Goal: Transaction & Acquisition: Purchase product/service

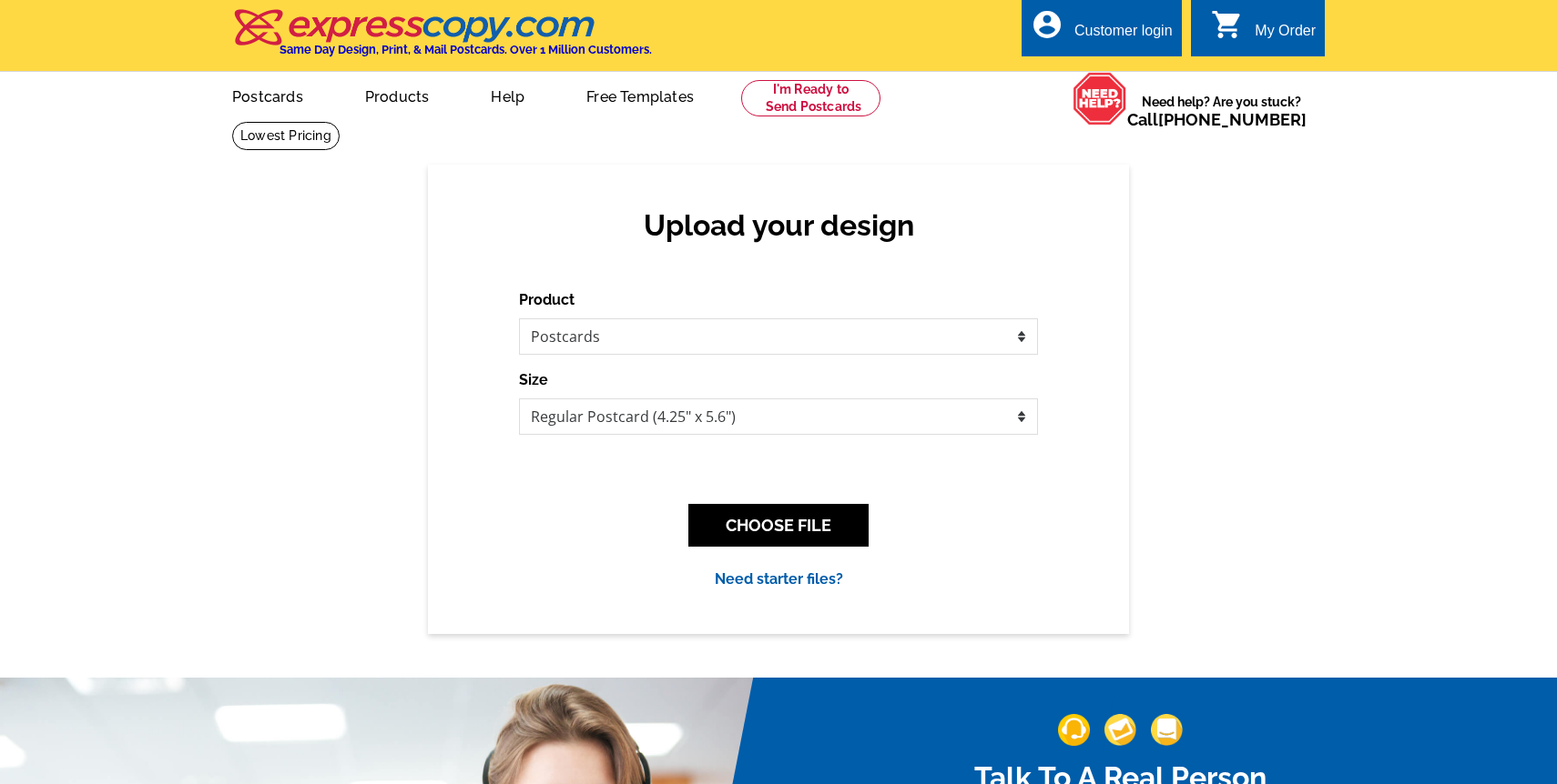
select select "1"
click at [592, 425] on select "Jumbo Postcard (5.5" x 8.5") Regular Postcard (4.25" x 5.6") Panoramic Postcard…" at bounding box center [778, 417] width 519 height 37
select select "1"
click at [519, 399] on select "Jumbo Postcard (5.5" x 8.5") Regular Postcard (4.25" x 5.6") Panoramic Postcard…" at bounding box center [778, 417] width 519 height 37
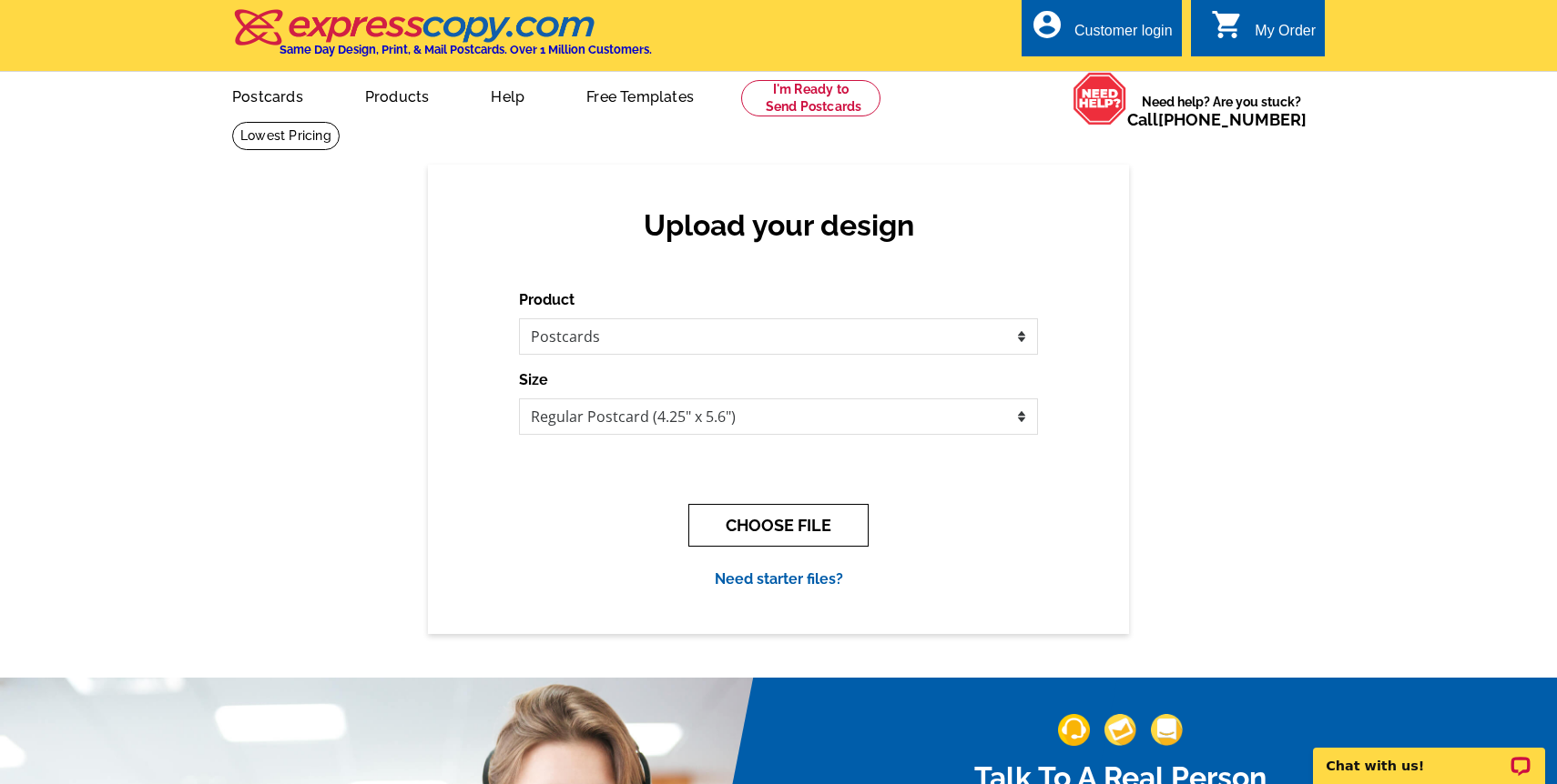
click at [798, 524] on button "CHOOSE FILE" at bounding box center [779, 525] width 181 height 42
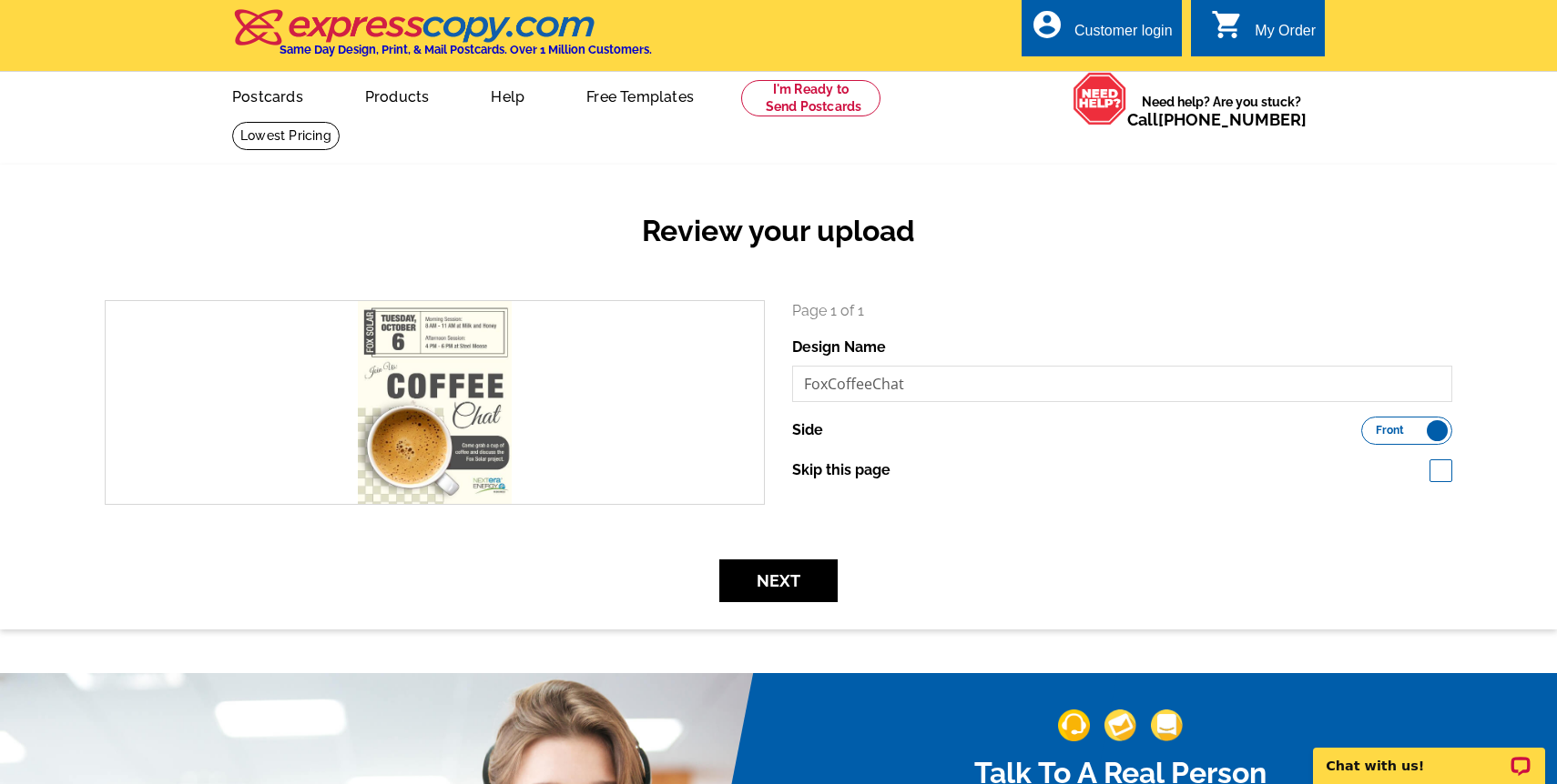
click at [1429, 434] on label "Front Back" at bounding box center [1407, 430] width 91 height 29
click at [1370, 426] on input "Front Back" at bounding box center [1370, 426] width 0 height 0
click at [1429, 434] on span "Back" at bounding box center [1429, 430] width 27 height 9
click at [1370, 426] on input "Front Back" at bounding box center [1370, 426] width 0 height 0
click at [802, 583] on button "Next" at bounding box center [778, 580] width 118 height 42
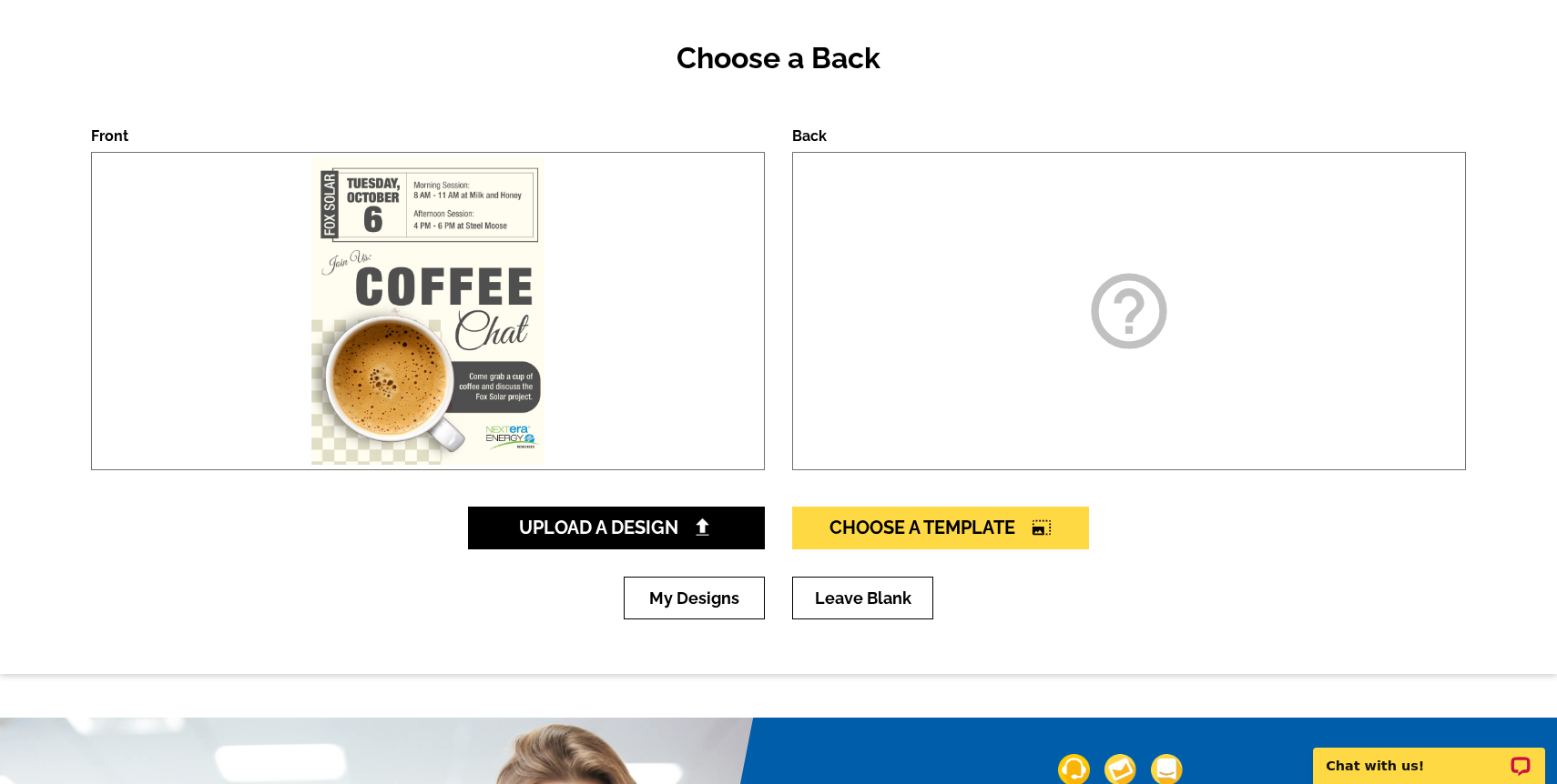
scroll to position [174, 0]
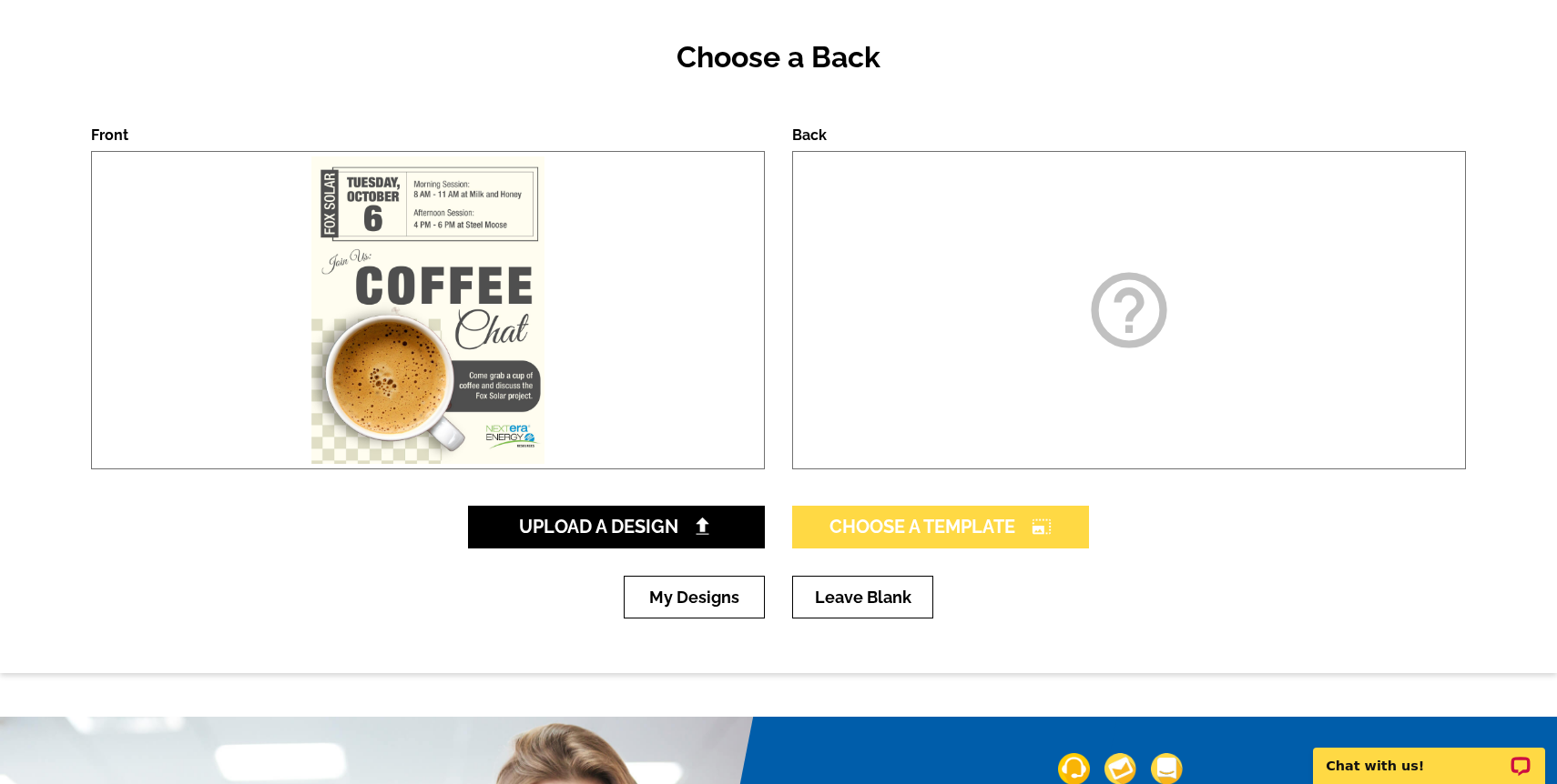
click at [988, 536] on span "Choose A Template photo_size_select_large" at bounding box center [940, 527] width 222 height 22
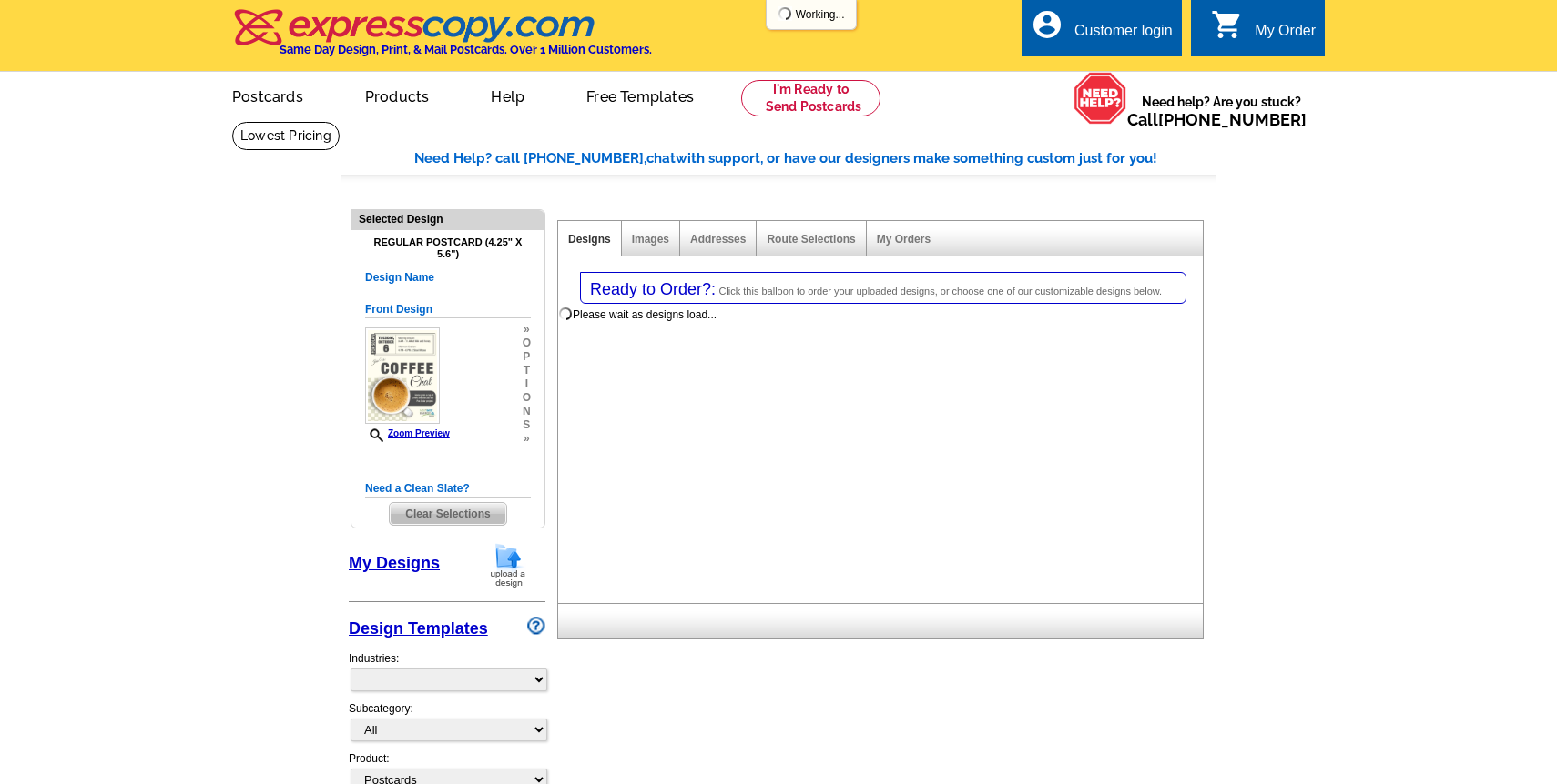
select select "1"
select select "back"
select select "785"
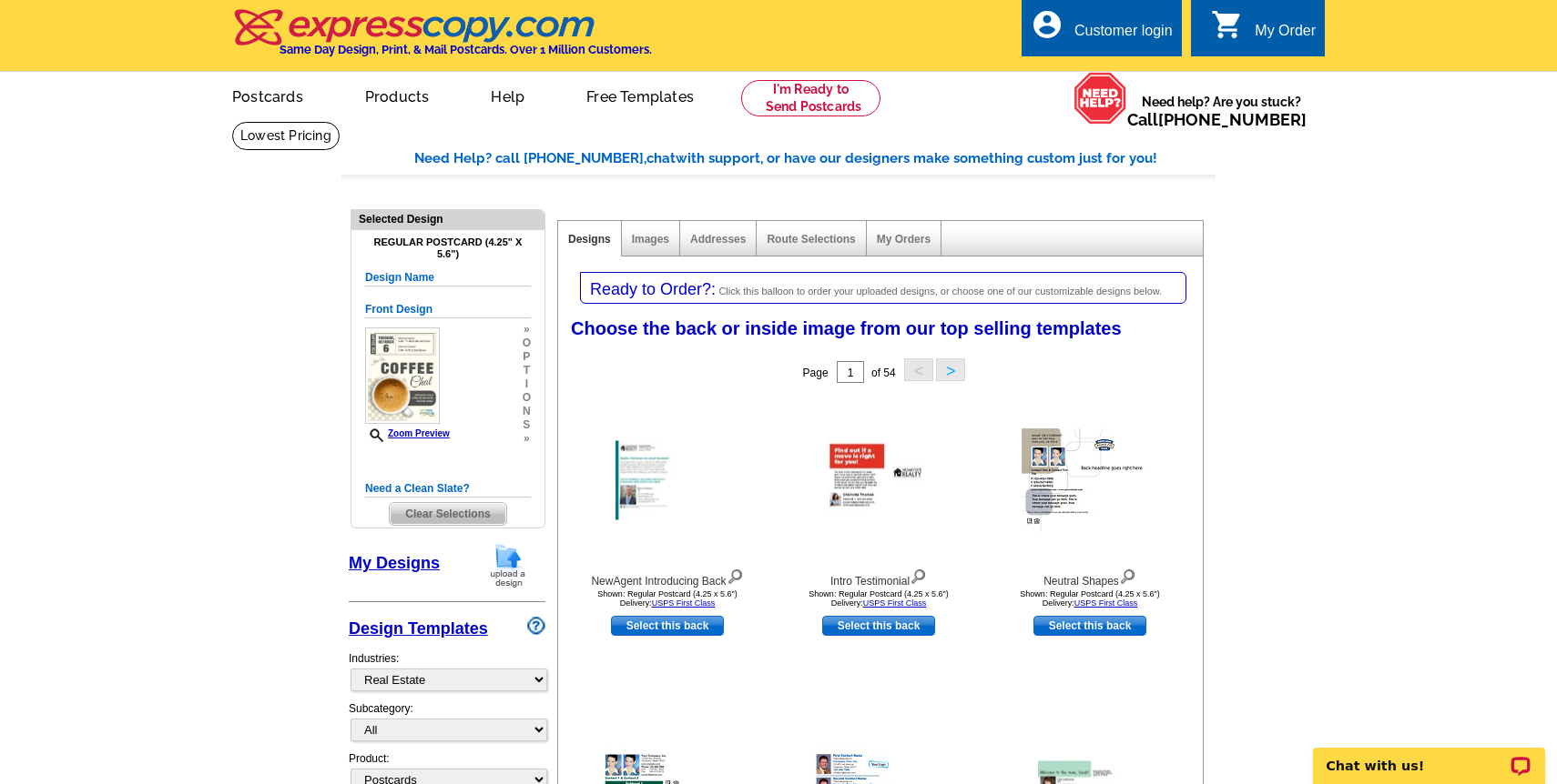
click at [408, 28] on img at bounding box center [415, 27] width 365 height 38
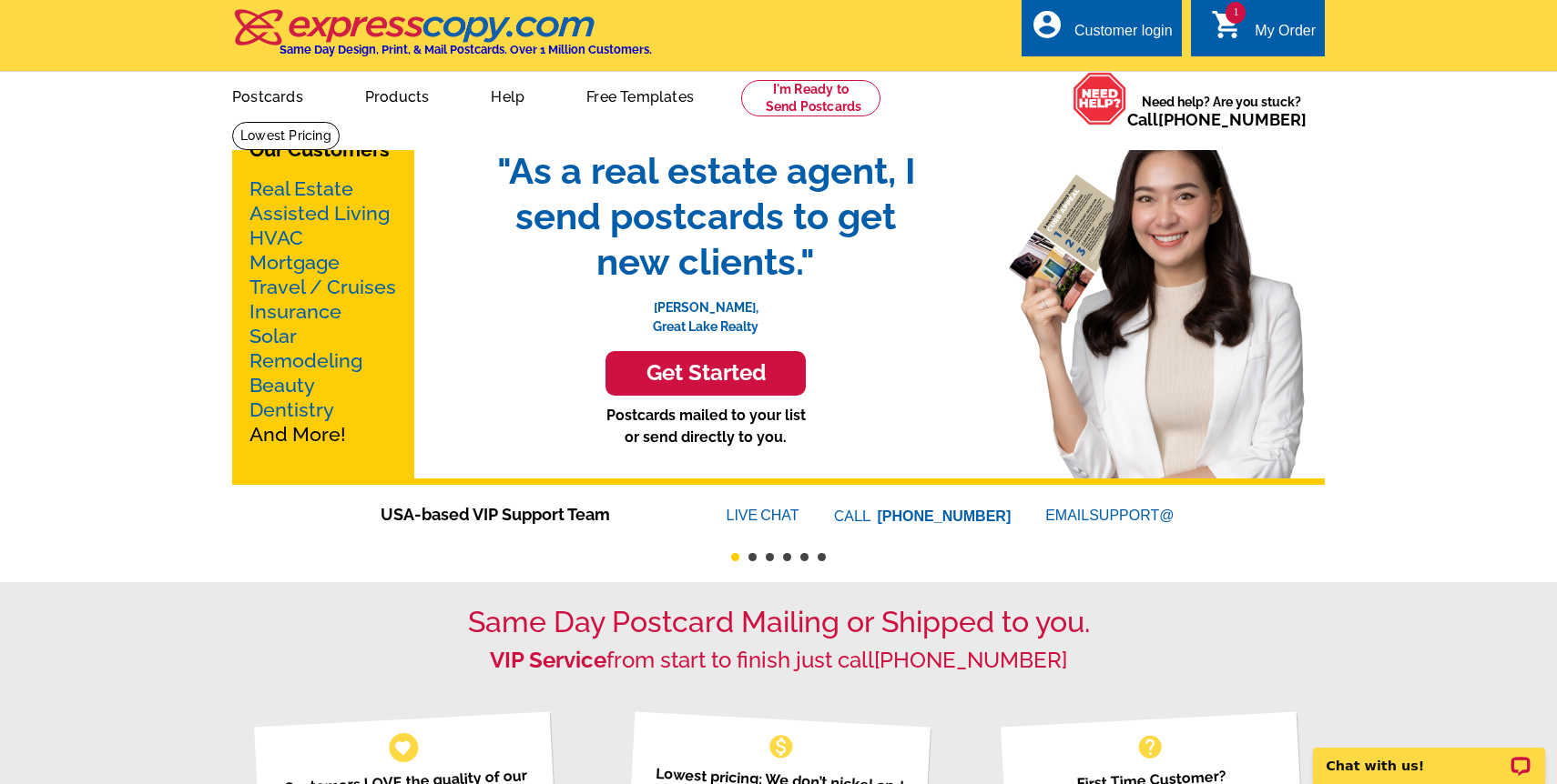
click at [1235, 27] on icon "shopping_cart" at bounding box center [1228, 25] width 33 height 33
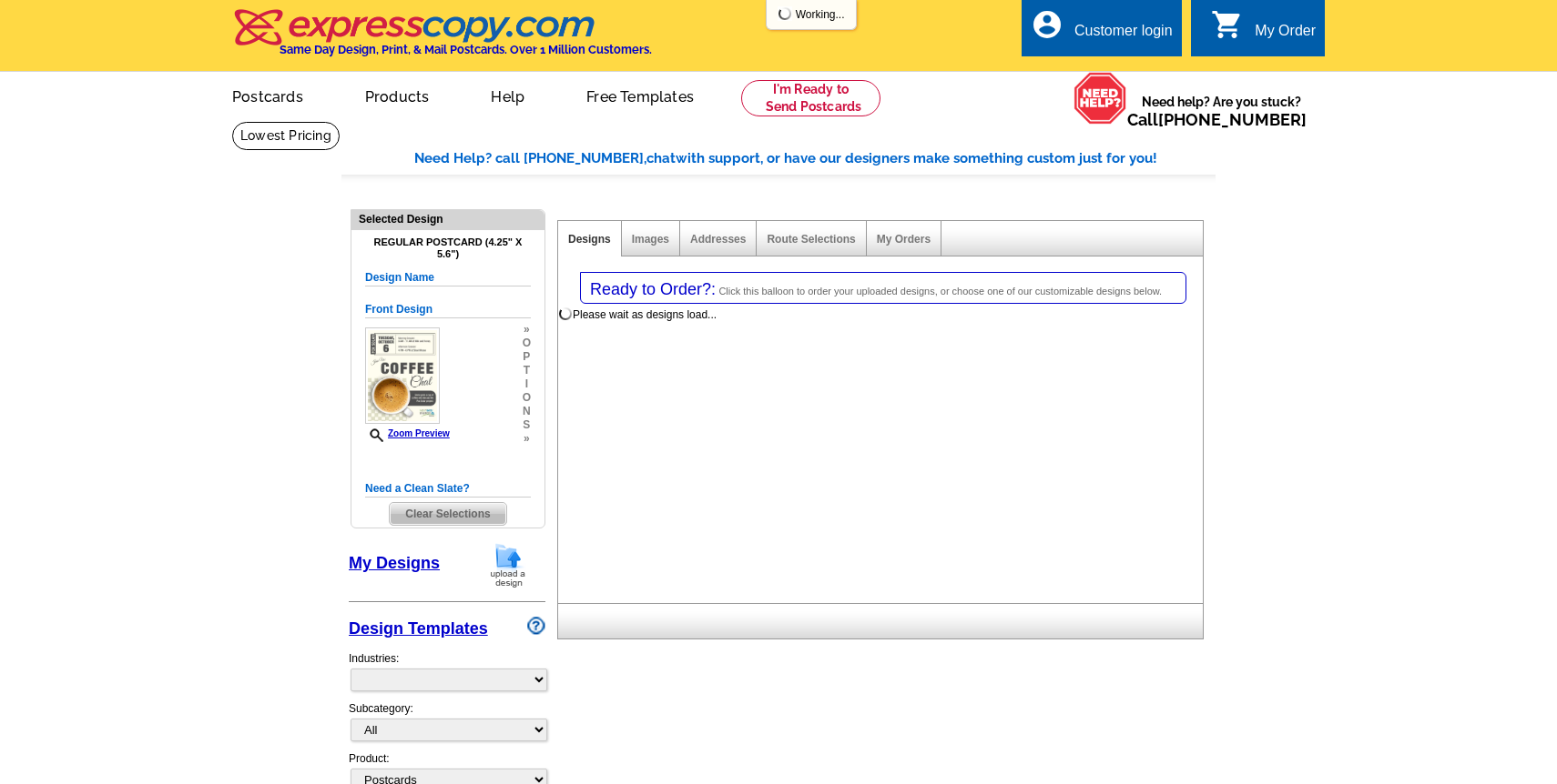
select select "1"
select select "back"
select select "785"
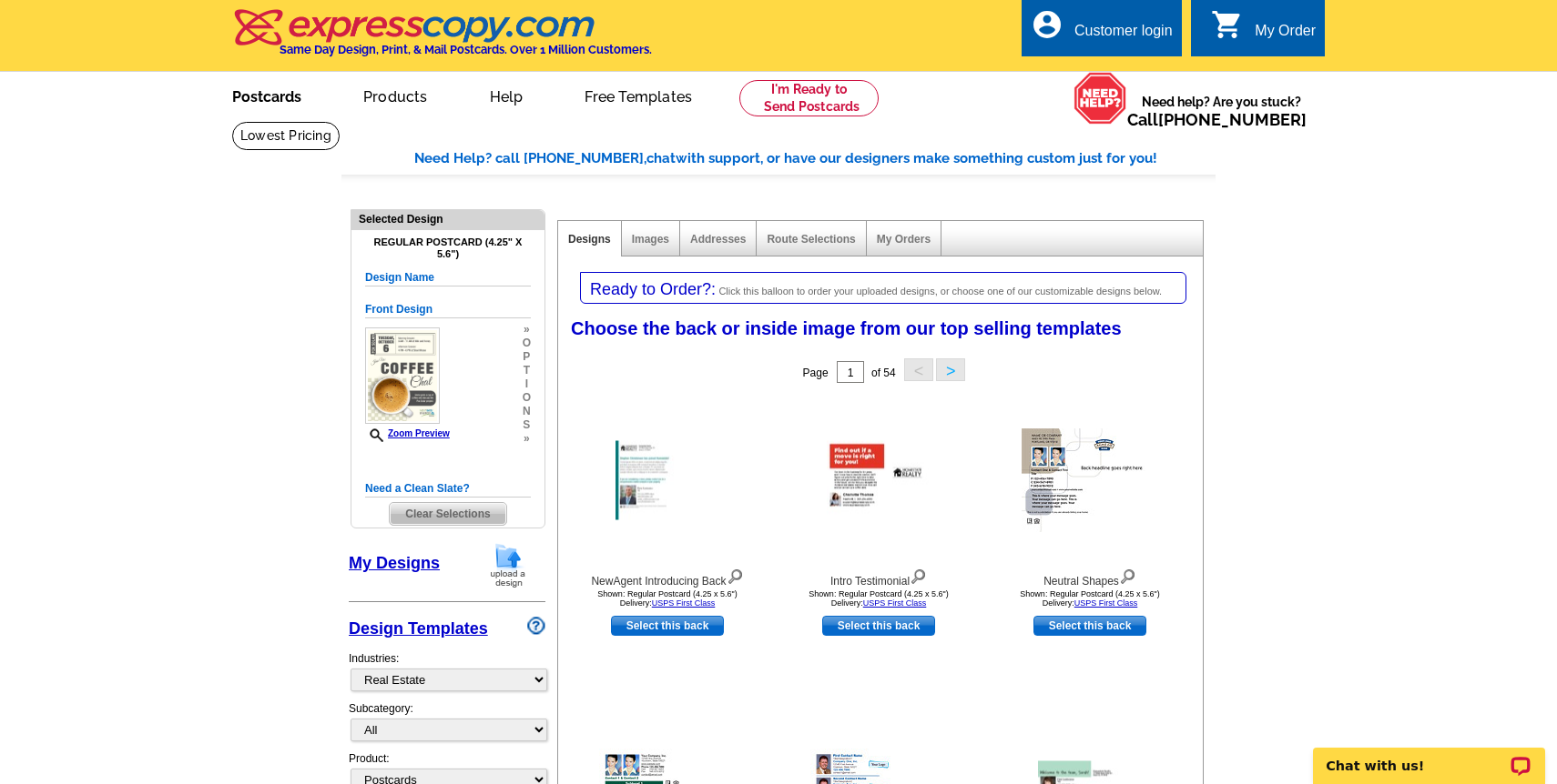
click at [265, 101] on link "Postcards" at bounding box center [266, 95] width 127 height 42
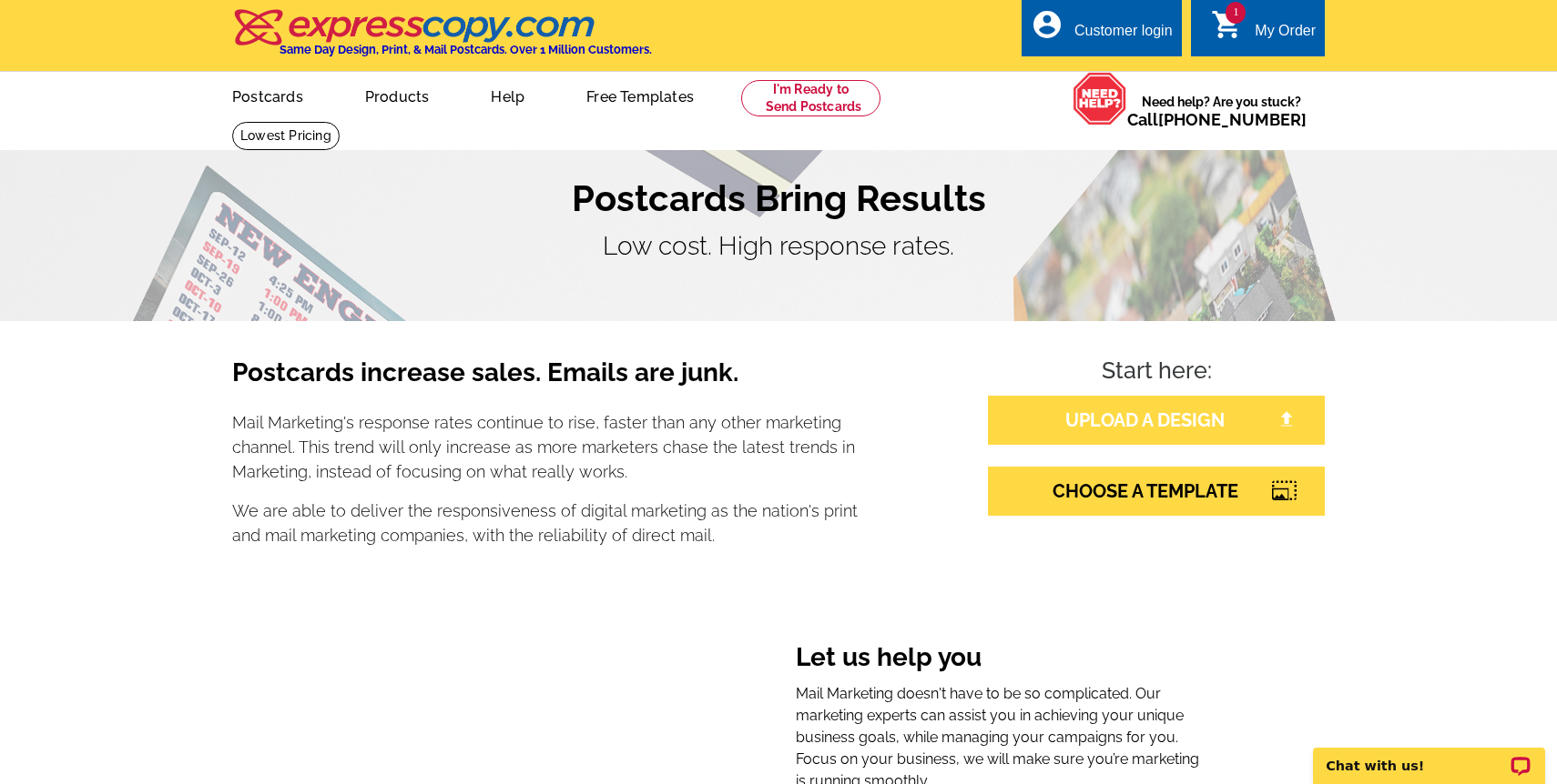
click at [1040, 423] on link "UPLOAD A DESIGN" at bounding box center [1156, 420] width 336 height 49
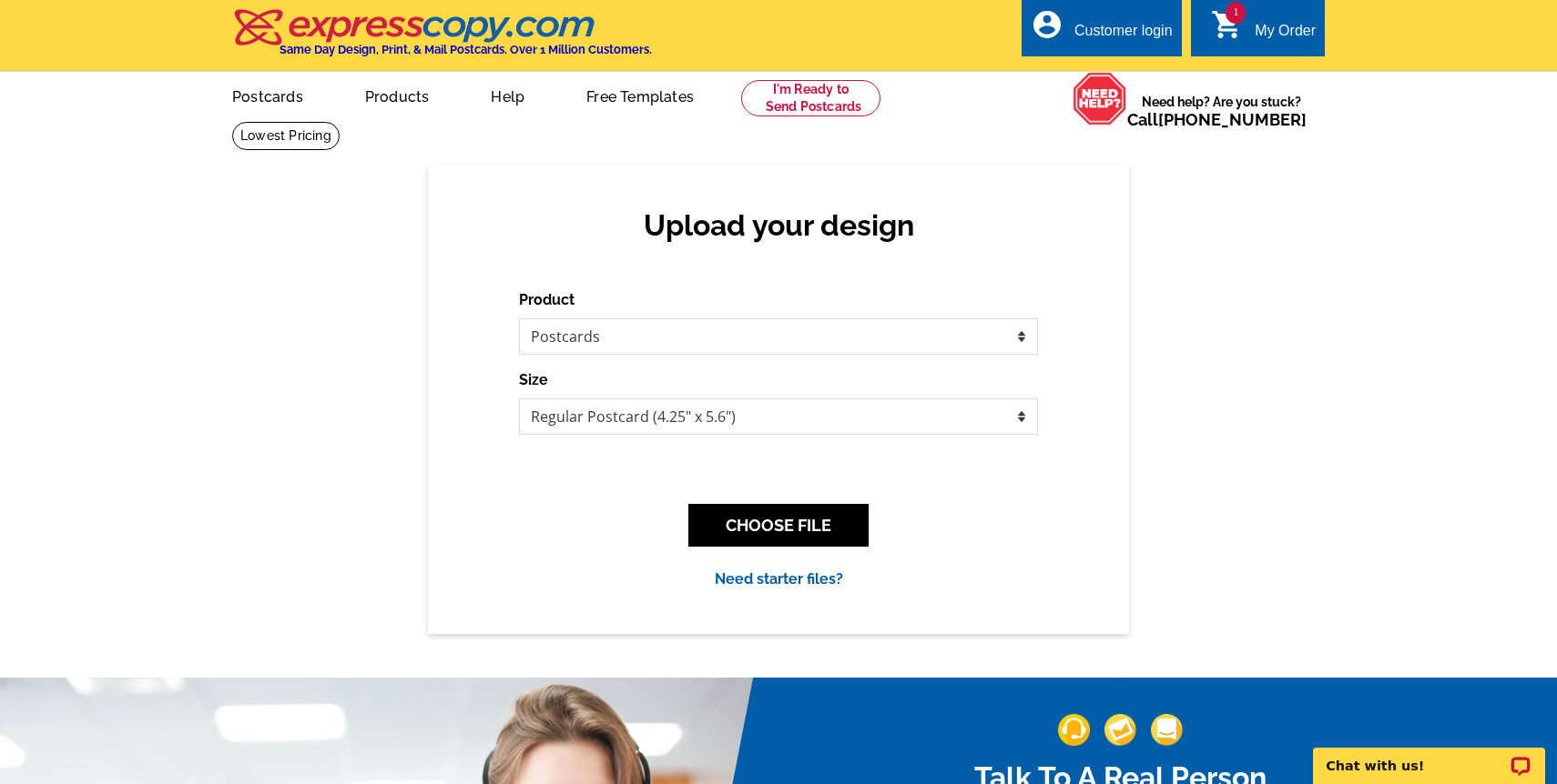
click at [1278, 9] on div "1 shopping_cart My Order" at bounding box center [1257, 28] width 134 height 57
click at [1245, 24] on link "1 shopping_cart My Order" at bounding box center [1264, 31] width 105 height 23
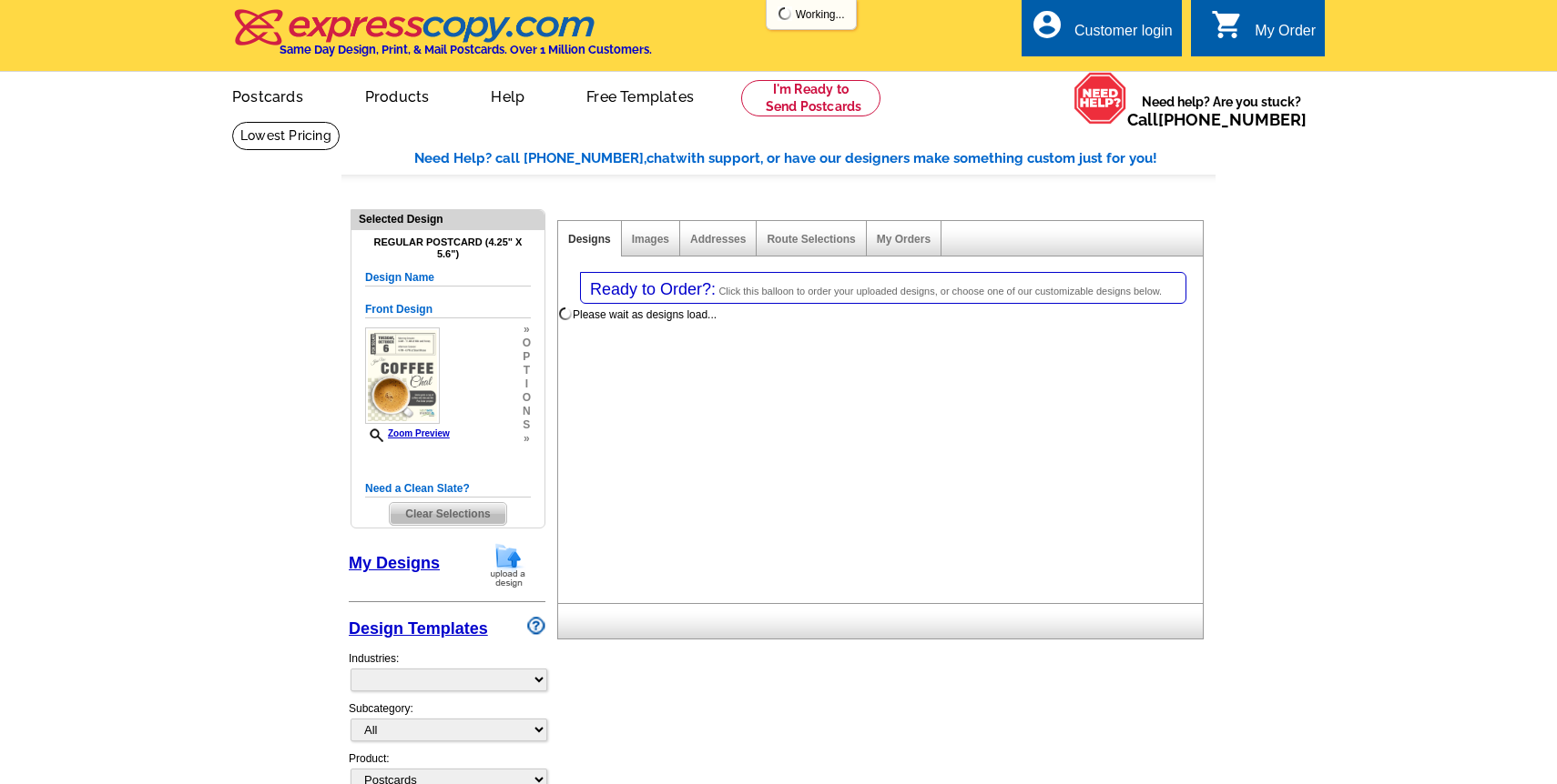
select select "1"
select select "back"
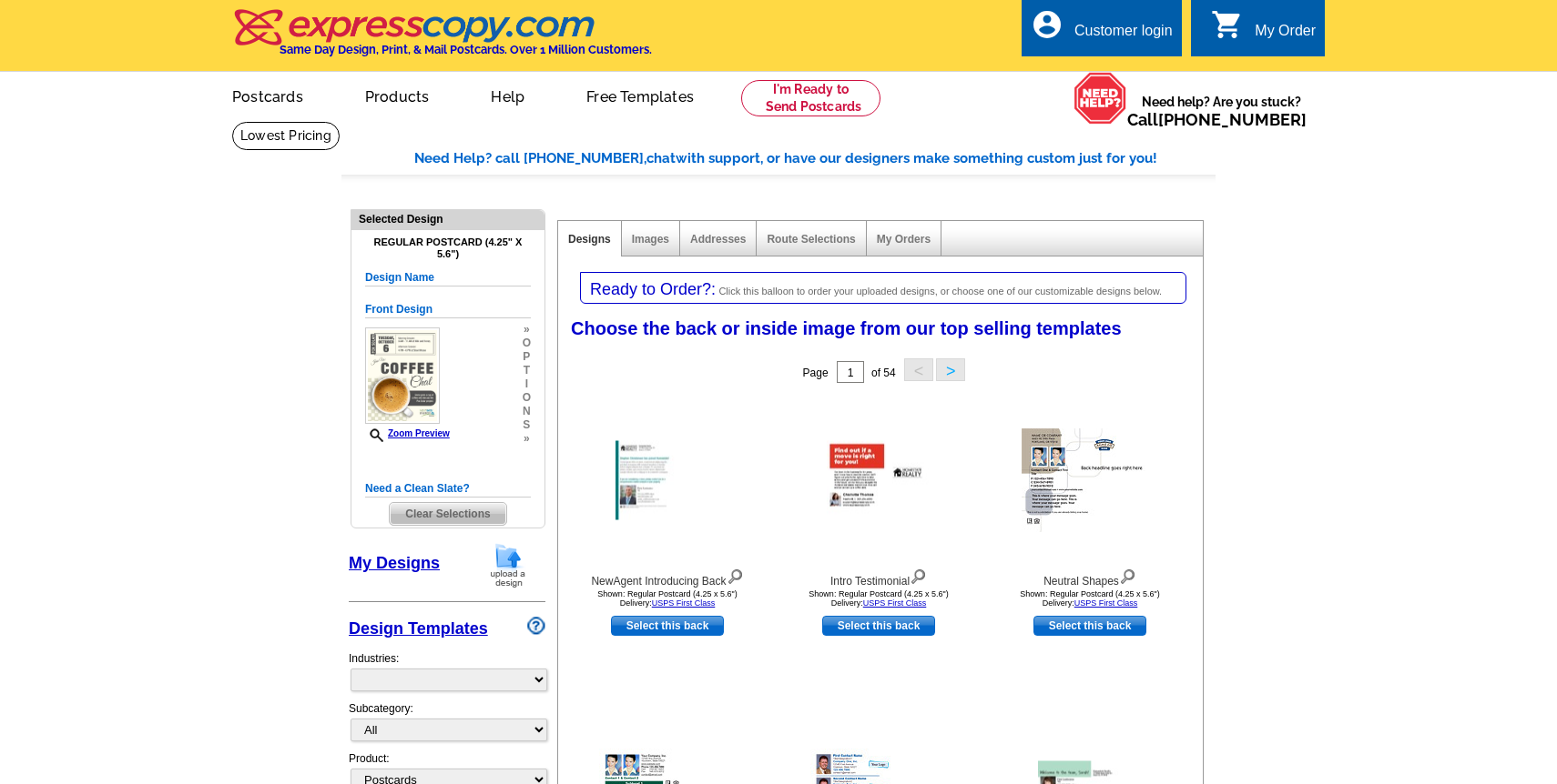
select select "785"
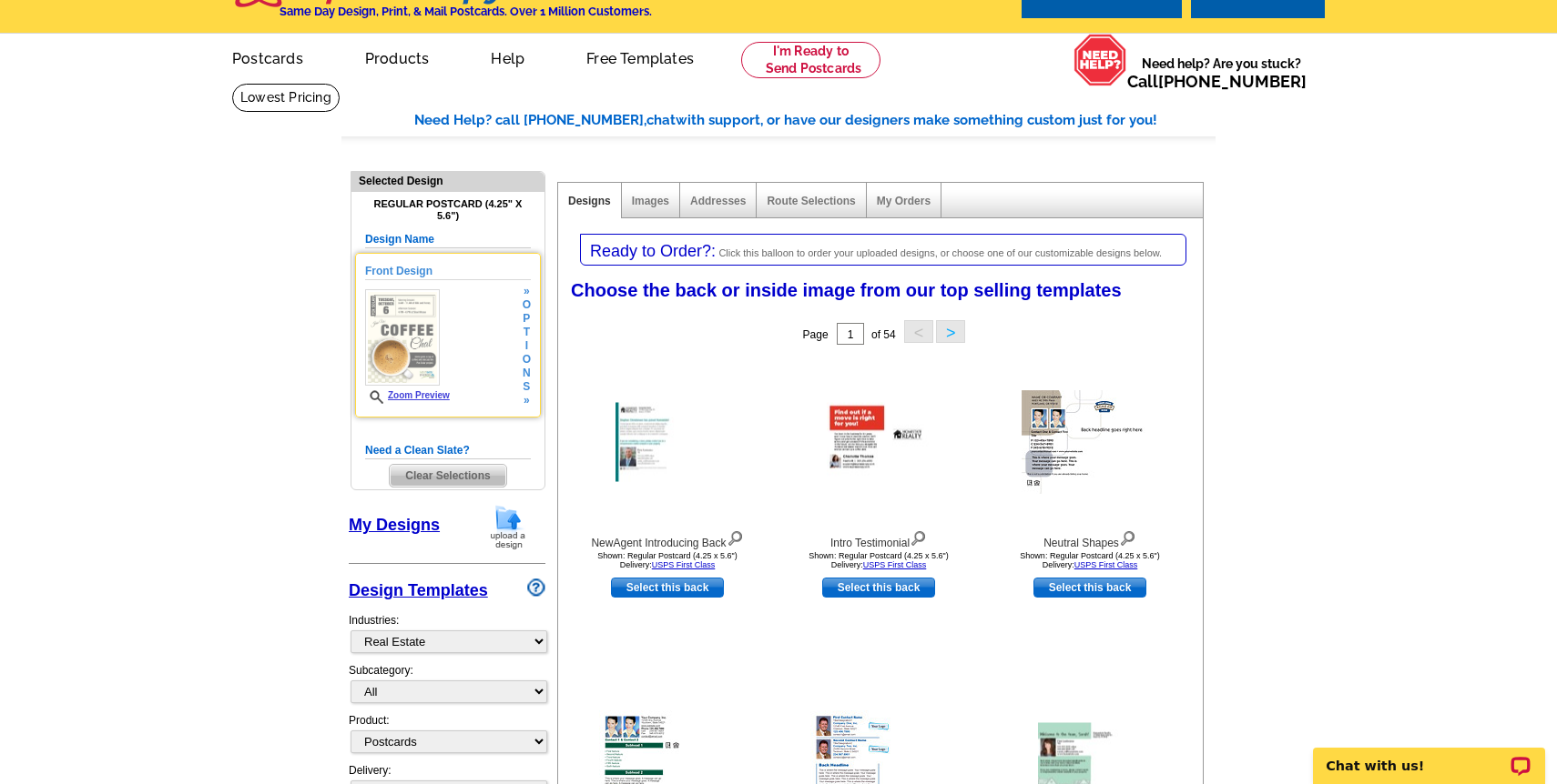
scroll to position [39, 0]
click at [460, 333] on div "Front Design Zoom Preview » o p t i o n s »" at bounding box center [448, 333] width 166 height 145
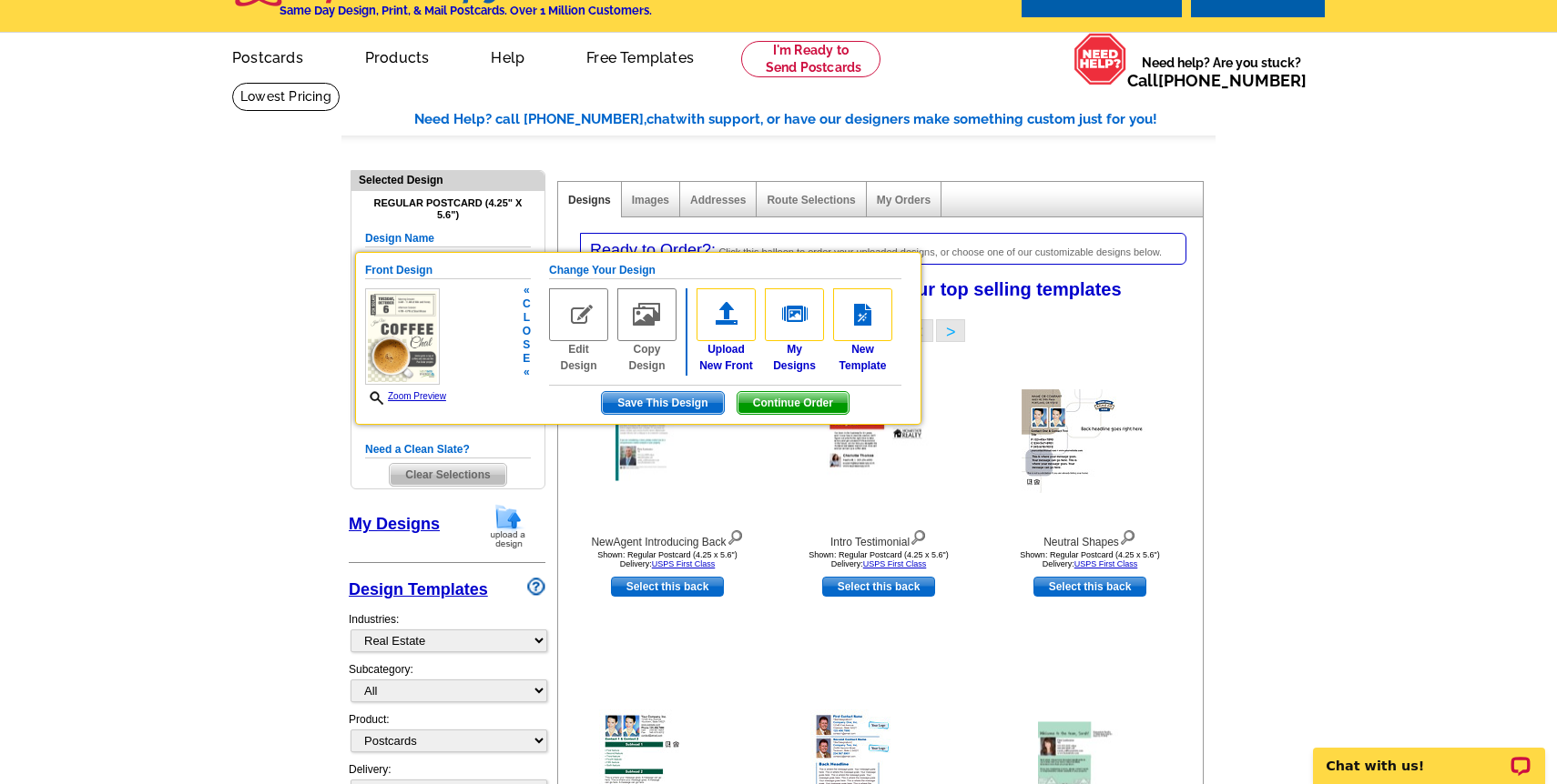
click at [460, 333] on div "Front Design Zoom Preview « c l o s e «" at bounding box center [448, 333] width 166 height 143
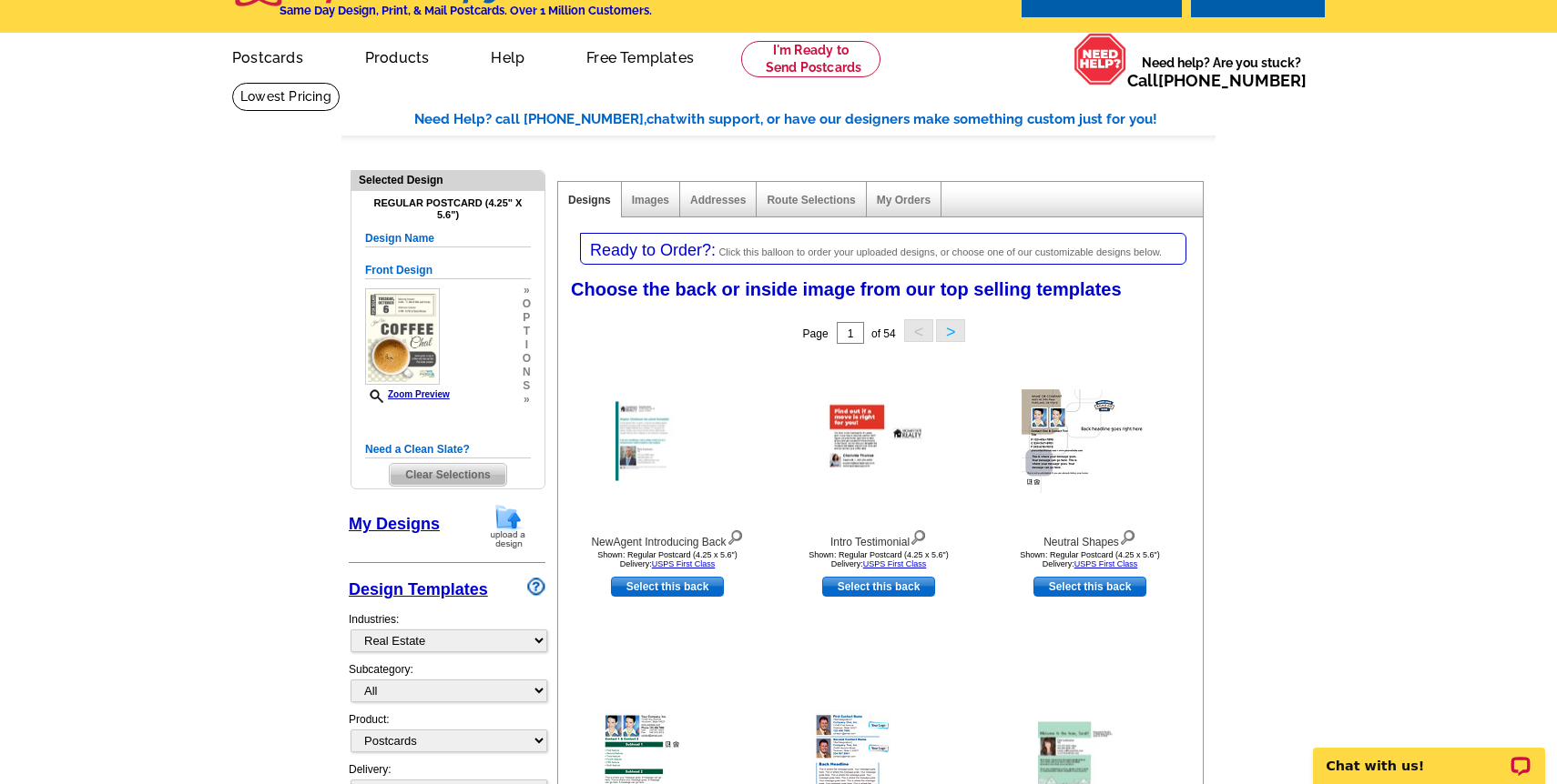
click at [446, 472] on span "Clear Selections" at bounding box center [447, 475] width 115 height 22
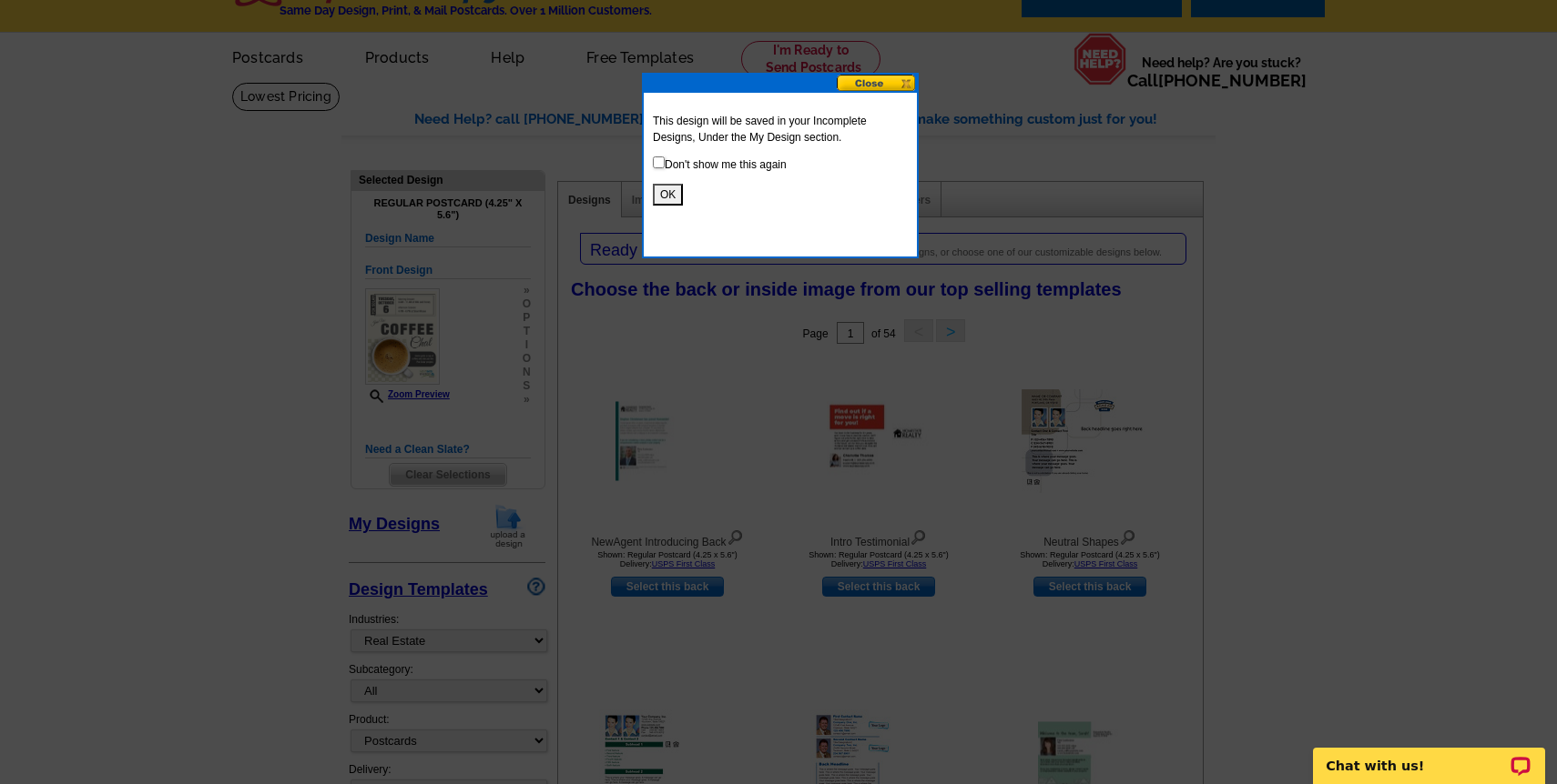
click at [665, 196] on button "OK" at bounding box center [667, 195] width 30 height 22
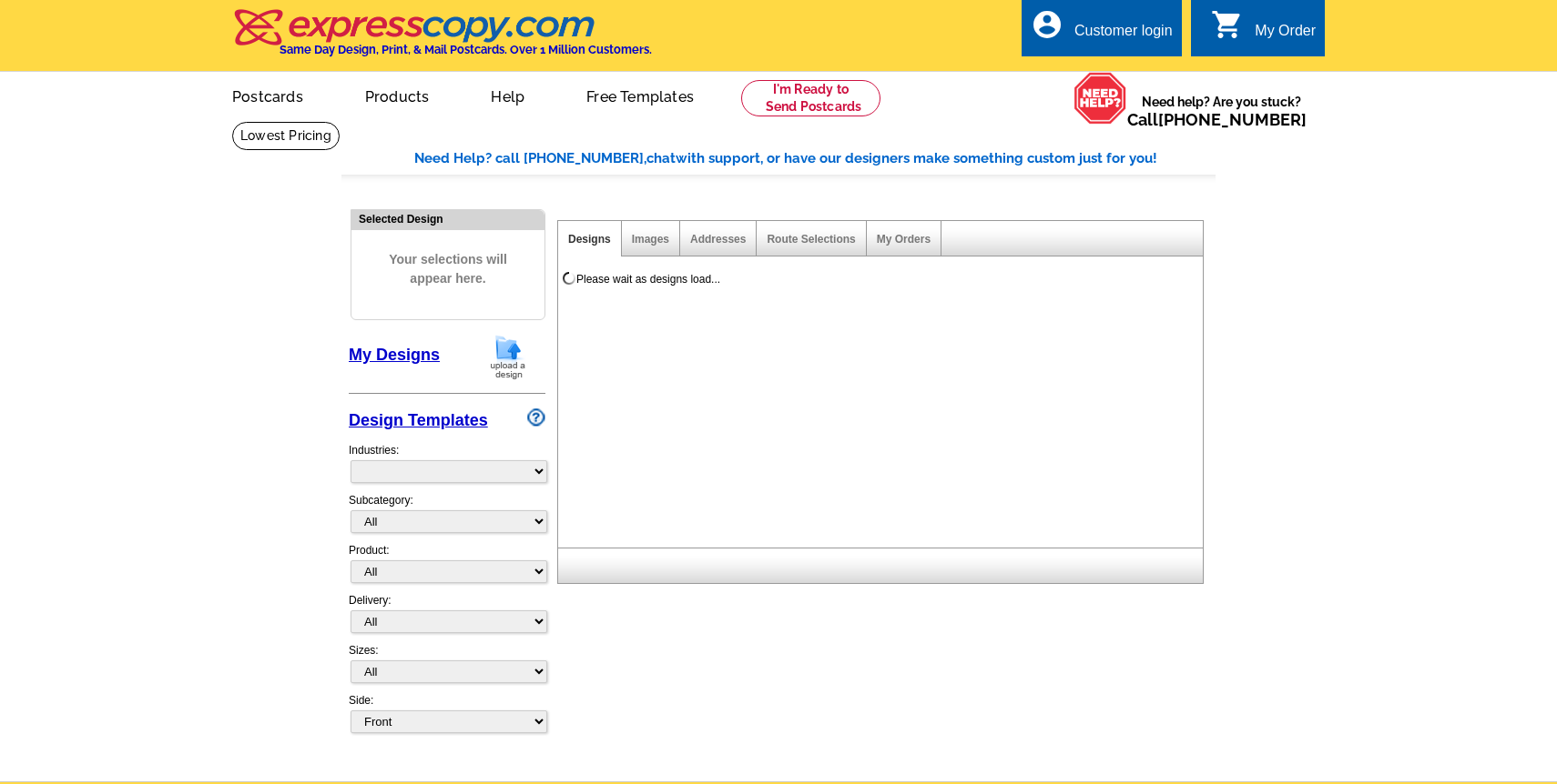
select select "785"
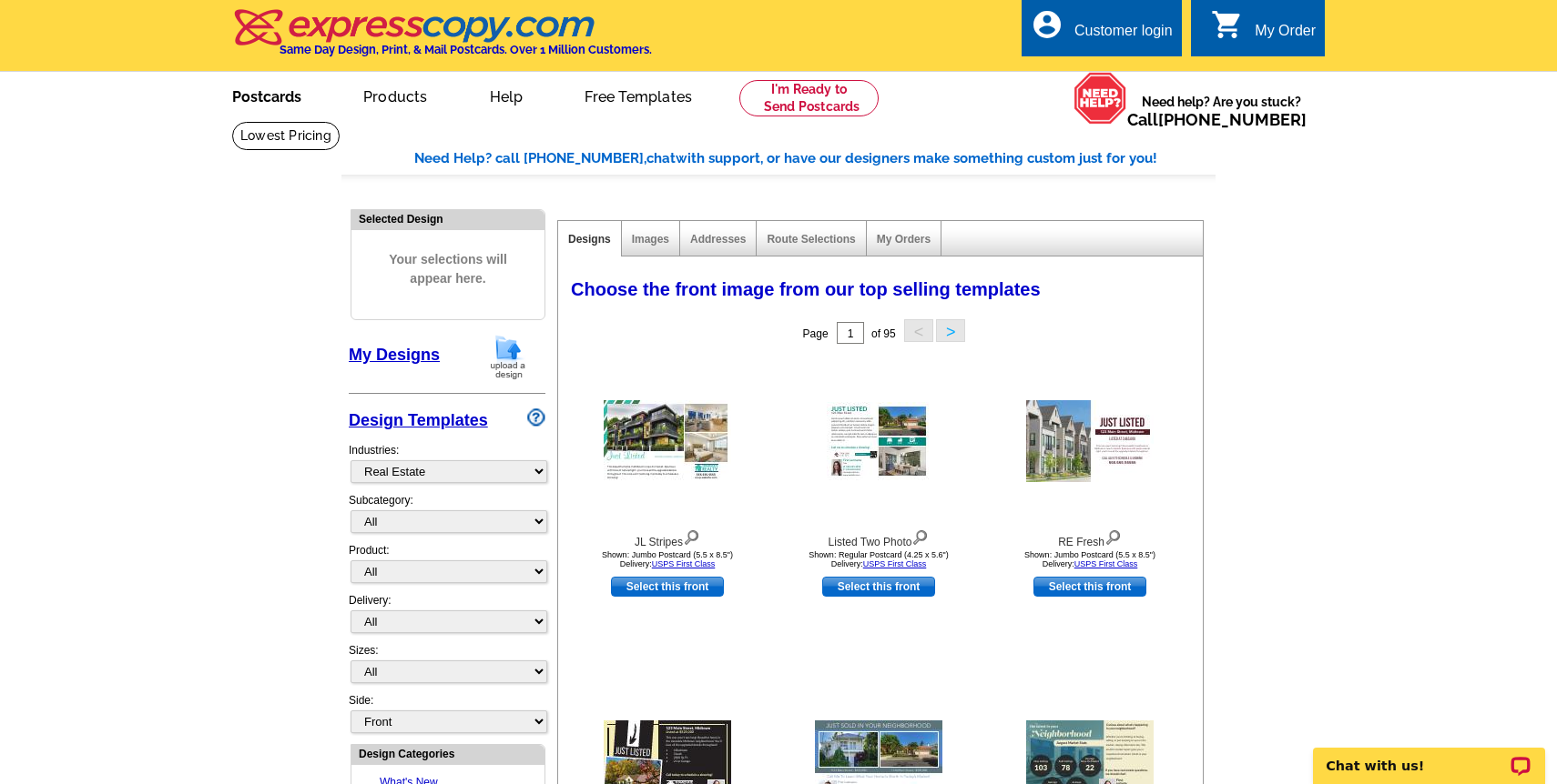
click at [277, 110] on link "Postcards" at bounding box center [266, 95] width 127 height 42
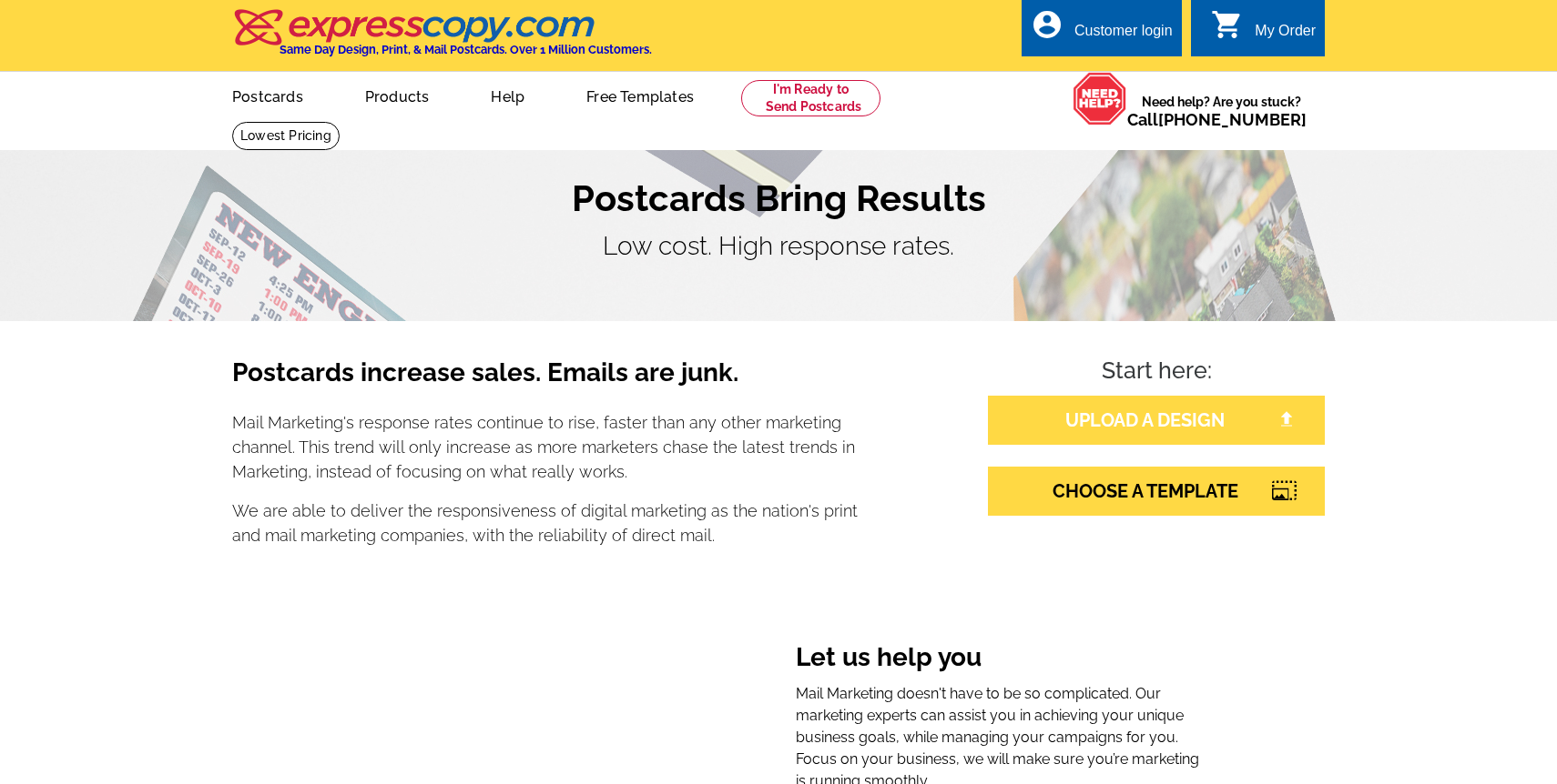
click at [1076, 411] on link "UPLOAD A DESIGN" at bounding box center [1156, 420] width 336 height 49
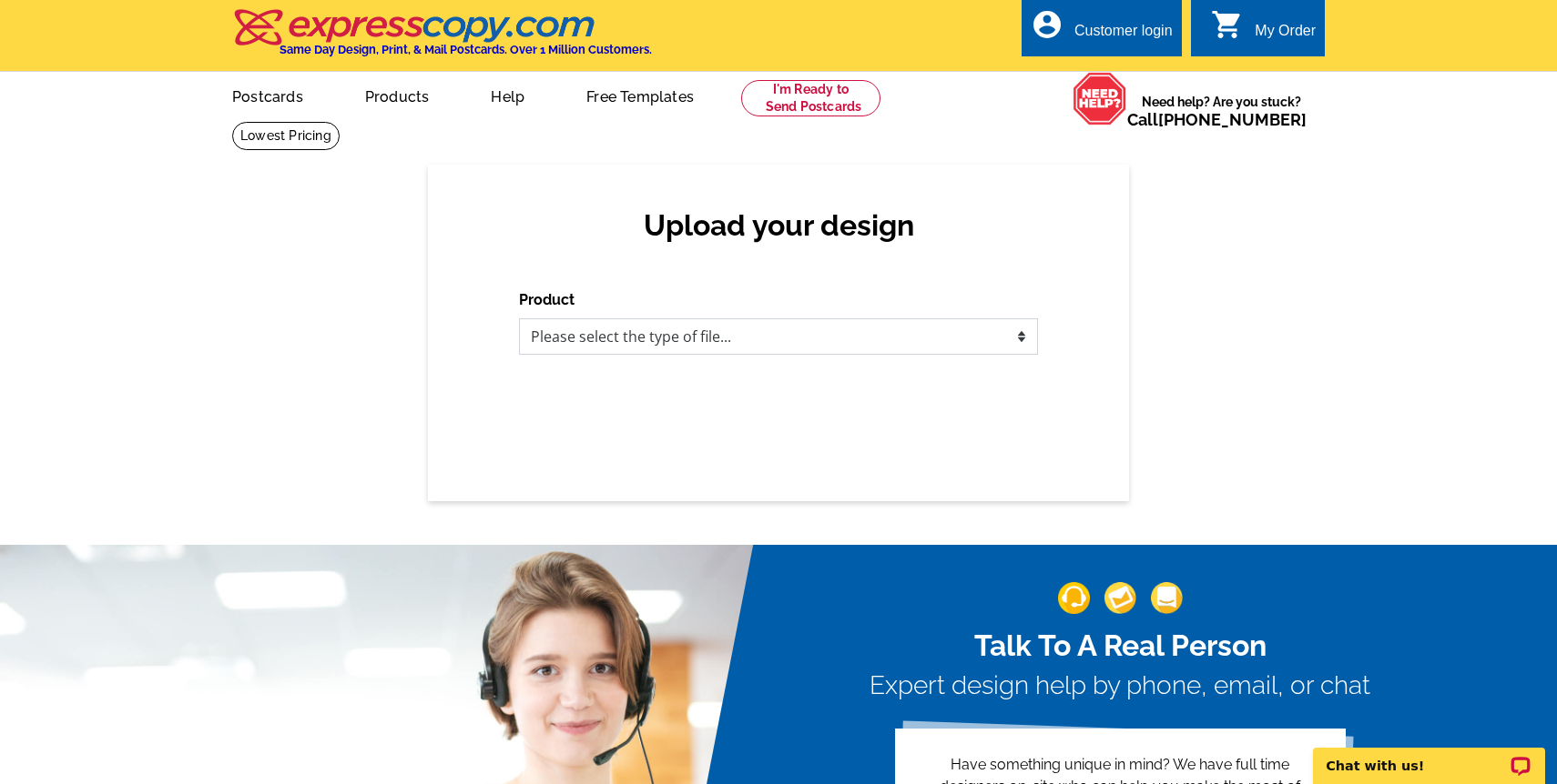
click at [590, 325] on select "Please select the type of file... Postcards Business Cards Letters and flyers G…" at bounding box center [778, 337] width 519 height 37
select select "1"
click at [519, 319] on select "Please select the type of file... Postcards Business Cards Letters and flyers G…" at bounding box center [778, 337] width 519 height 37
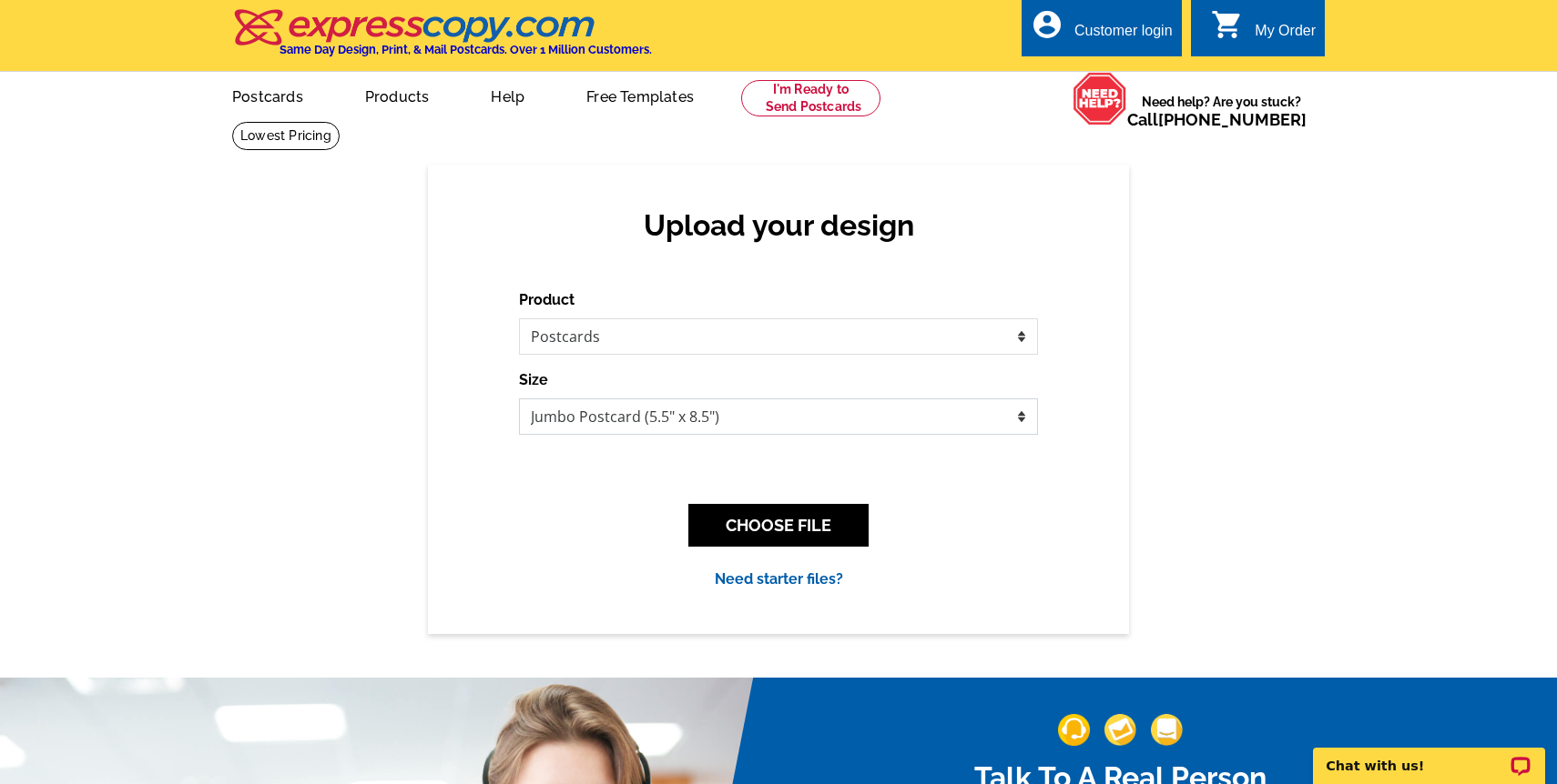
click at [670, 405] on select "Jumbo Postcard (5.5" x 8.5") Regular Postcard (4.25" x 5.6") Panoramic Postcard…" at bounding box center [778, 417] width 519 height 37
select select "1"
click at [519, 399] on select "Jumbo Postcard (5.5" x 8.5") Regular Postcard (4.25" x 5.6") Panoramic Postcard…" at bounding box center [778, 417] width 519 height 37
click at [727, 508] on button "CHOOSE FILE" at bounding box center [779, 525] width 181 height 42
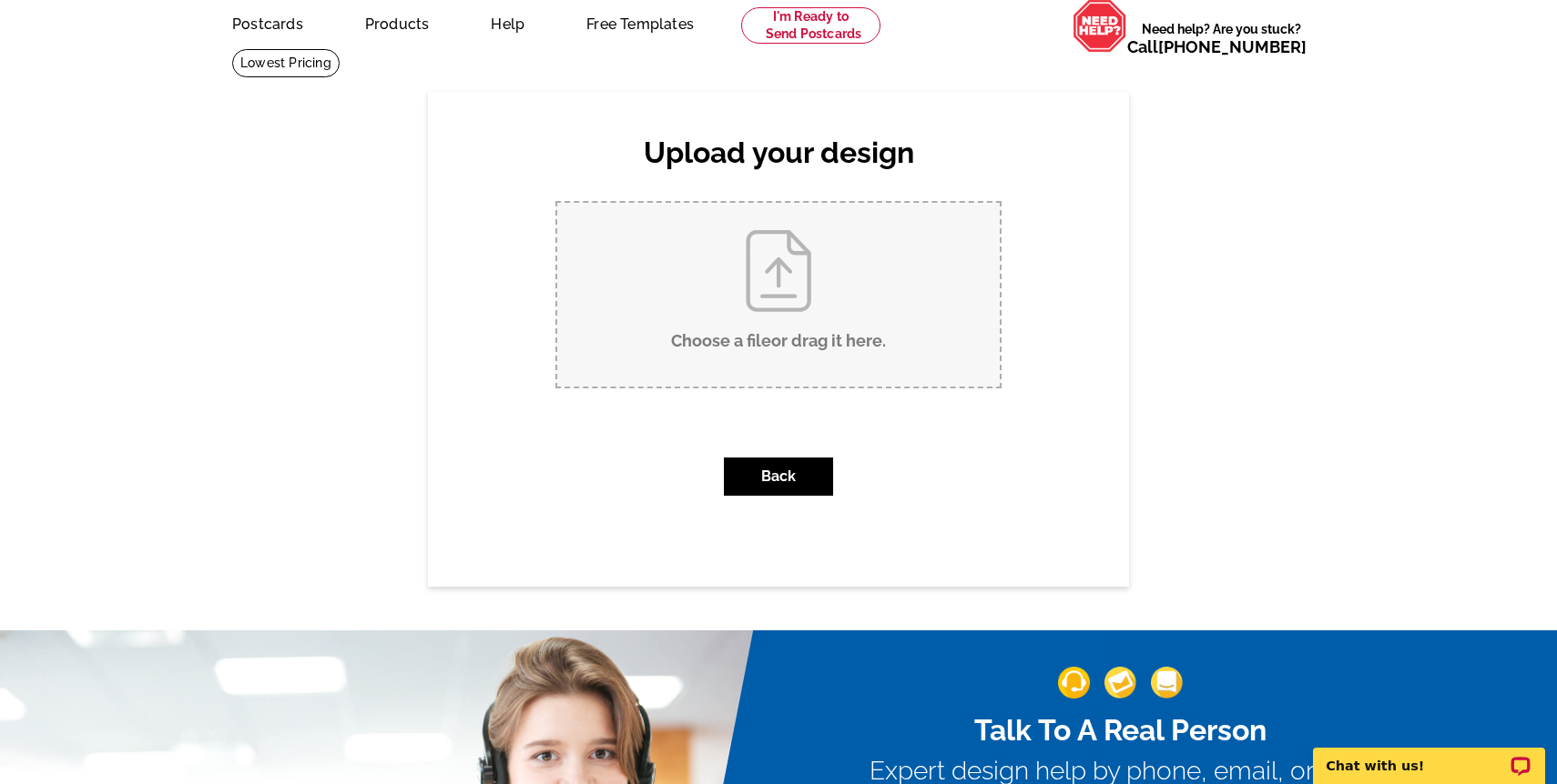
scroll to position [86, 0]
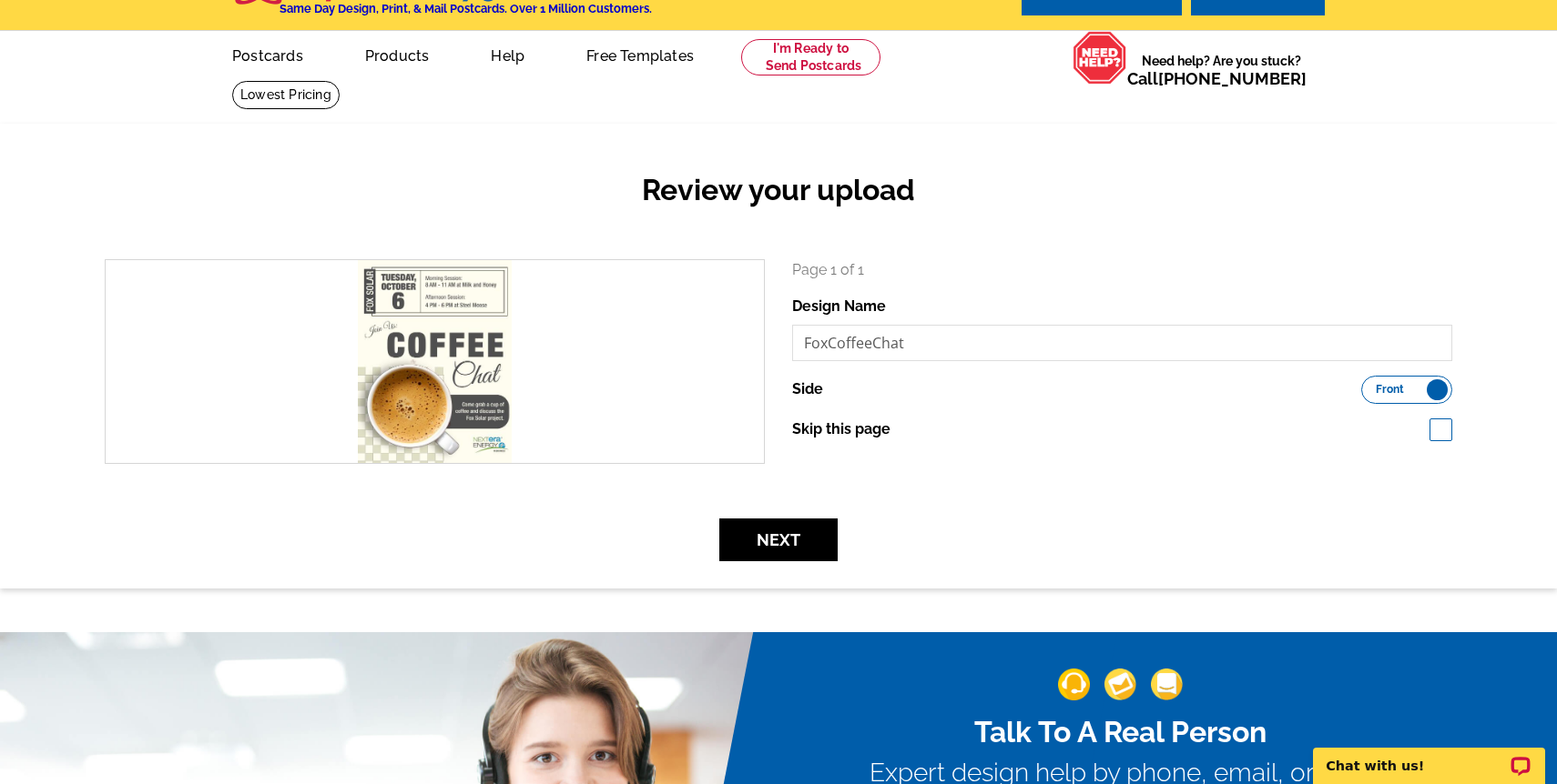
scroll to position [65, 0]
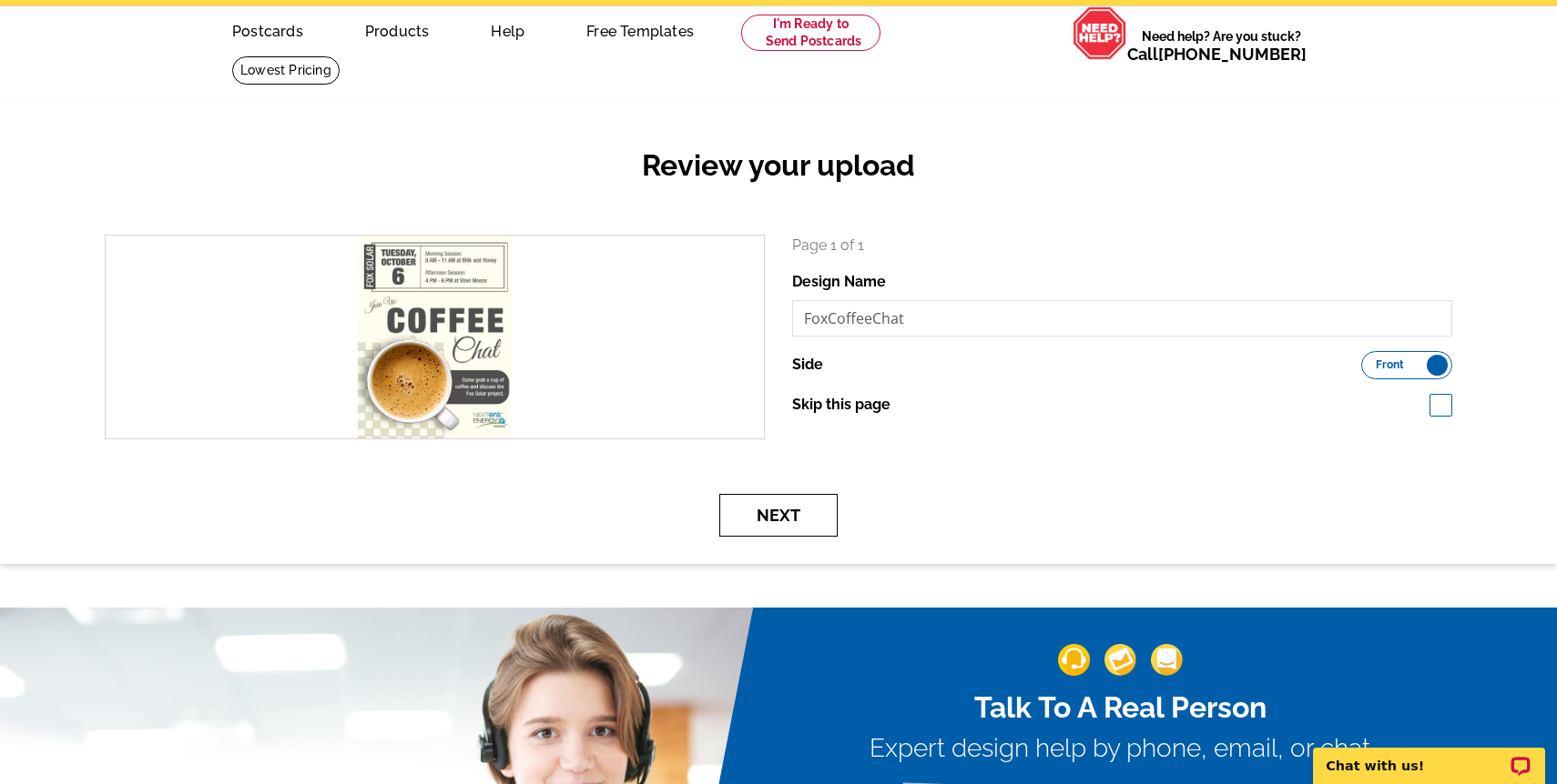
click at [757, 513] on button "Next" at bounding box center [778, 515] width 118 height 42
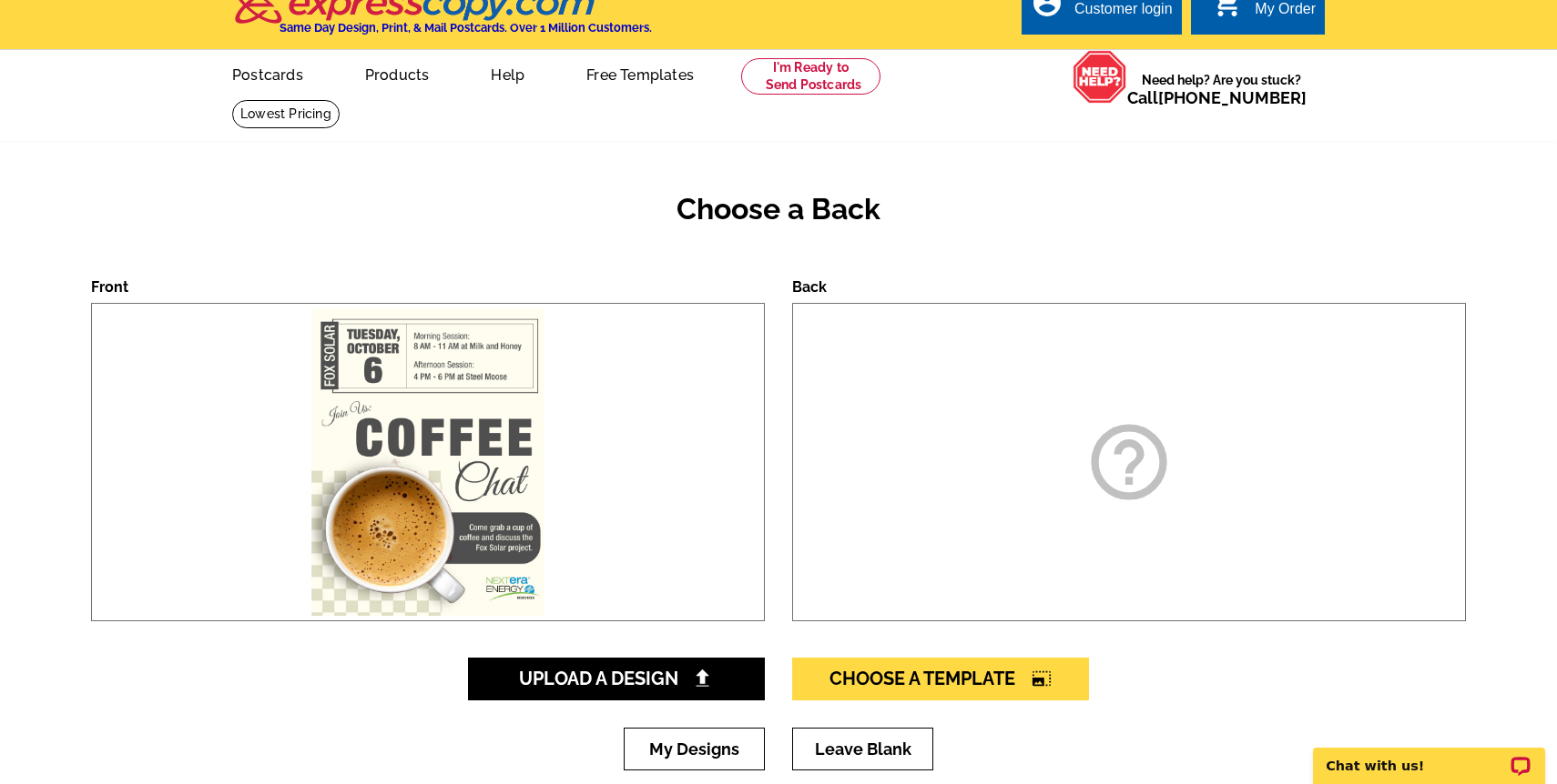
scroll to position [9, 0]
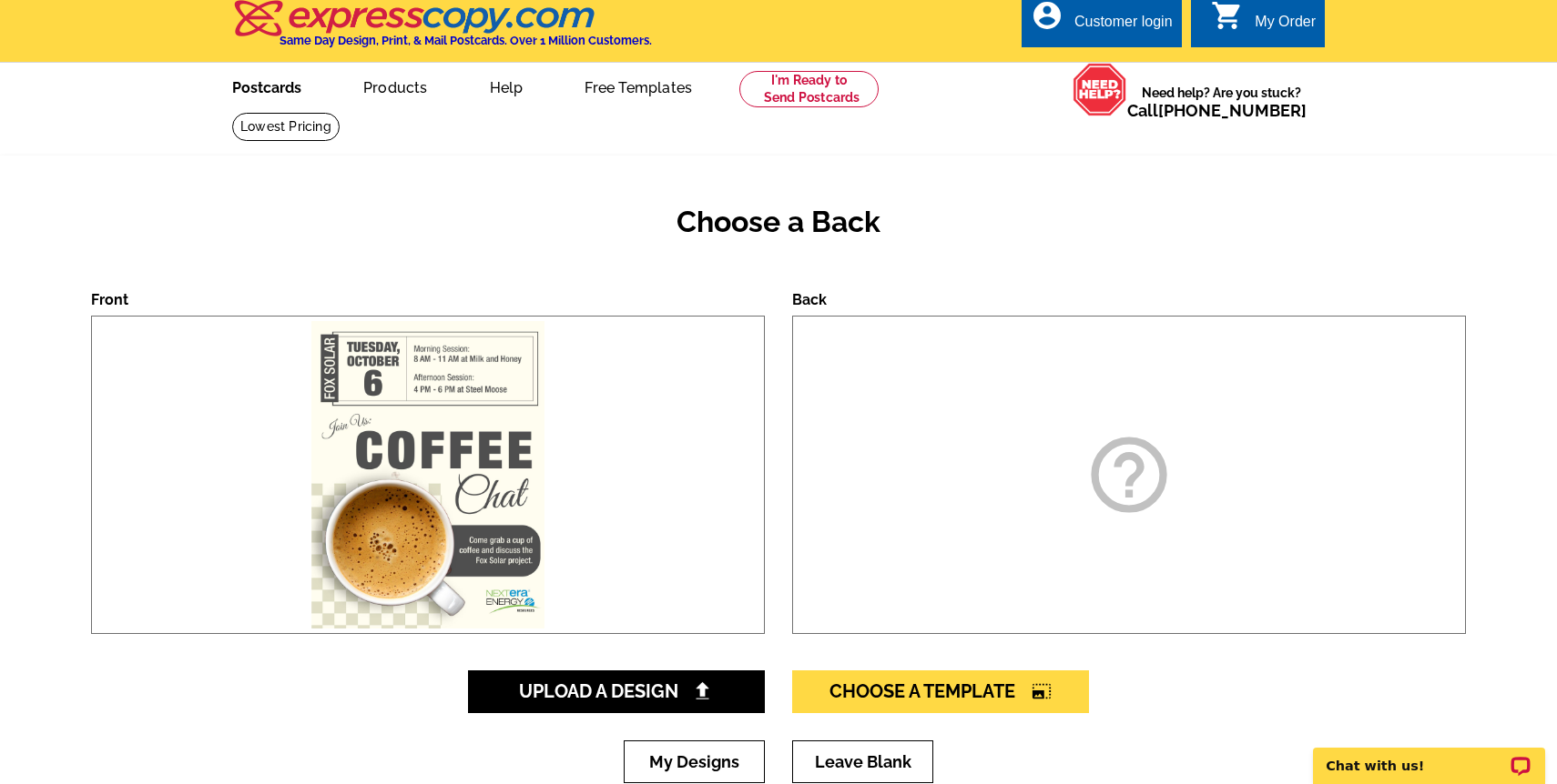
click at [299, 87] on link "Postcards" at bounding box center [266, 86] width 127 height 42
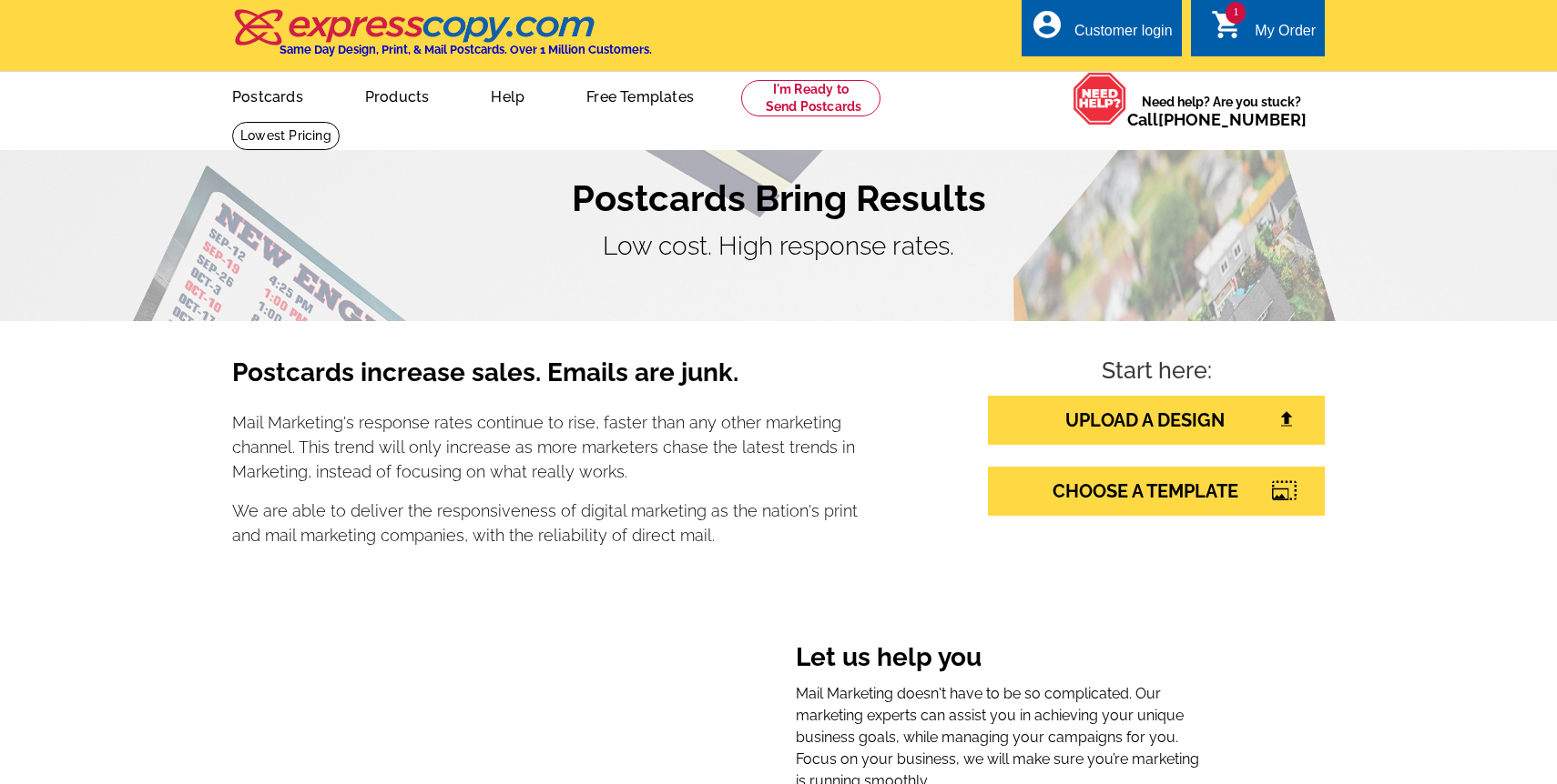
click at [1268, 57] on div "local_phone Same Day Design, Print, & Mail Postcards. Over 1 Million Customers.…" at bounding box center [778, 37] width 1092 height 68
click at [1259, 37] on div "My Order" at bounding box center [1285, 36] width 61 height 26
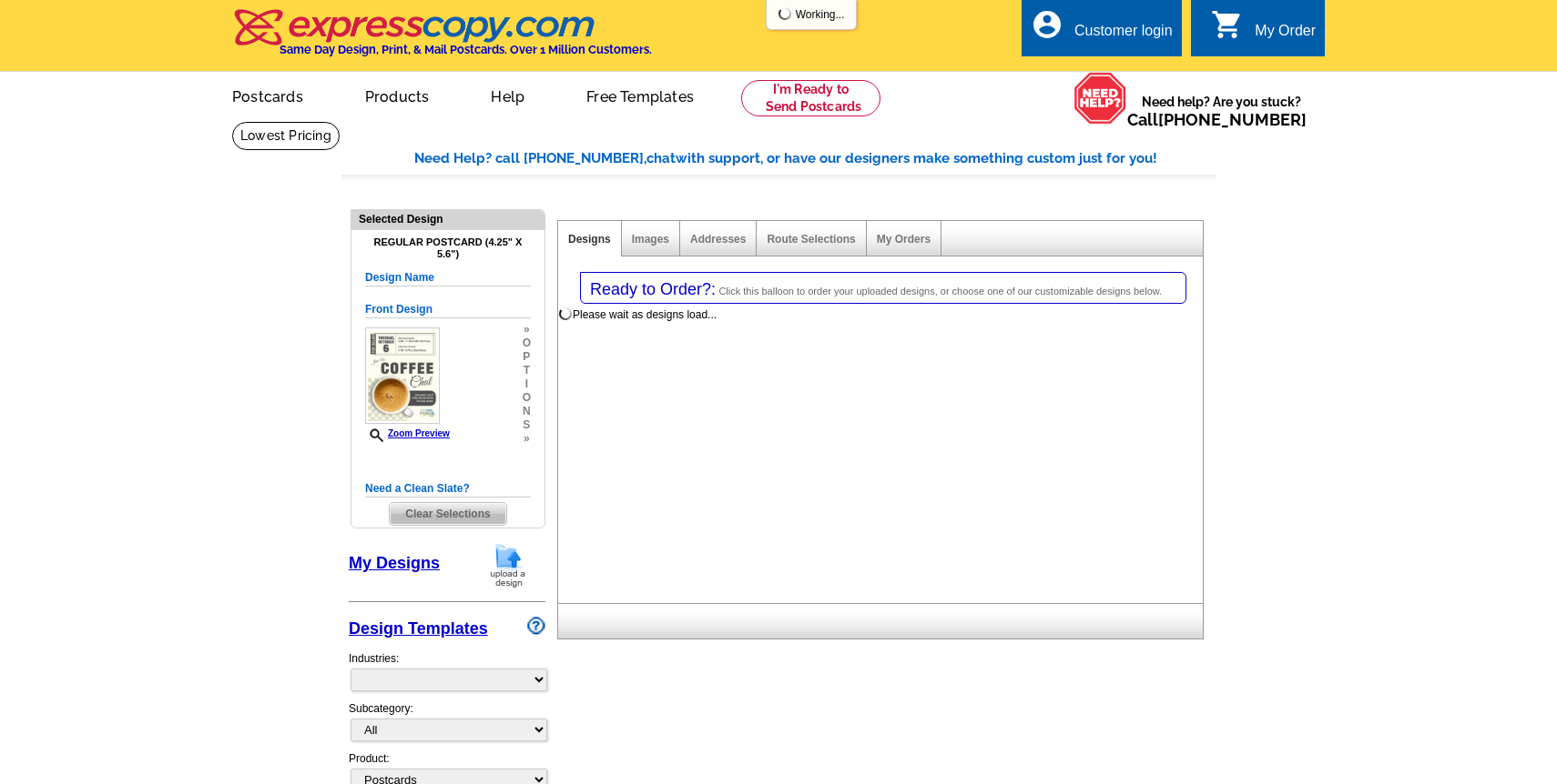
select select "1"
select select "back"
select select "785"
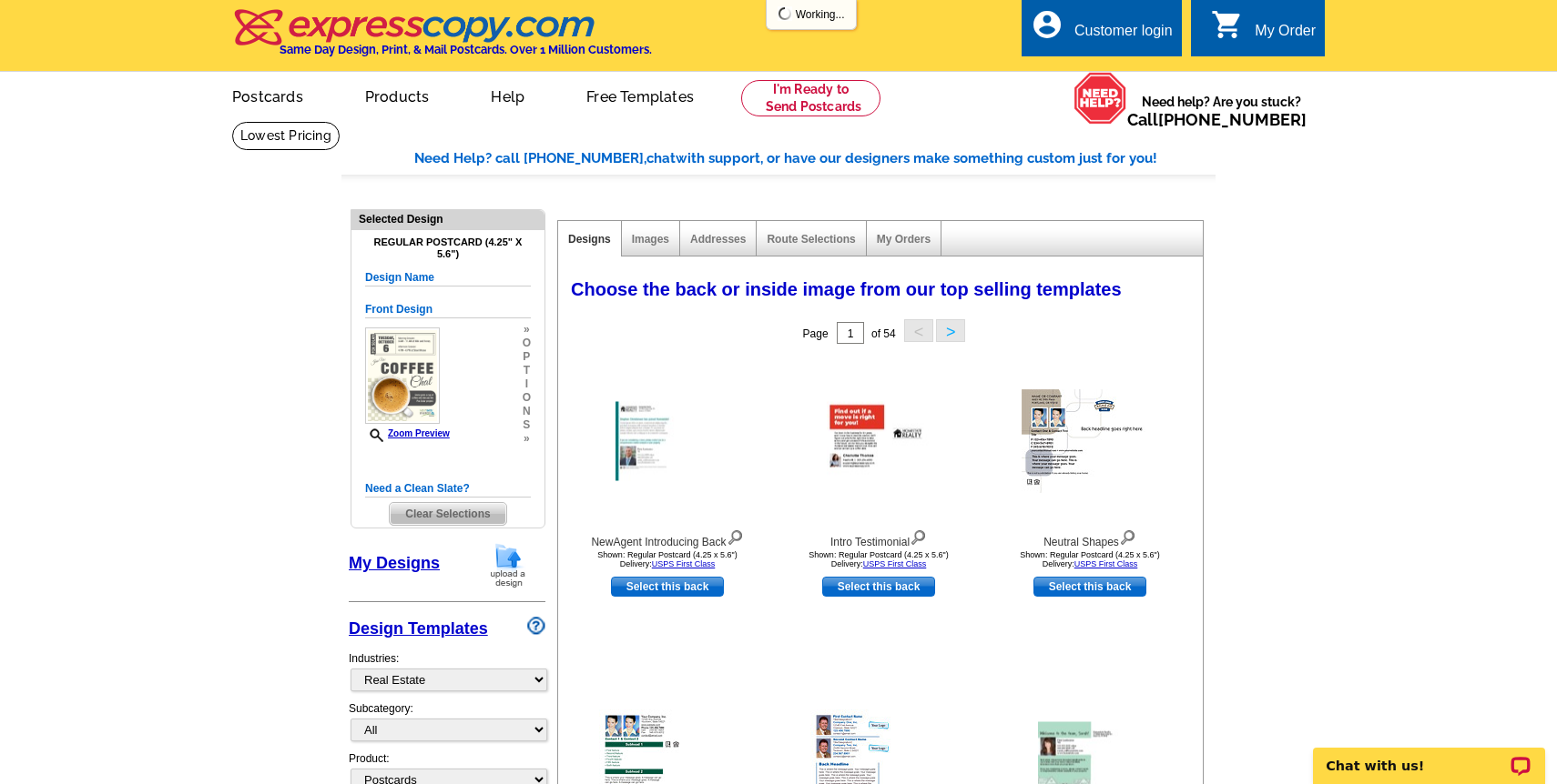
click at [424, 513] on span "Clear Selections" at bounding box center [447, 514] width 115 height 22
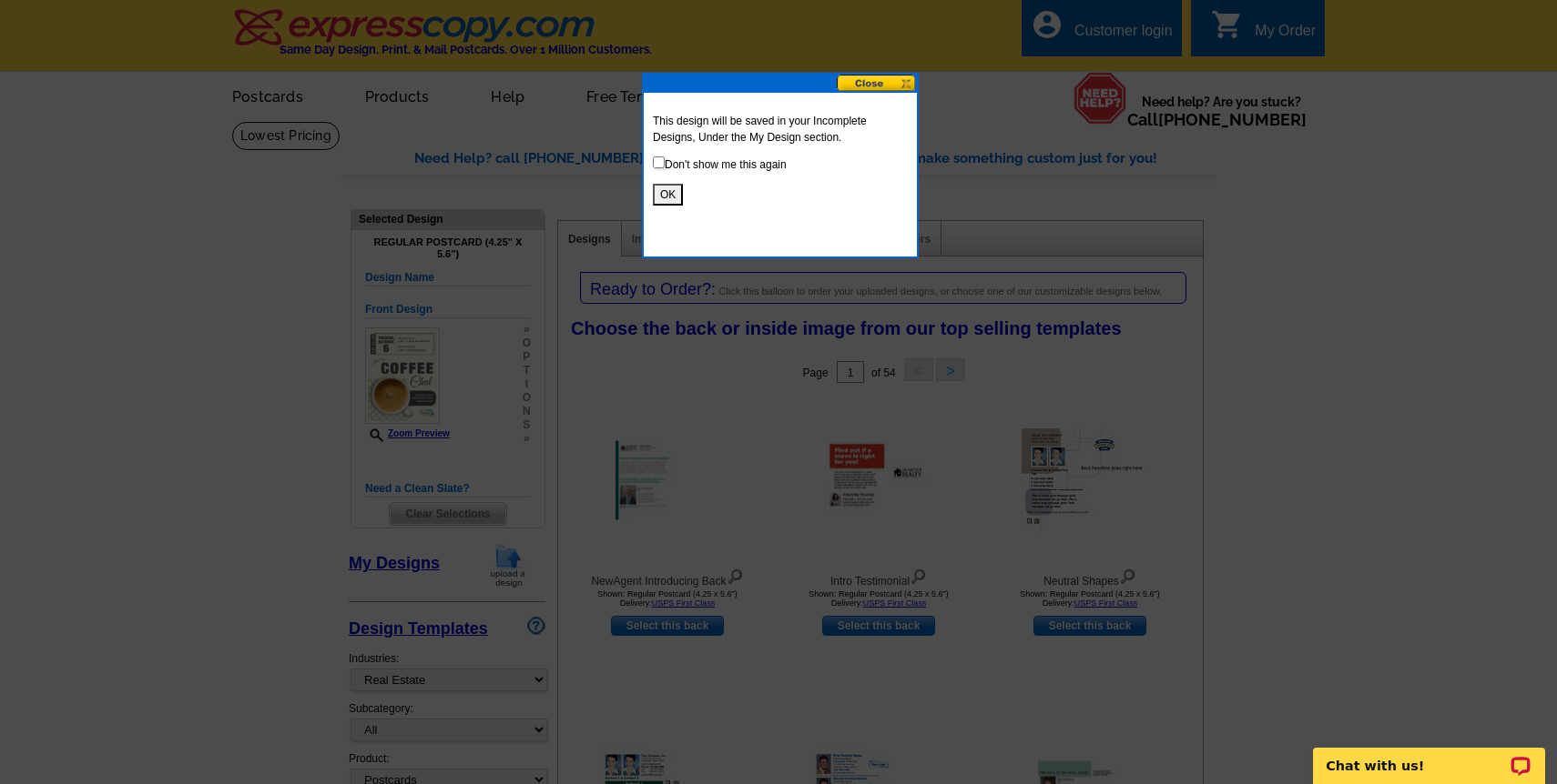
click at [666, 195] on button "OK" at bounding box center [667, 195] width 30 height 22
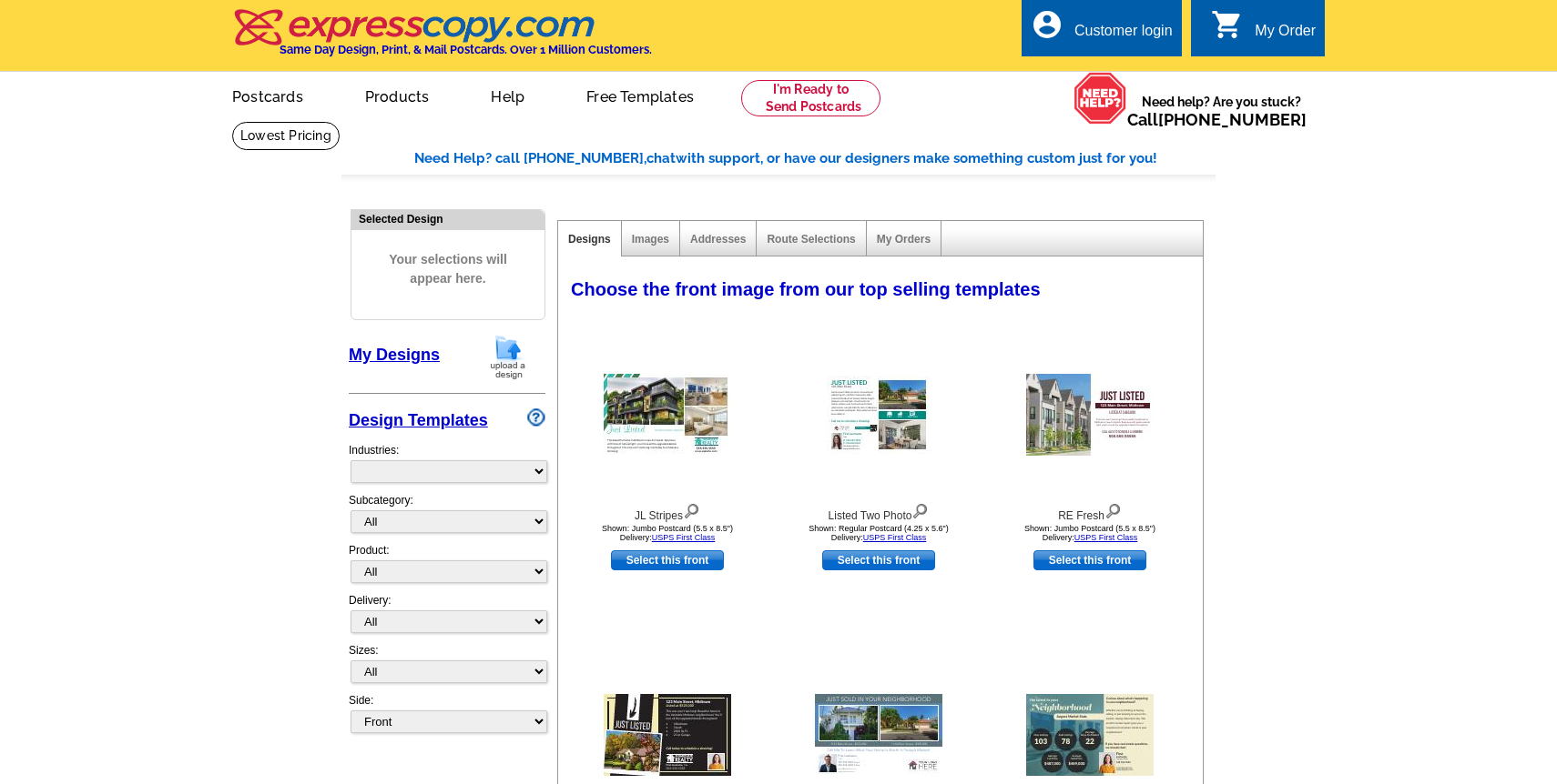
select select "785"
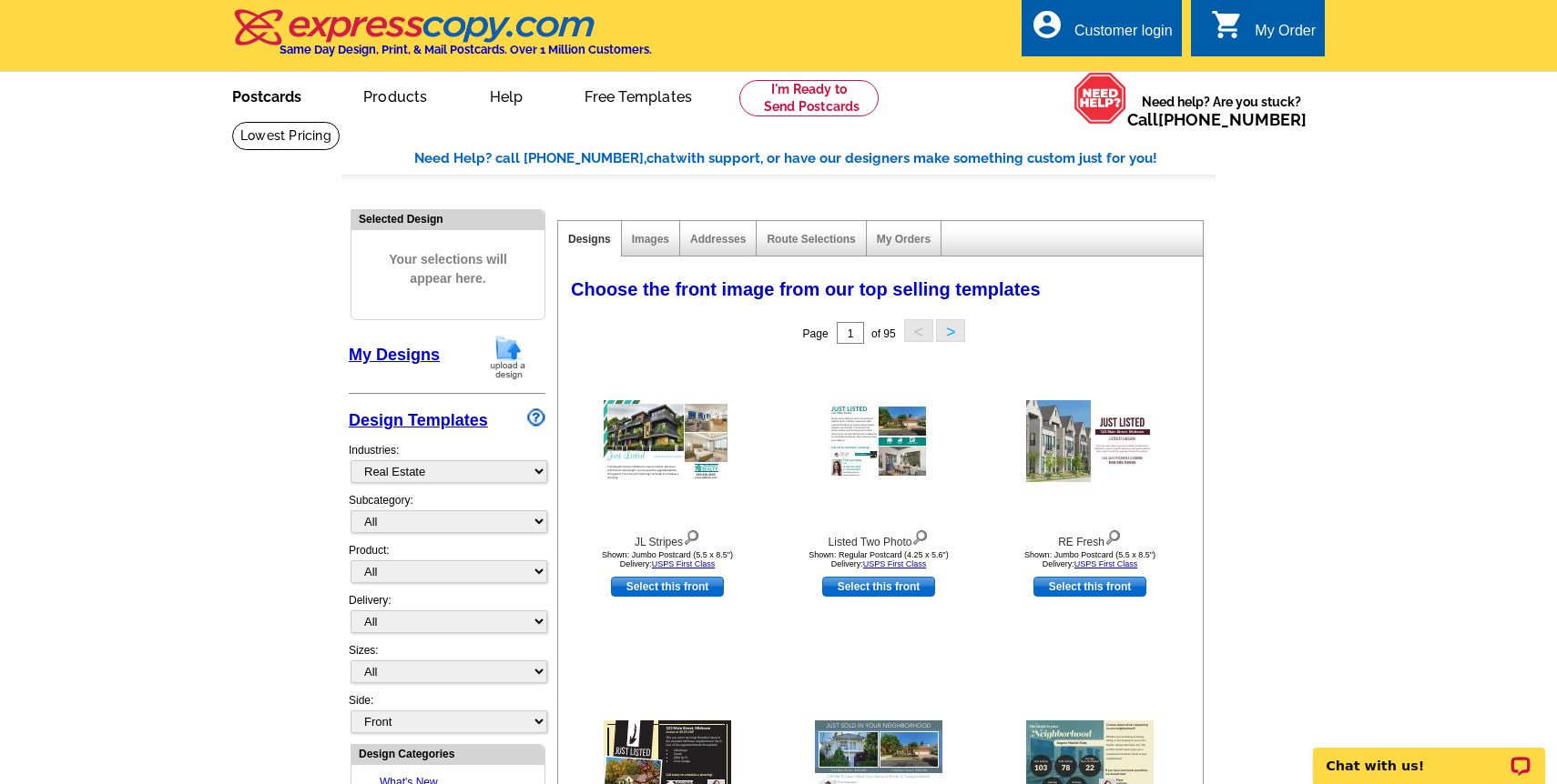
click at [283, 103] on link "Postcards" at bounding box center [266, 95] width 127 height 42
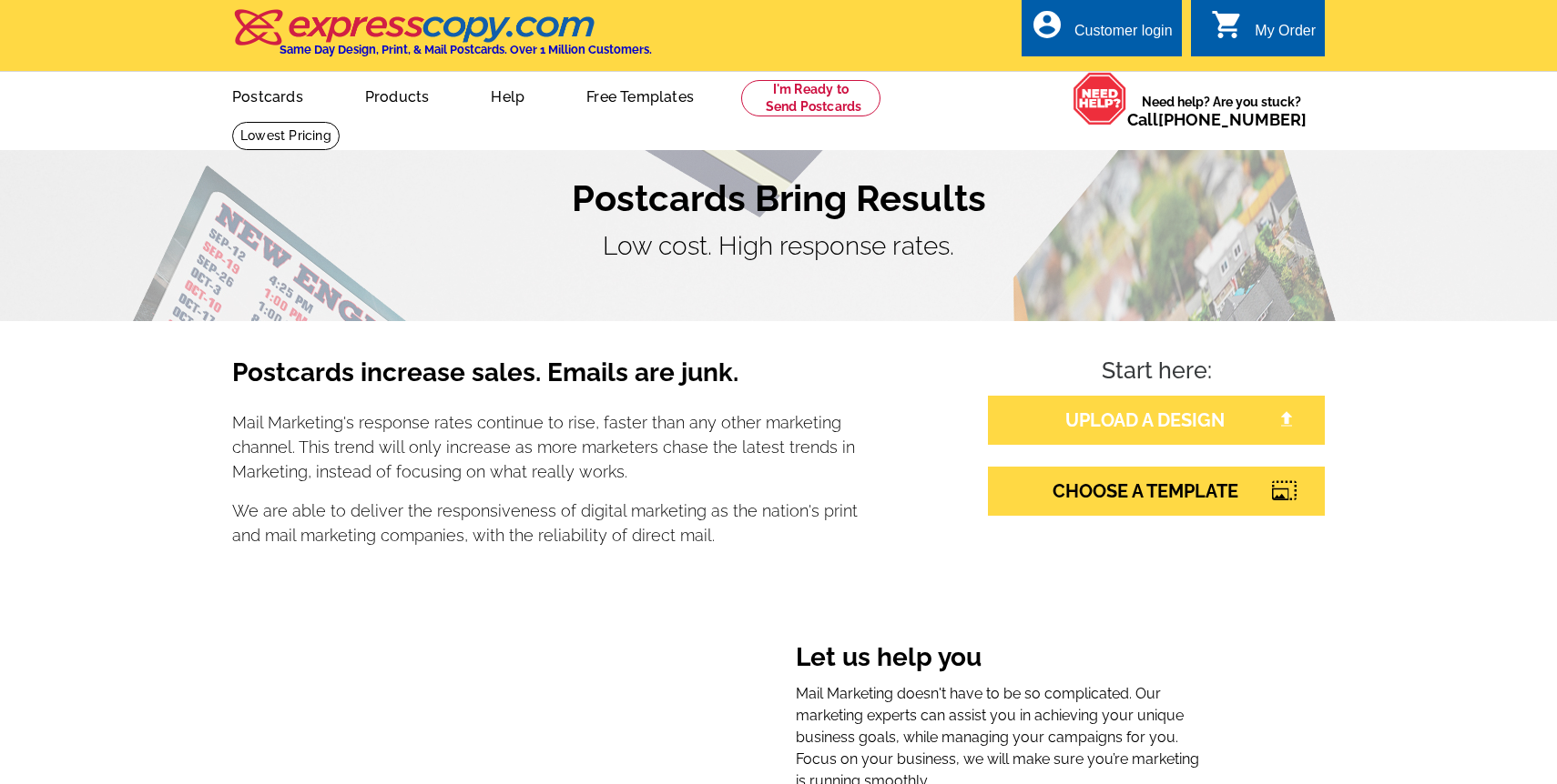
click at [1108, 417] on link "UPLOAD A DESIGN" at bounding box center [1156, 420] width 336 height 49
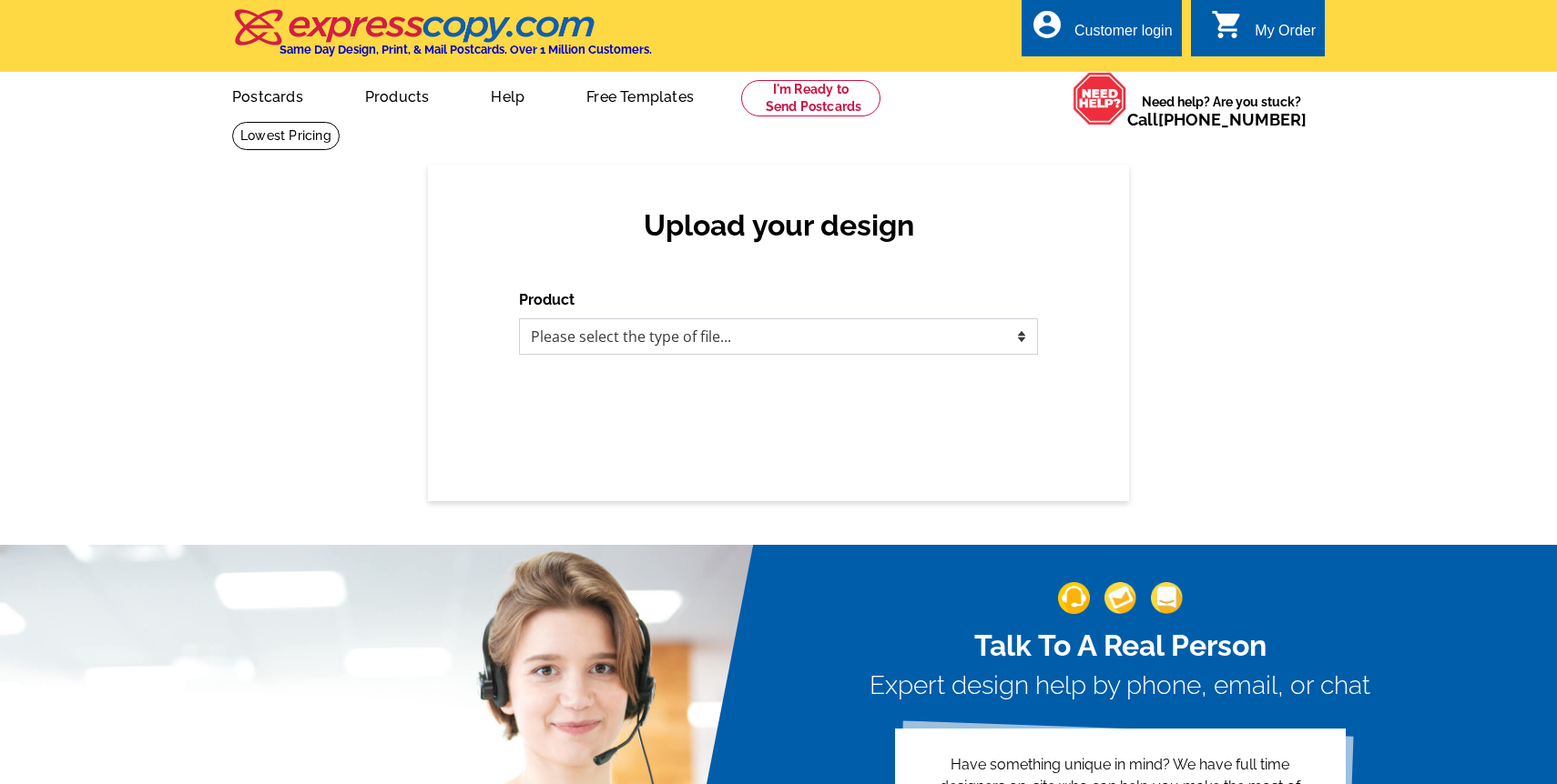
click at [934, 341] on select "Please select the type of file... Postcards Business Cards Letters and flyers G…" at bounding box center [778, 337] width 519 height 37
select select "1"
click at [519, 319] on select "Please select the type of file... Postcards Business Cards Letters and flyers G…" at bounding box center [778, 337] width 519 height 37
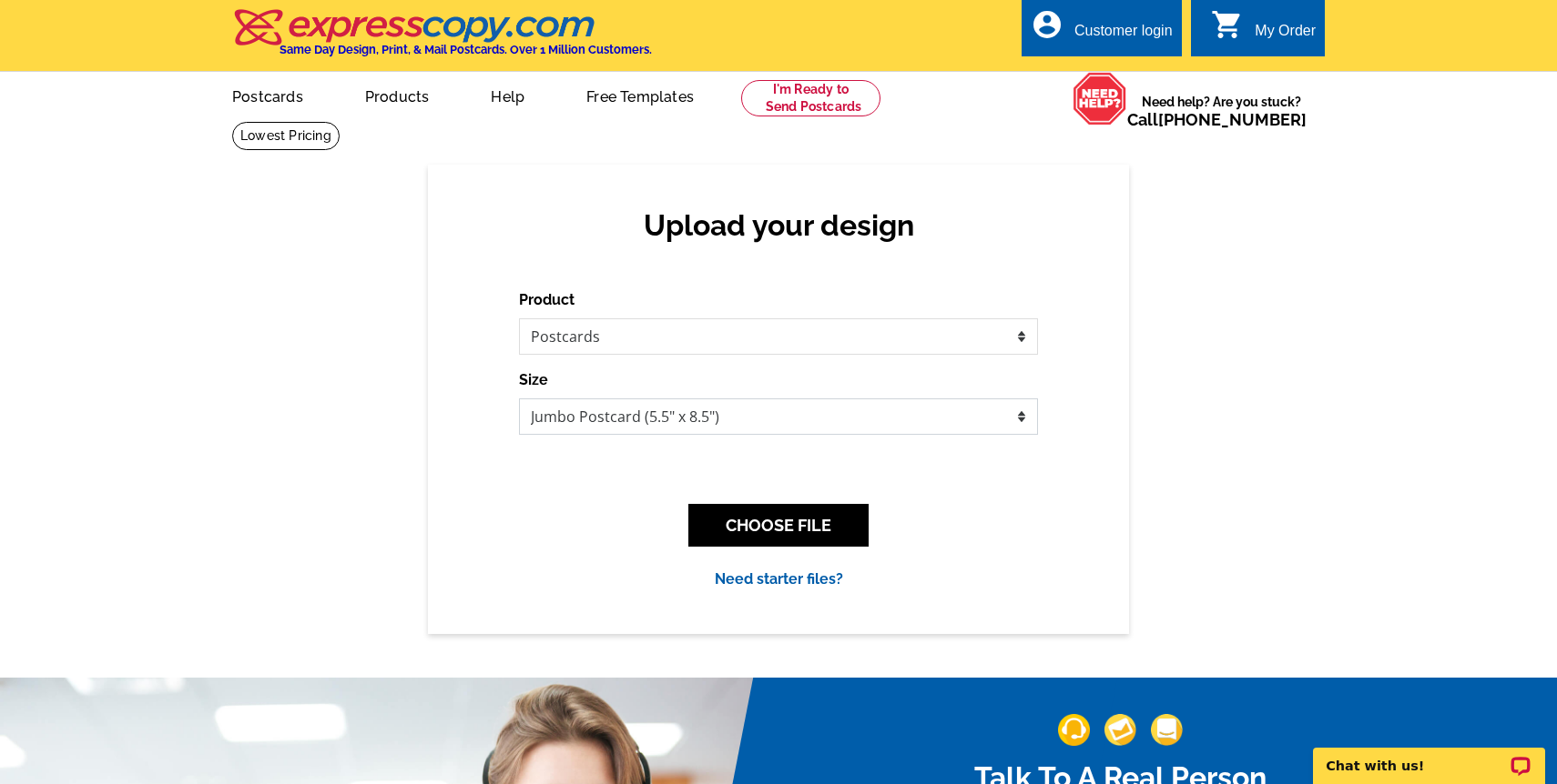
click at [697, 411] on select "Jumbo Postcard (5.5" x 8.5") Regular Postcard (4.25" x 5.6") Panoramic Postcard…" at bounding box center [778, 417] width 519 height 37
select select "1"
click at [519, 399] on select "Jumbo Postcard (5.5" x 8.5") Regular Postcard (4.25" x 5.6") Panoramic Postcard…" at bounding box center [778, 417] width 519 height 37
click at [746, 521] on button "CHOOSE FILE" at bounding box center [779, 525] width 181 height 42
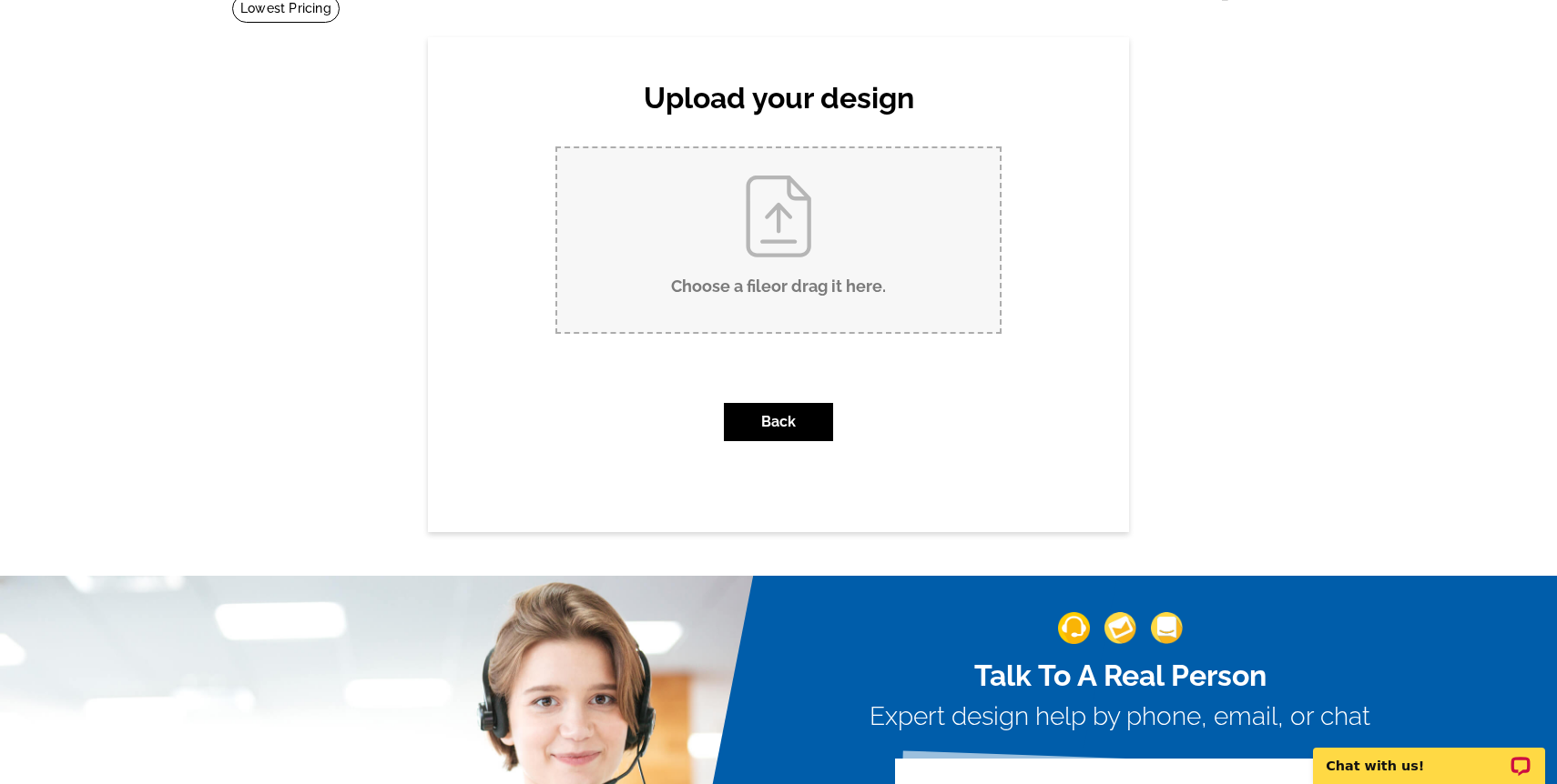
scroll to position [128, 0]
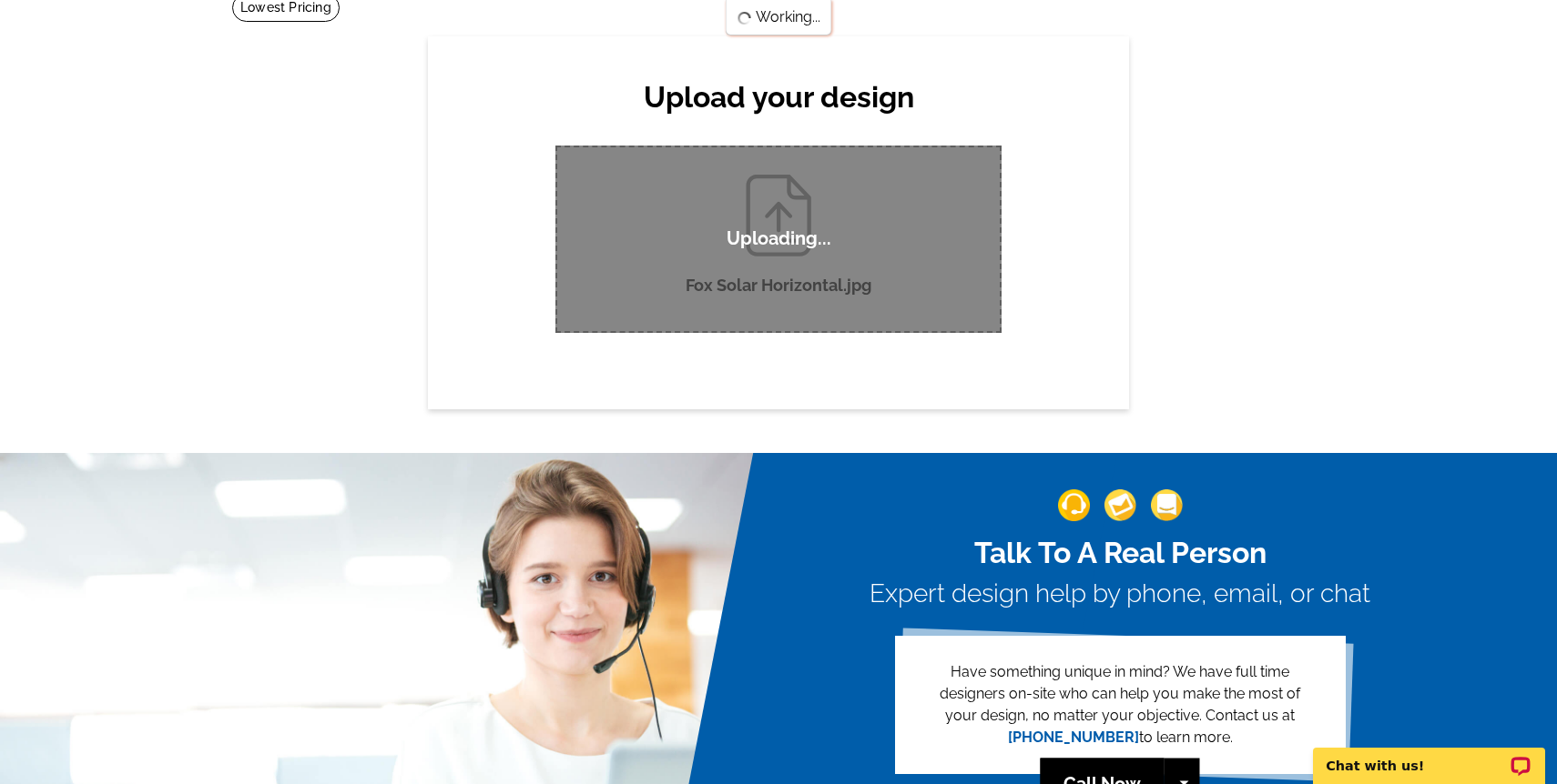
click at [1094, 192] on div "Upload your design Product Please select the type of file... Postcards Business…" at bounding box center [778, 223] width 702 height 372
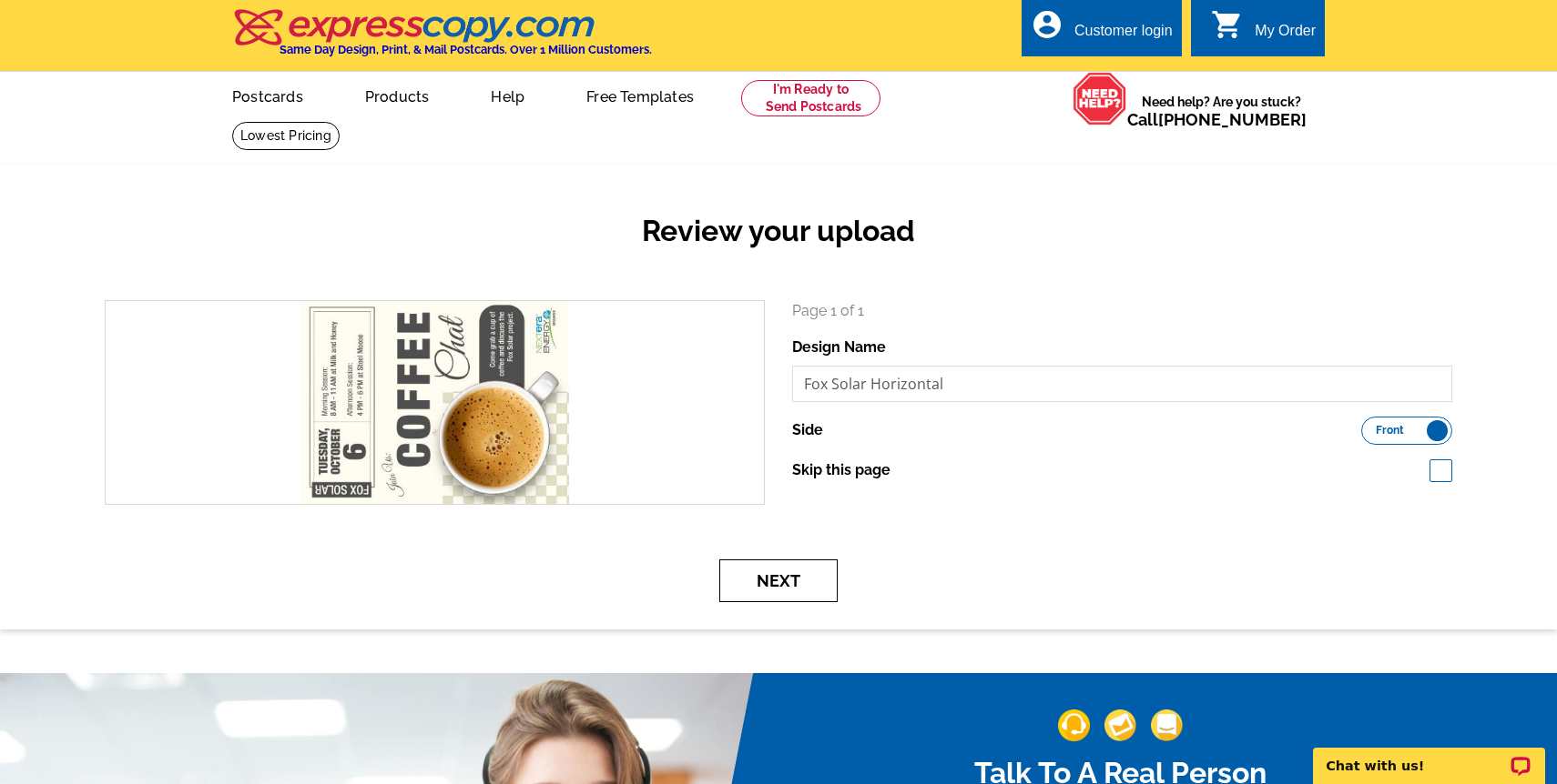
click at [773, 584] on button "Next" at bounding box center [778, 580] width 118 height 42
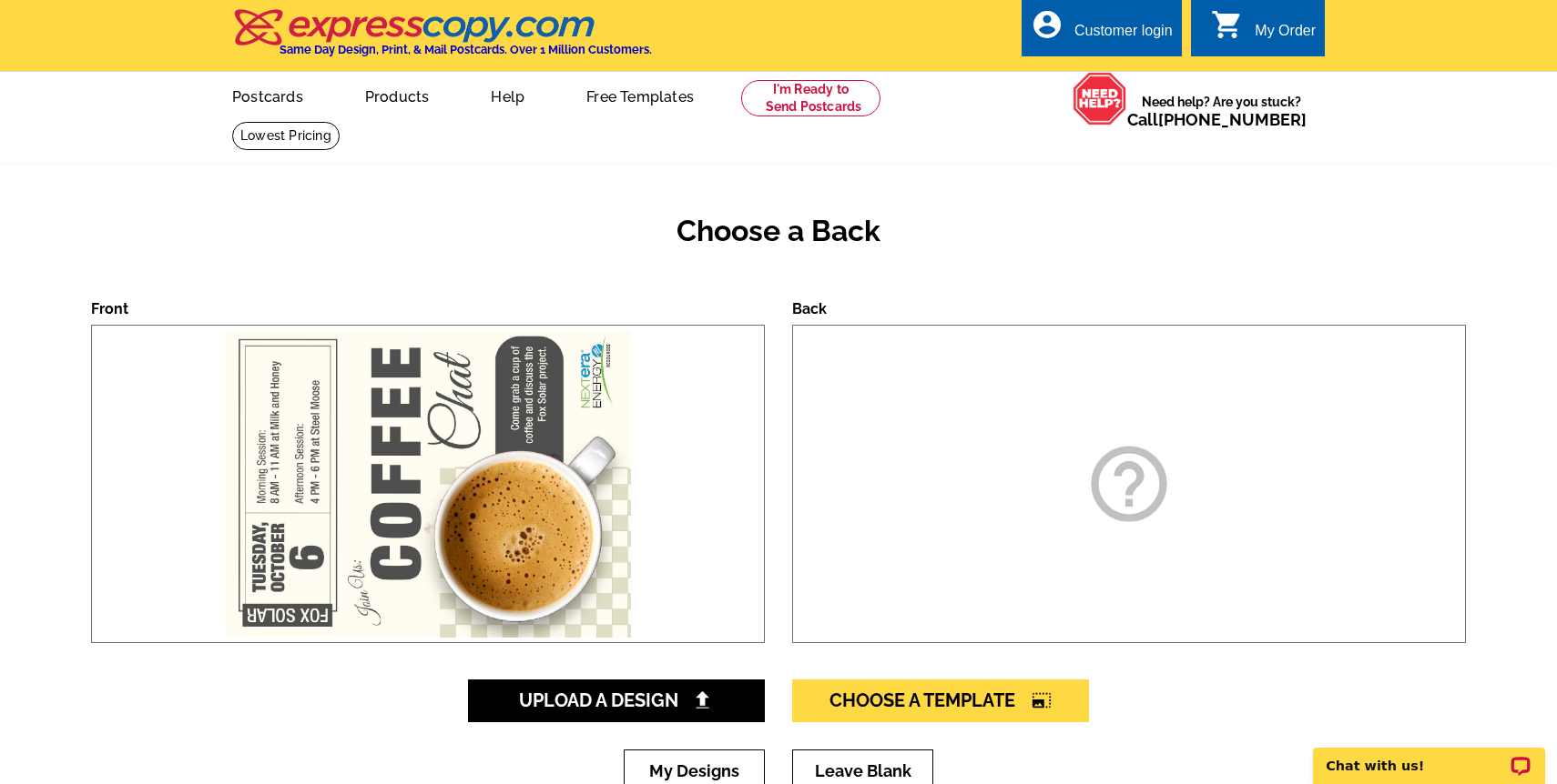
scroll to position [47, 0]
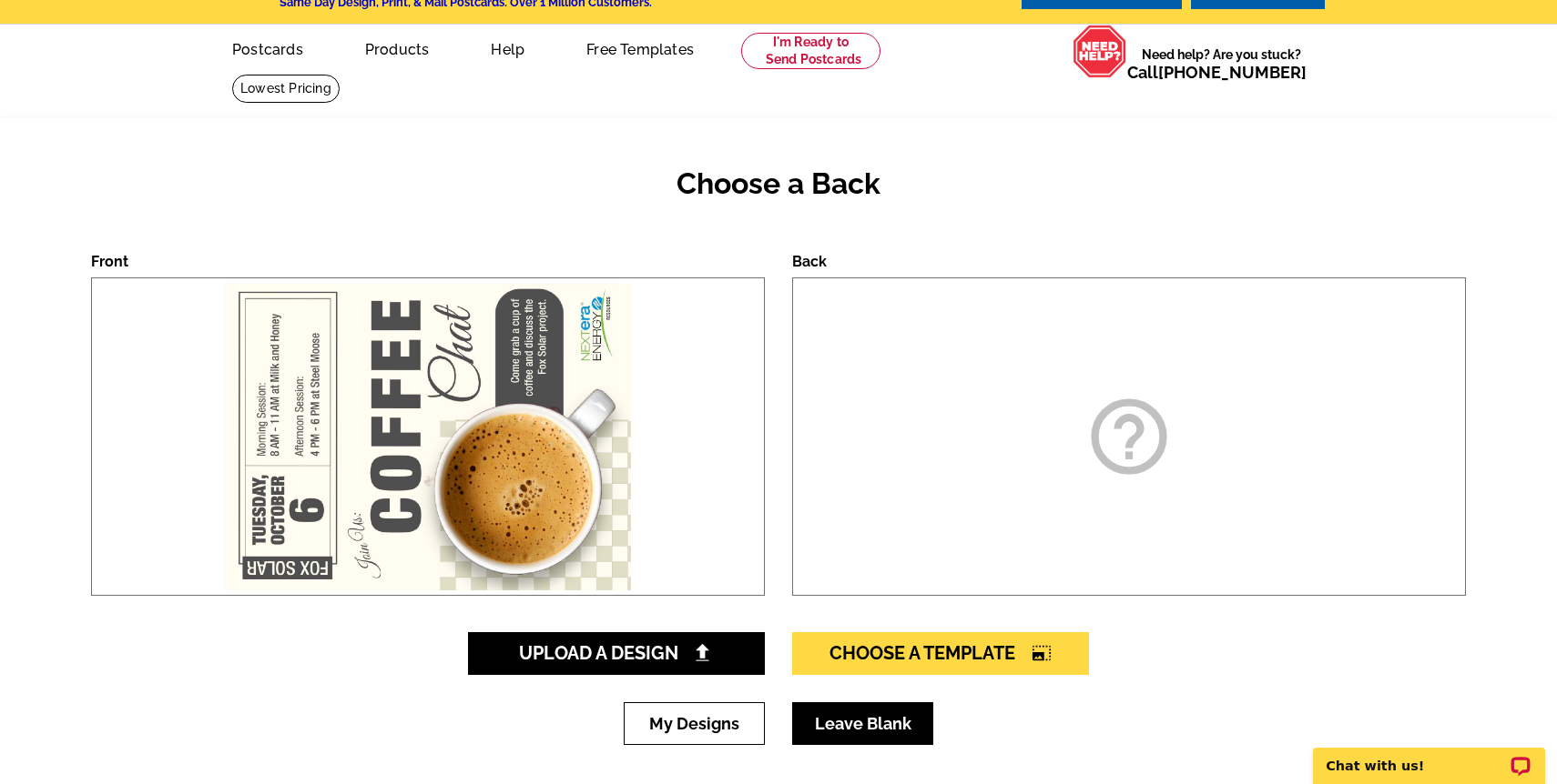
click at [891, 716] on link "Leave Blank" at bounding box center [862, 723] width 141 height 42
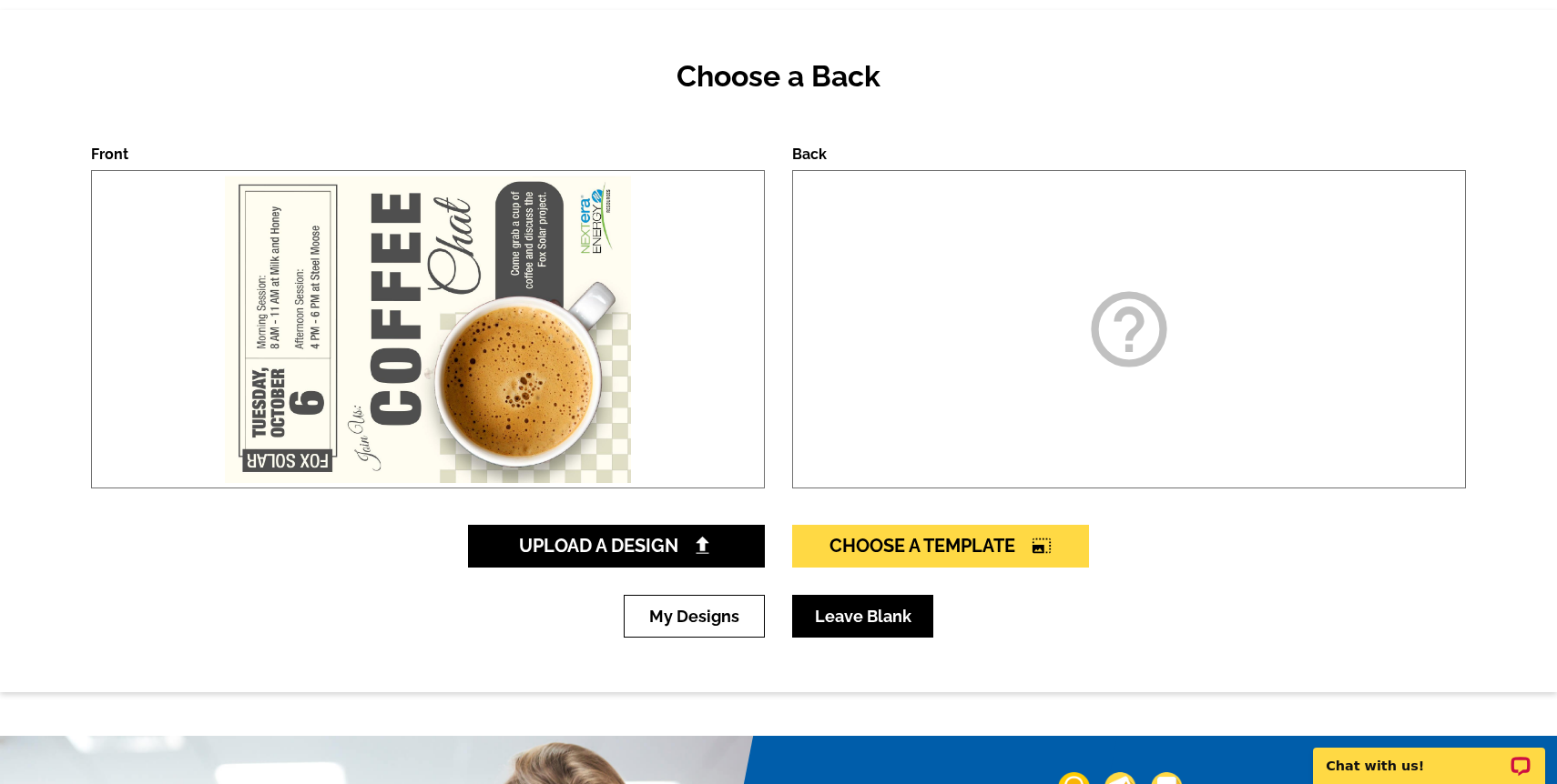
scroll to position [157, 0]
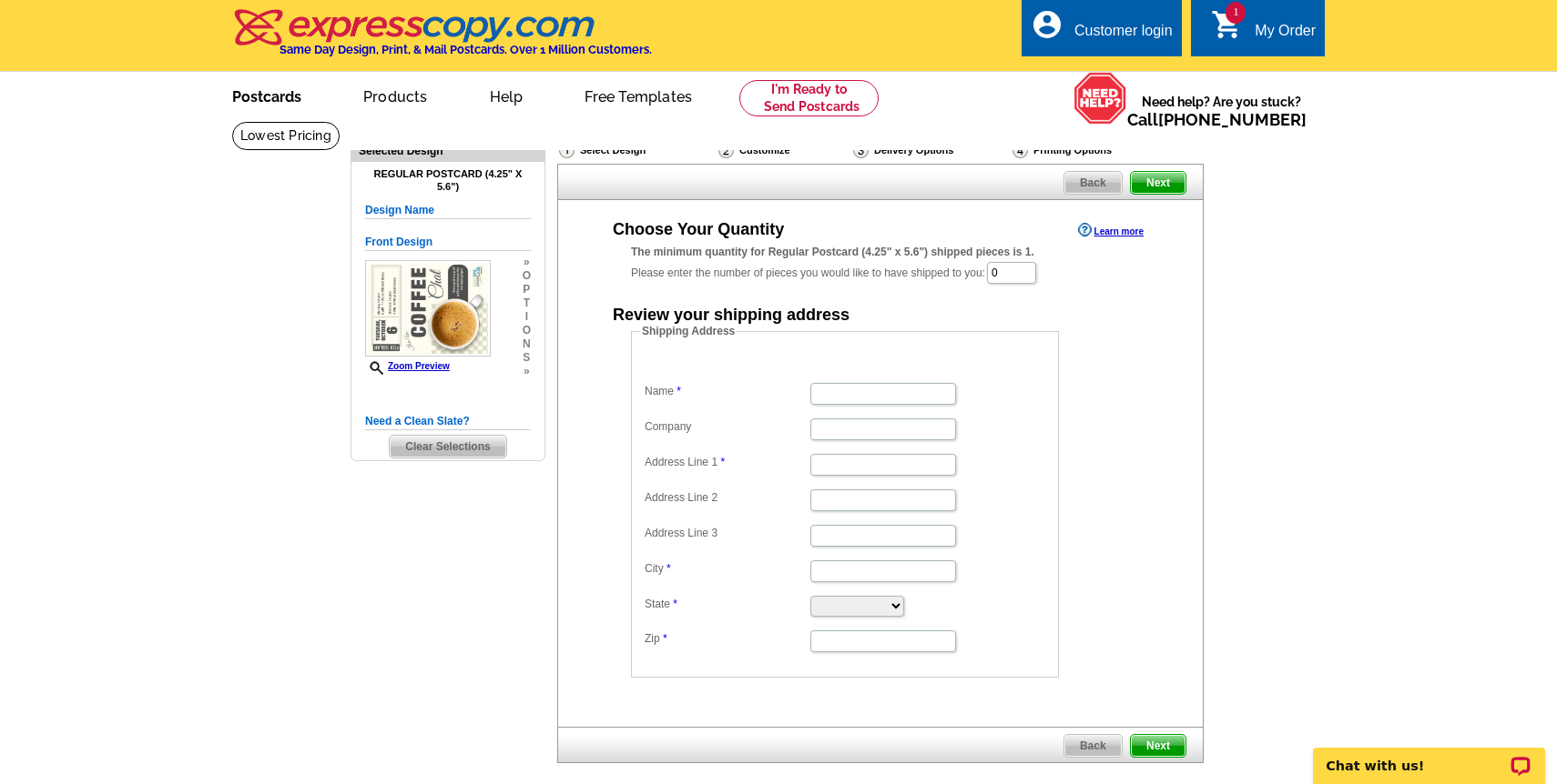
click at [257, 98] on link "Postcards" at bounding box center [266, 95] width 127 height 42
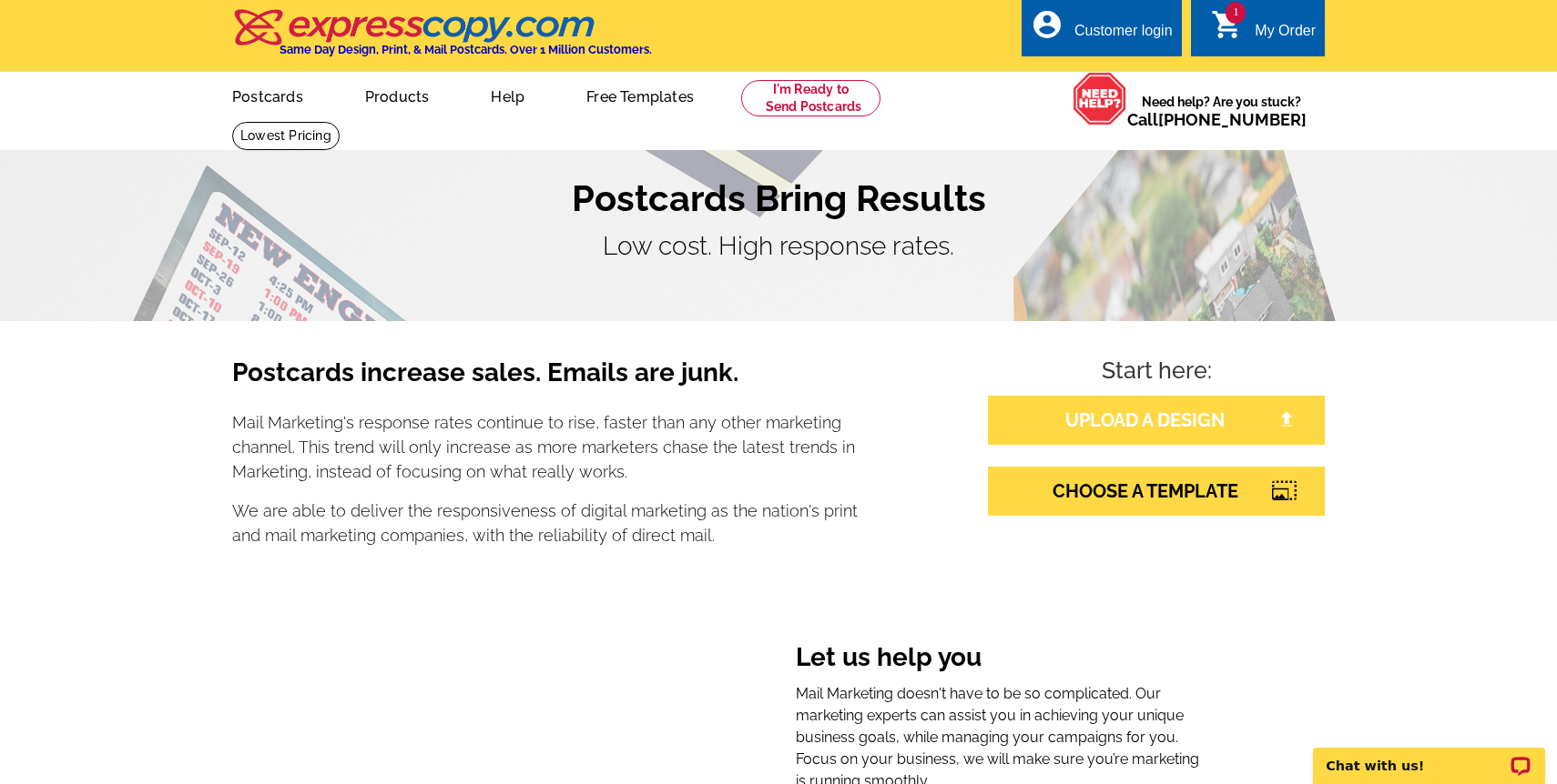
click at [1070, 413] on link "UPLOAD A DESIGN" at bounding box center [1156, 420] width 336 height 49
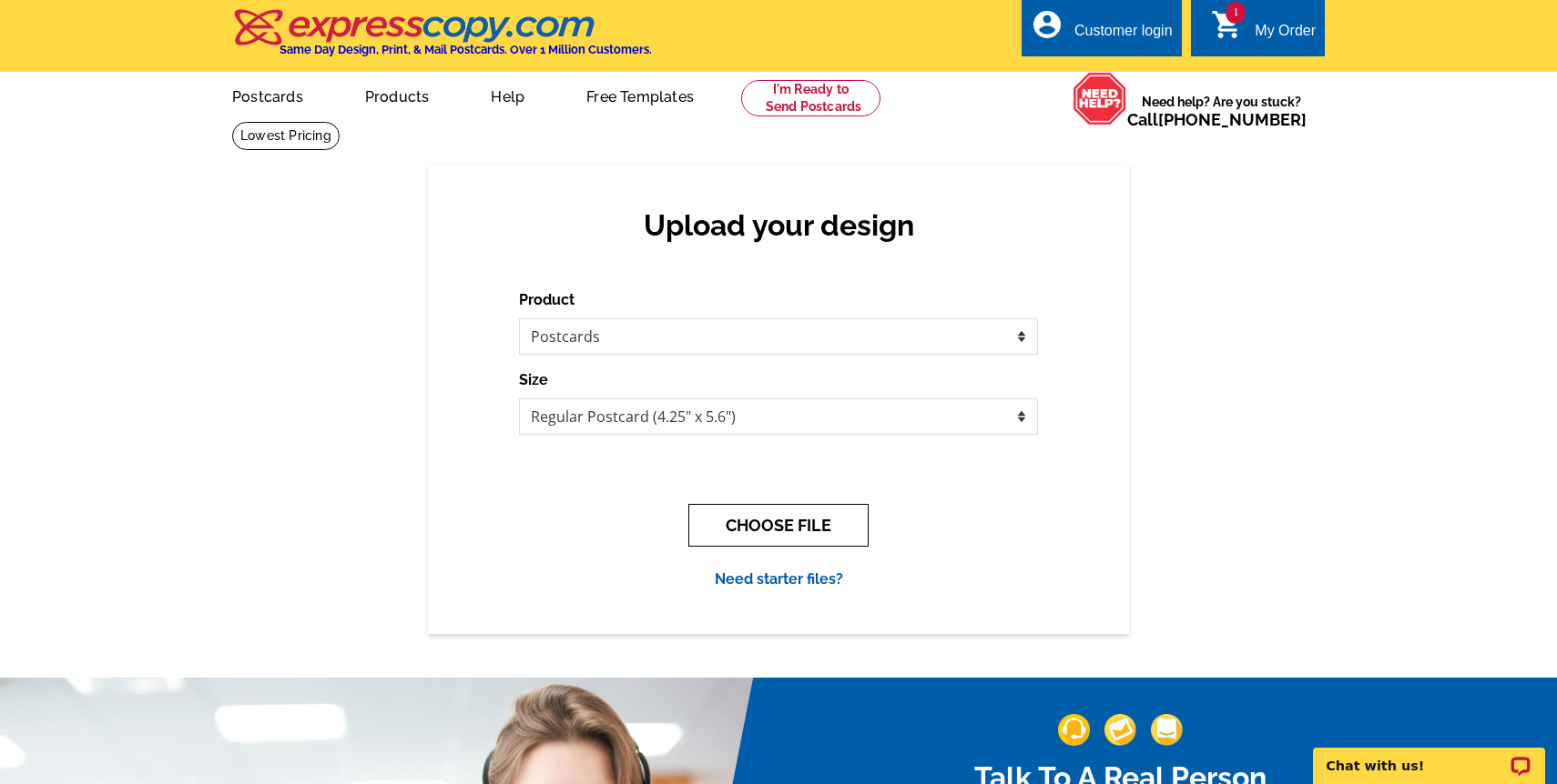
click at [827, 539] on button "CHOOSE FILE" at bounding box center [779, 525] width 181 height 42
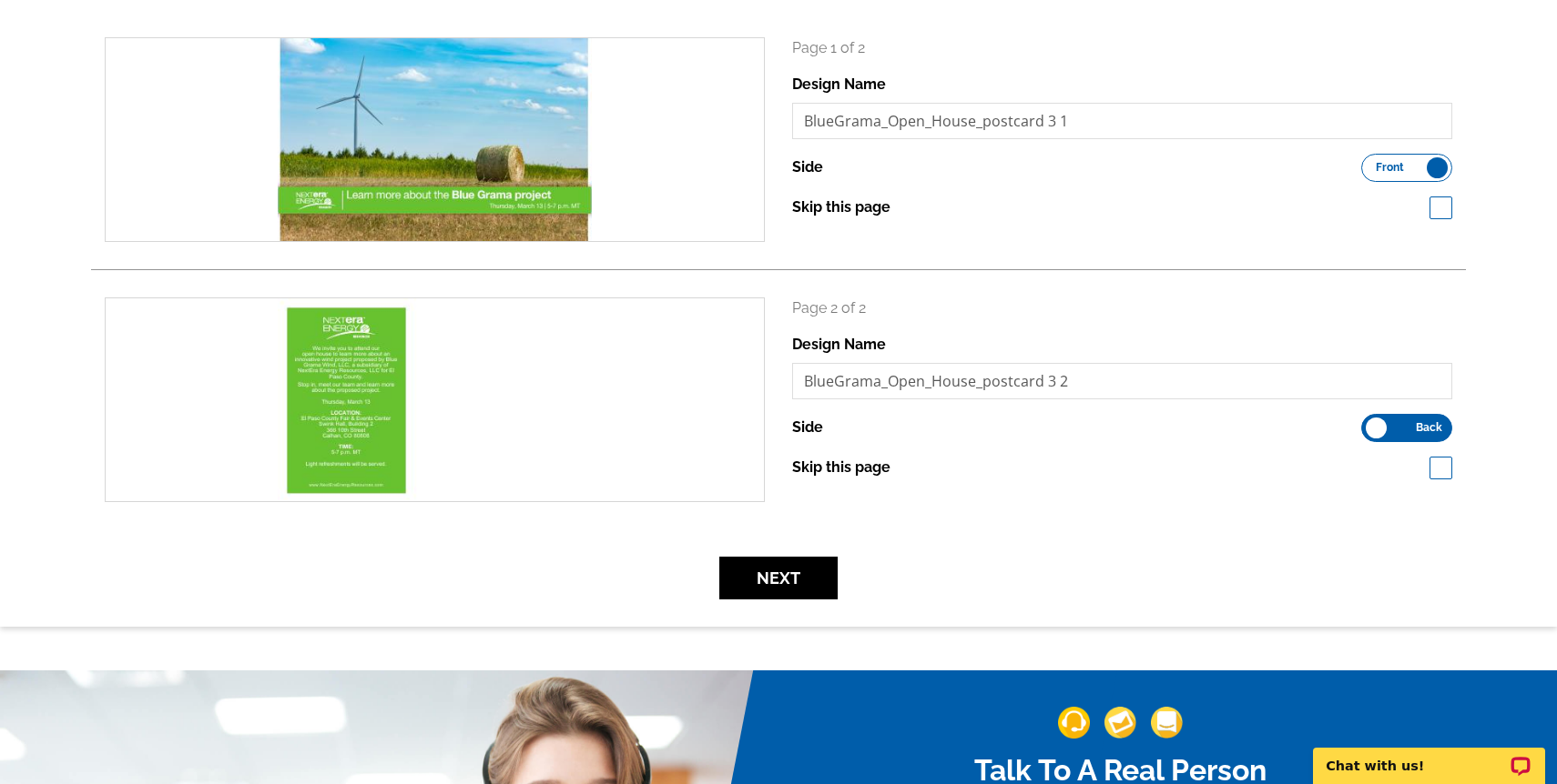
scroll to position [287, 0]
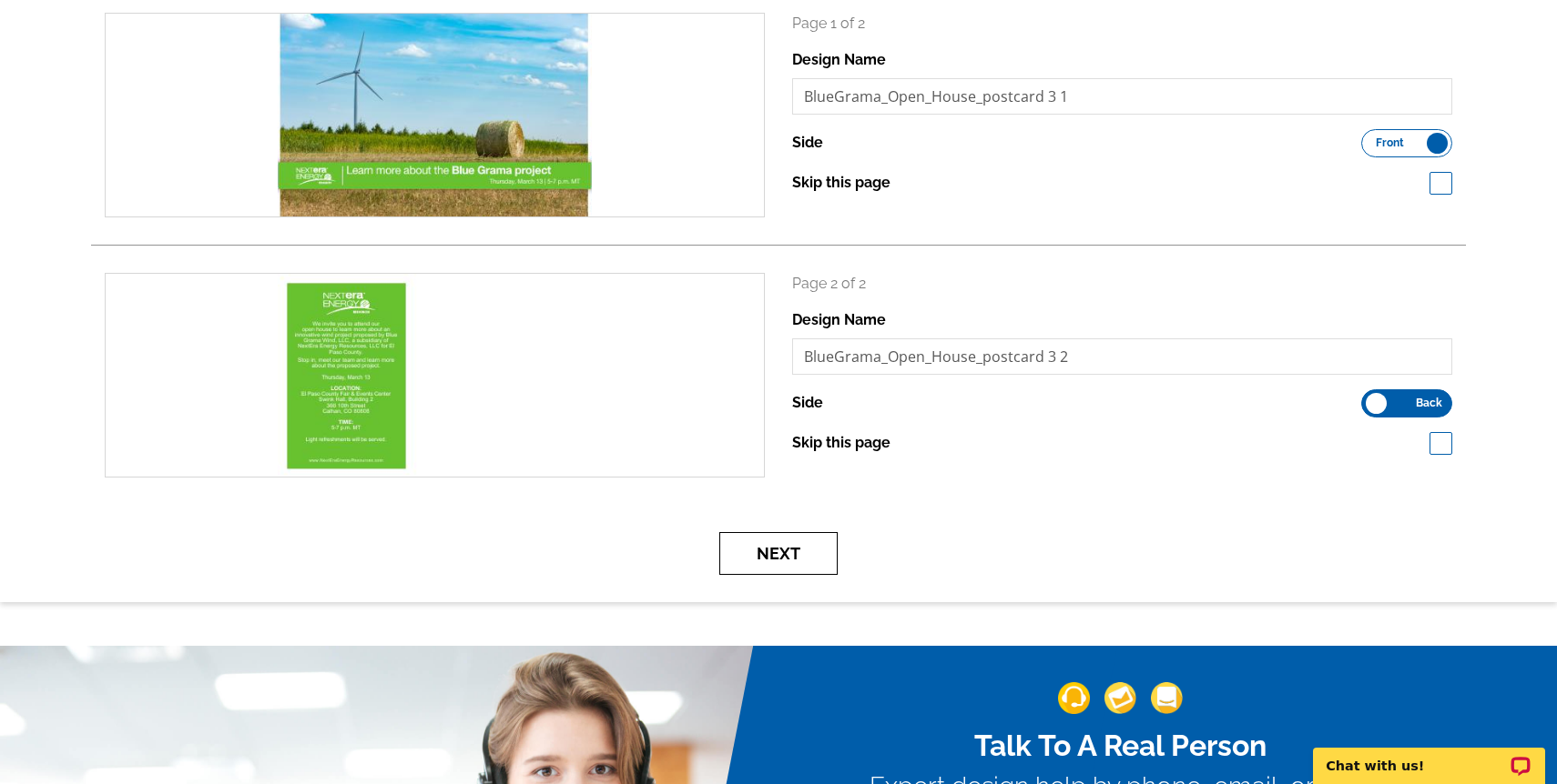
click at [799, 532] on button "Next" at bounding box center [778, 554] width 118 height 42
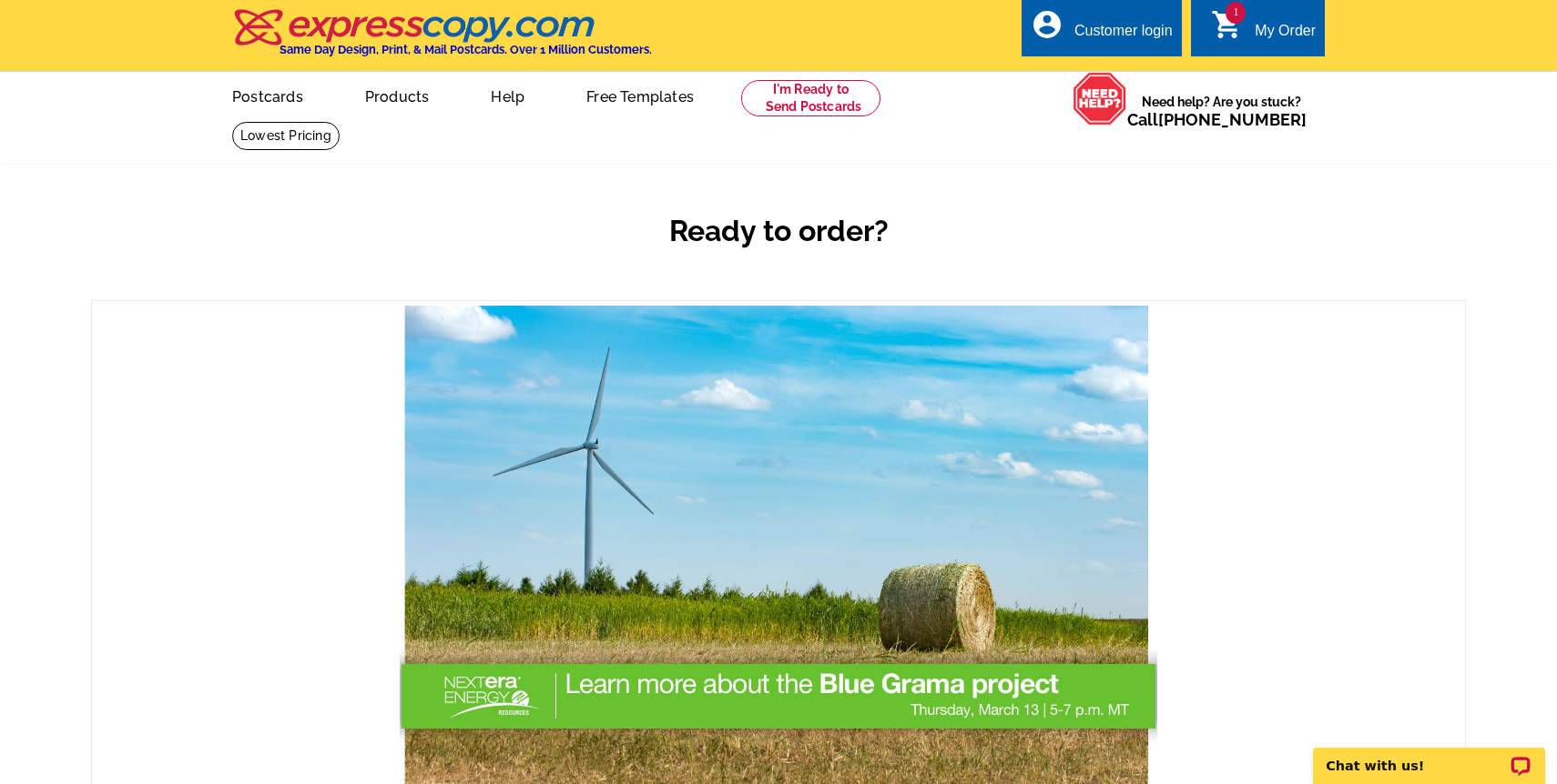
click at [1220, 47] on div "1 shopping_cart My Order" at bounding box center [1257, 28] width 134 height 57
click at [1234, 39] on icon "shopping_cart" at bounding box center [1228, 25] width 33 height 33
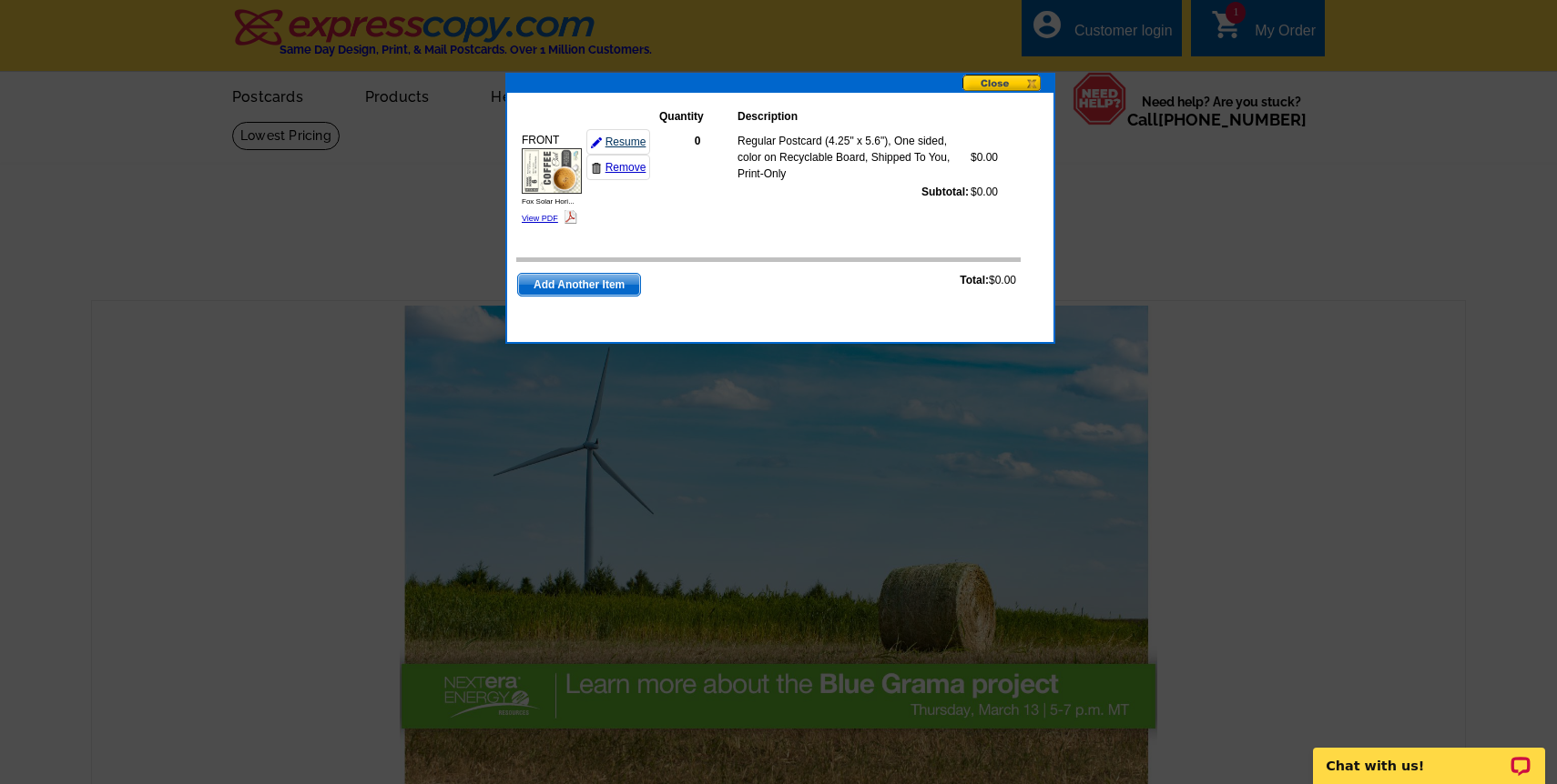
click at [631, 147] on link "Resume" at bounding box center [618, 142] width 64 height 26
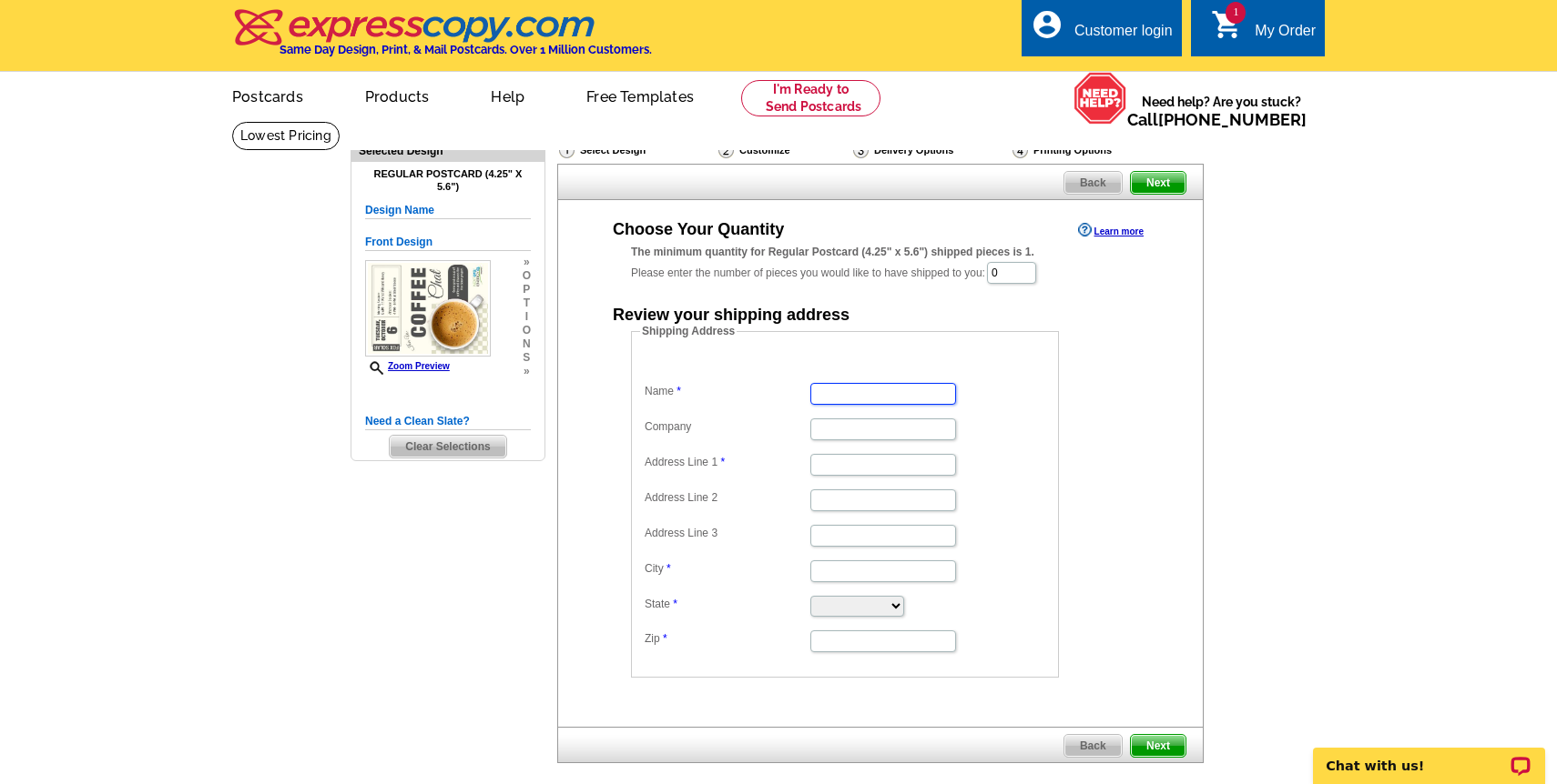
click at [866, 397] on input "Name" at bounding box center [883, 394] width 146 height 22
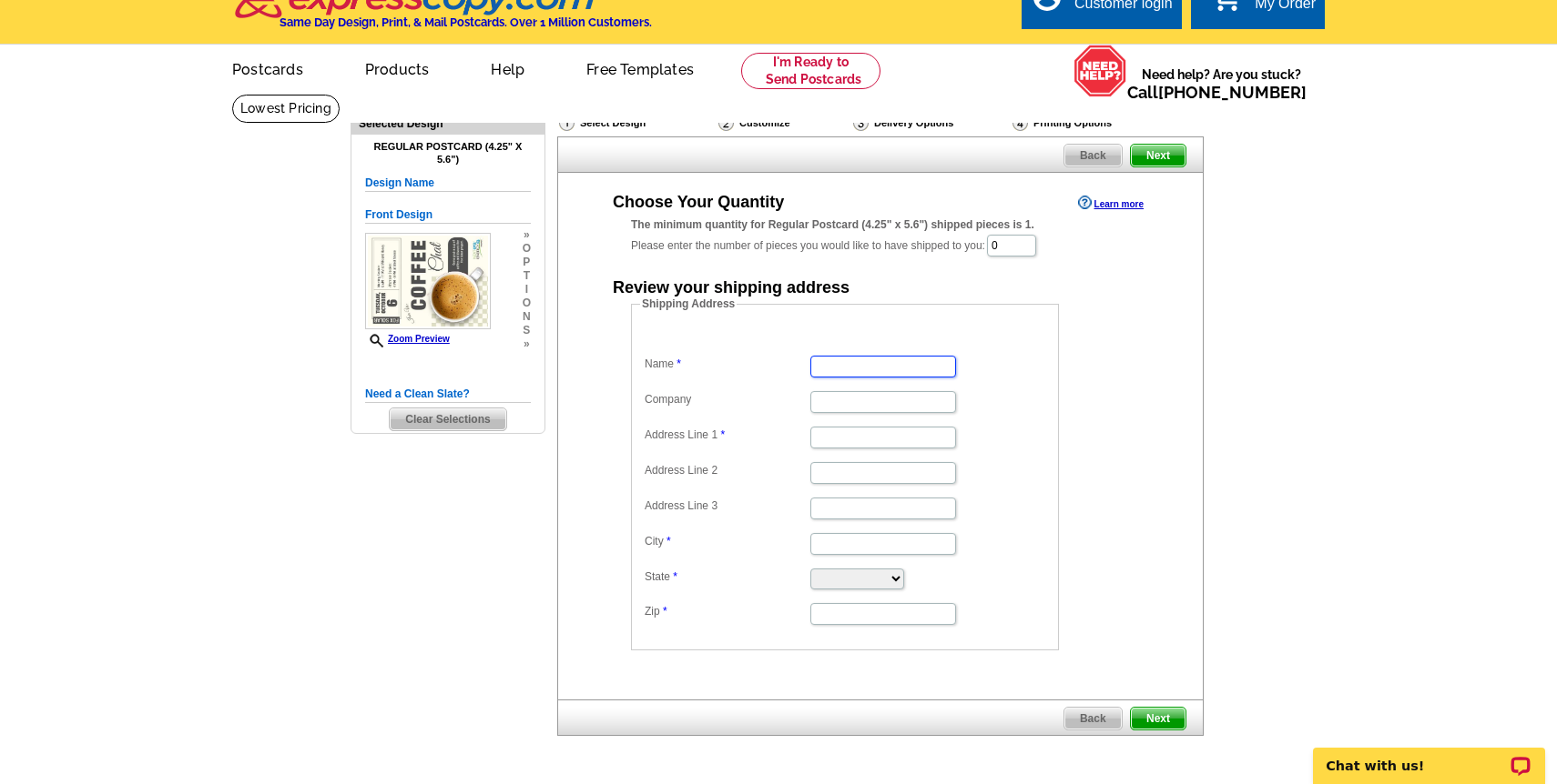
scroll to position [26, 0]
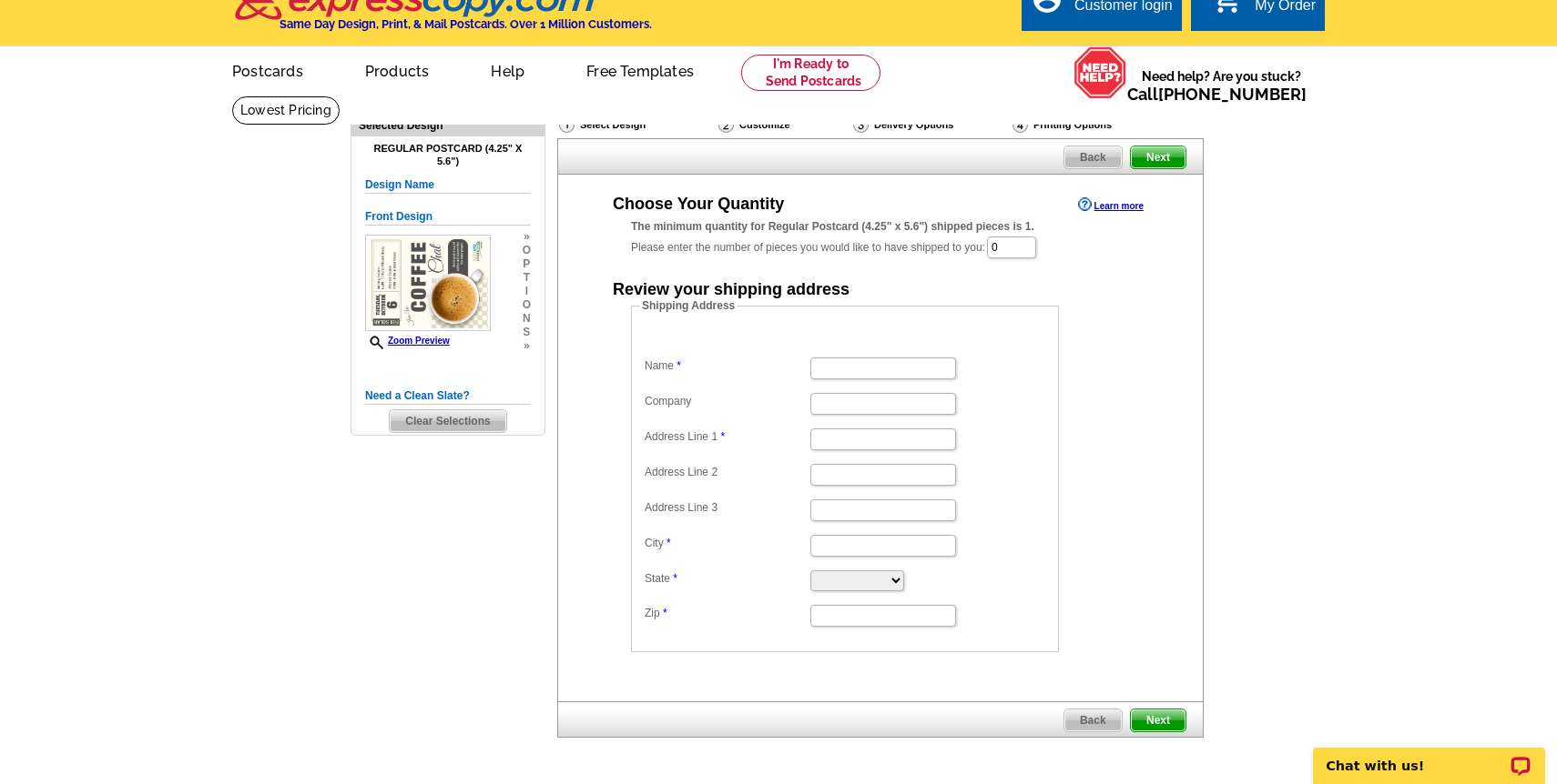
click at [390, 181] on h5 "Design Name" at bounding box center [448, 185] width 166 height 18
click at [411, 187] on h5 "Design Name" at bounding box center [448, 185] width 166 height 18
click at [405, 185] on h5 "Design Name" at bounding box center [448, 185] width 166 height 18
click at [863, 373] on input "Name" at bounding box center [883, 369] width 146 height 22
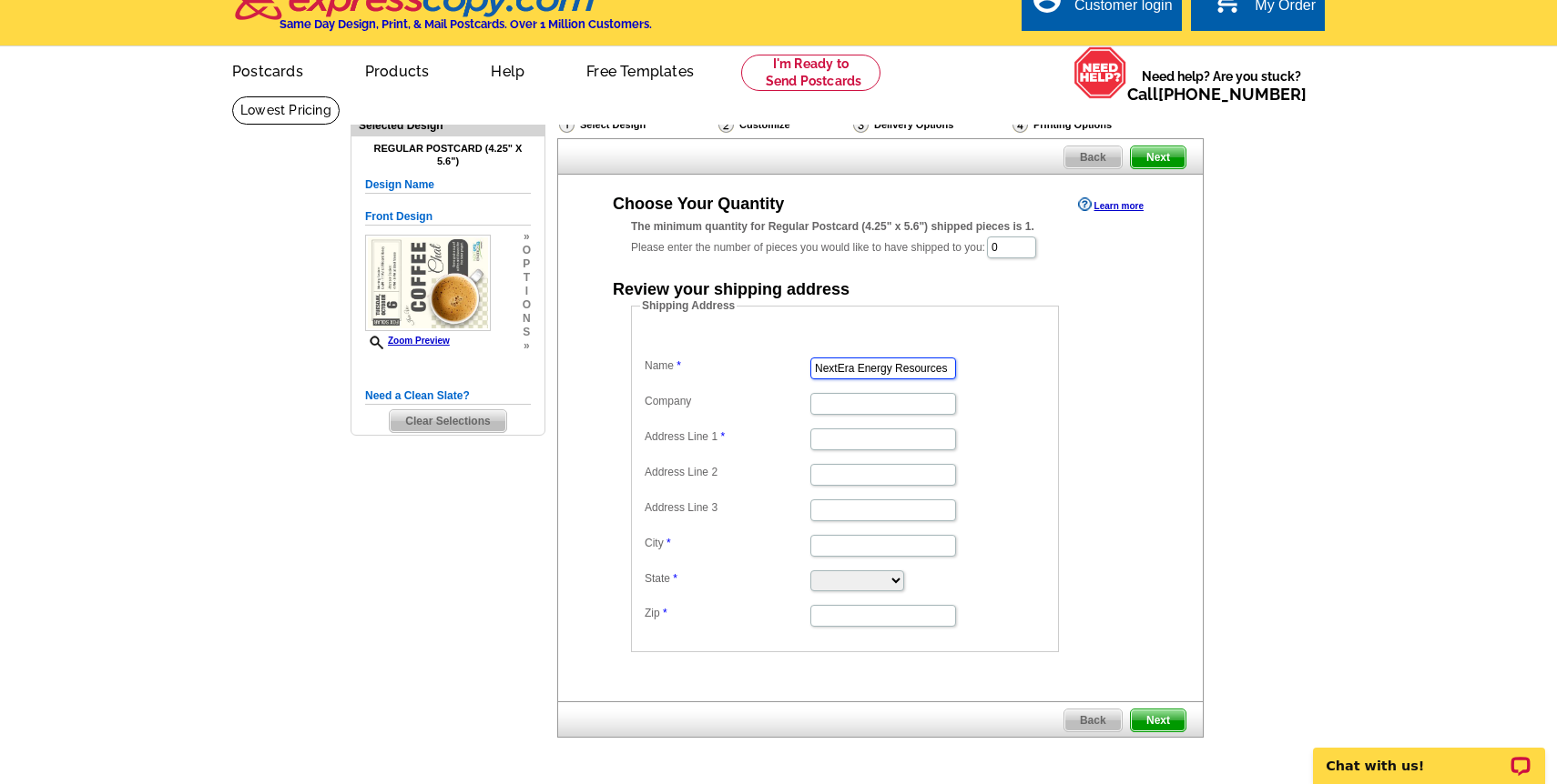
type input "NextEra Energy Resources"
type input "700 Universe Blvd"
type input "Juno Beach"
select select "FL"
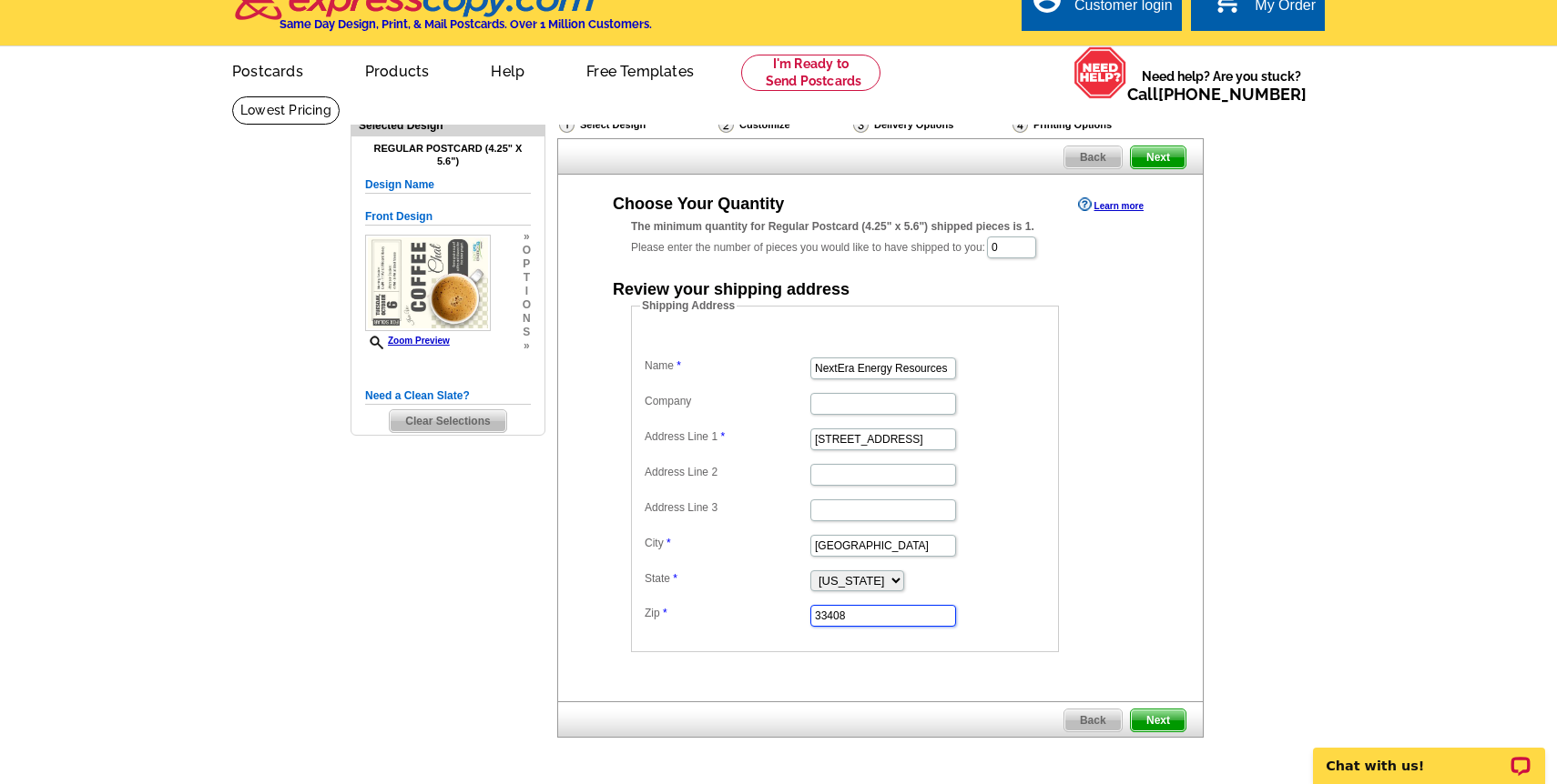
type input "33408"
click at [1147, 646] on div "Shipping Address Name NextEra Energy Resources Company Address Line 1 700 Unive…" at bounding box center [880, 474] width 572 height 355
click at [1150, 716] on span "Next" at bounding box center [1158, 720] width 54 height 22
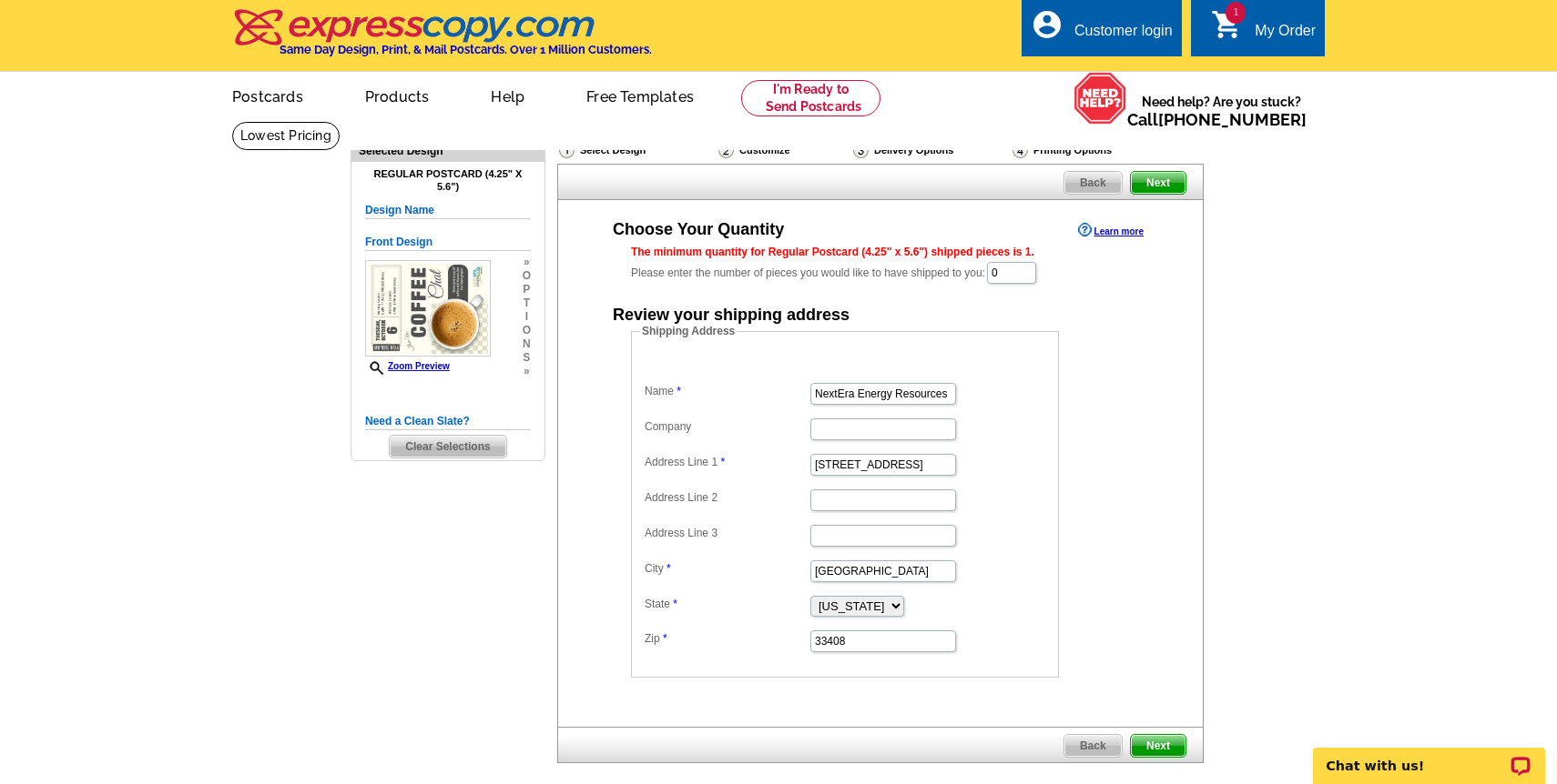
click at [1101, 178] on span "Back" at bounding box center [1093, 183] width 57 height 22
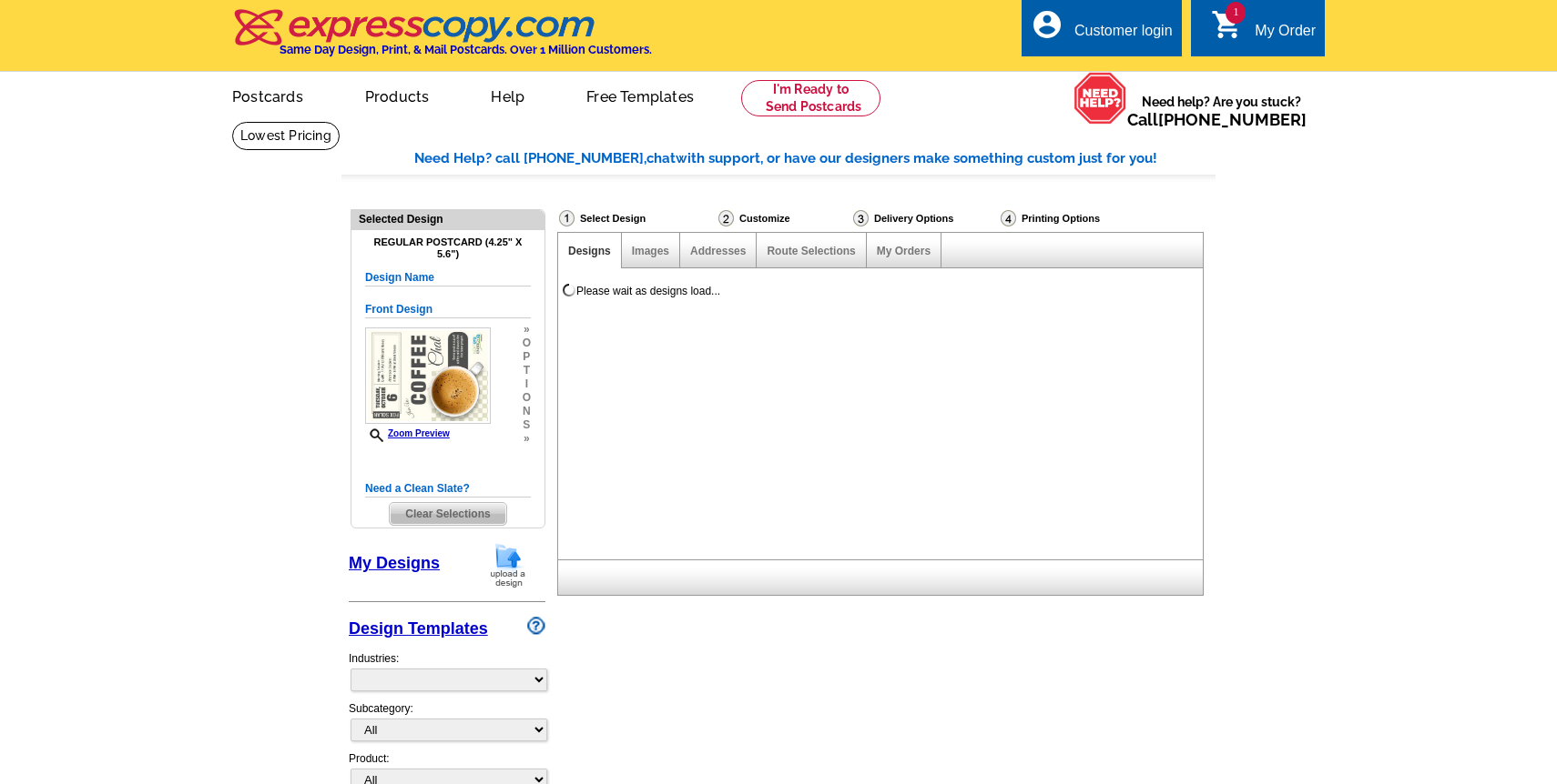
select select "785"
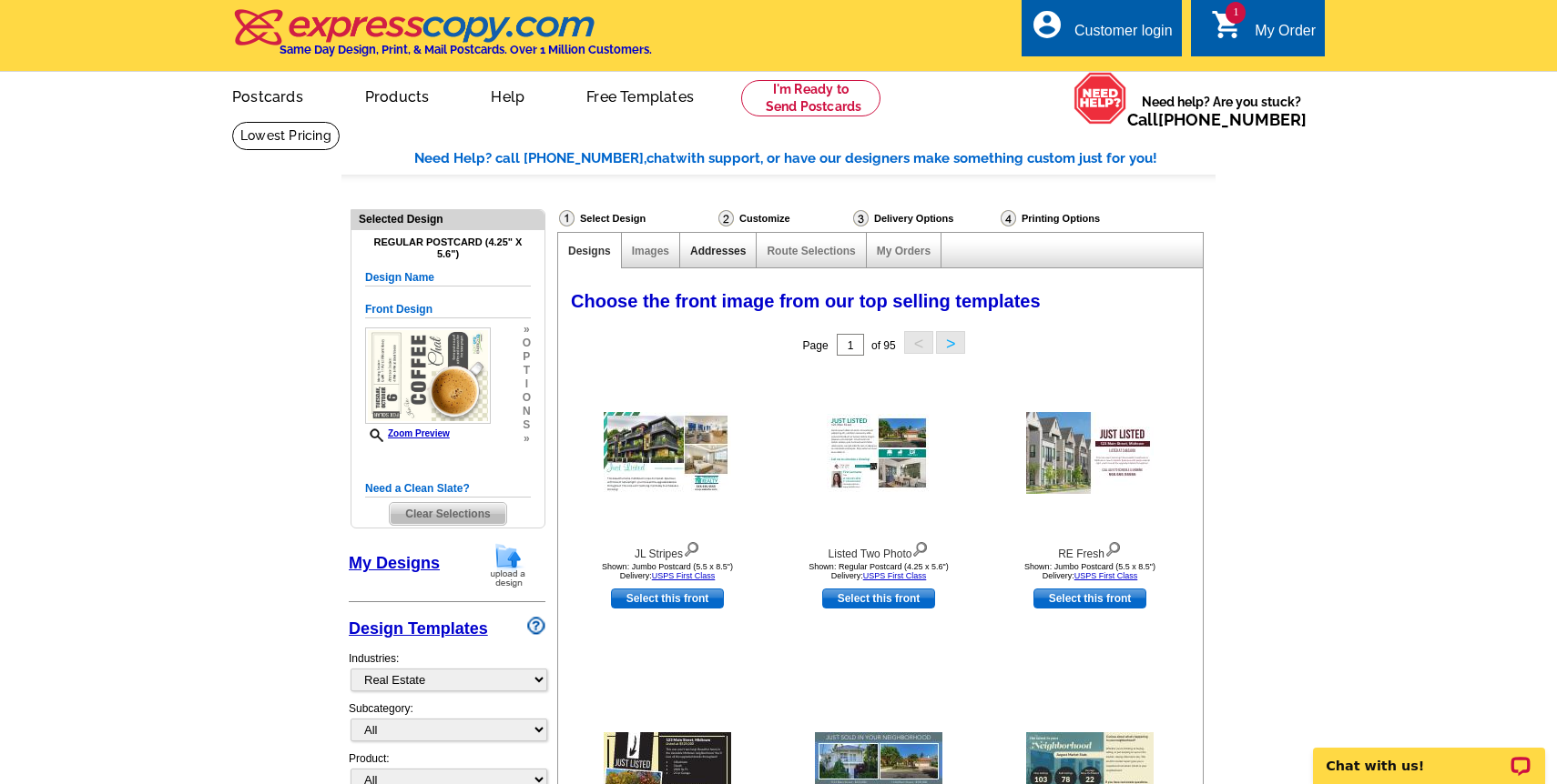
click at [723, 245] on link "Addresses" at bounding box center [718, 252] width 55 height 13
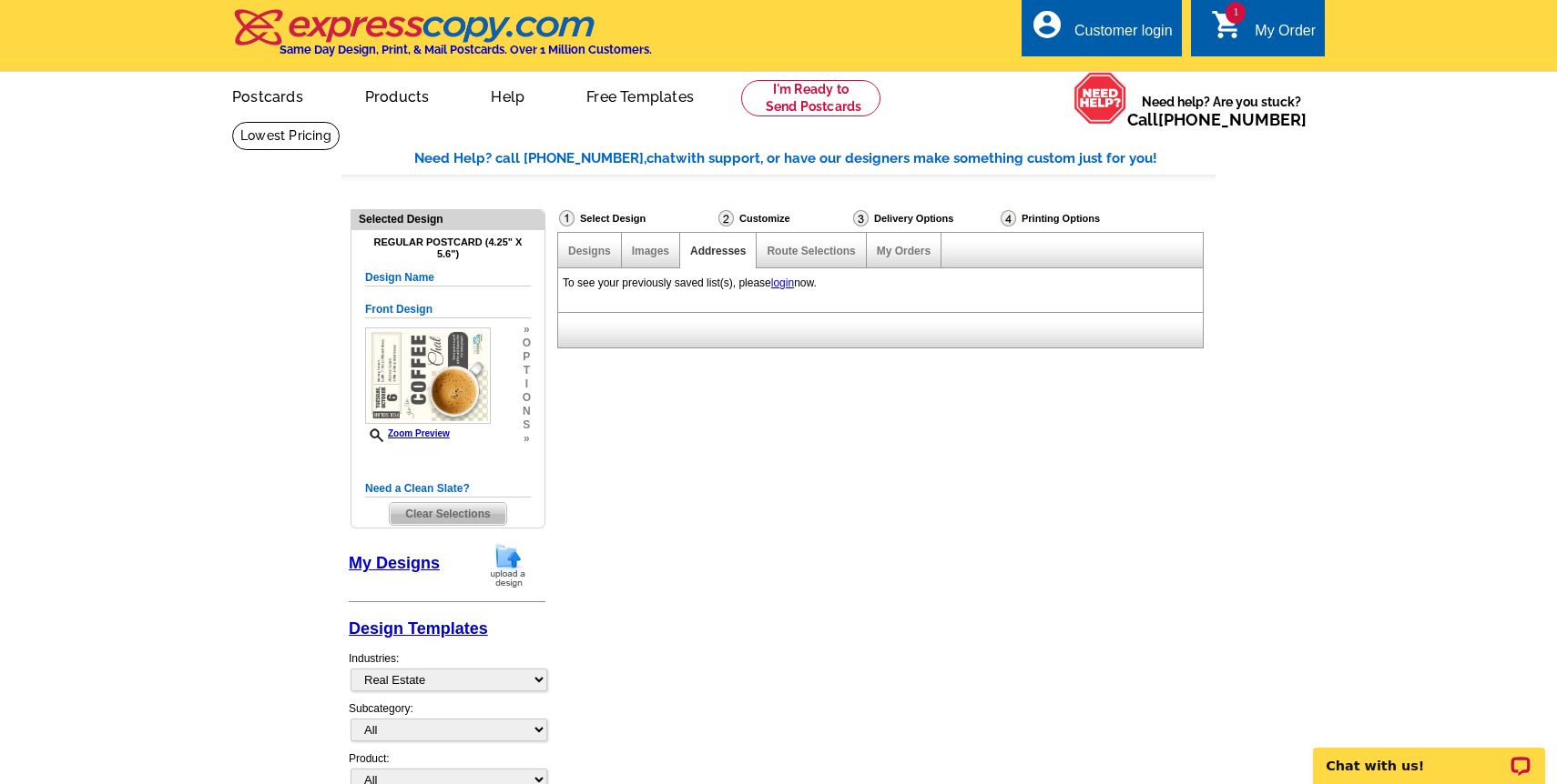
click at [783, 280] on link "login" at bounding box center [783, 283] width 23 height 13
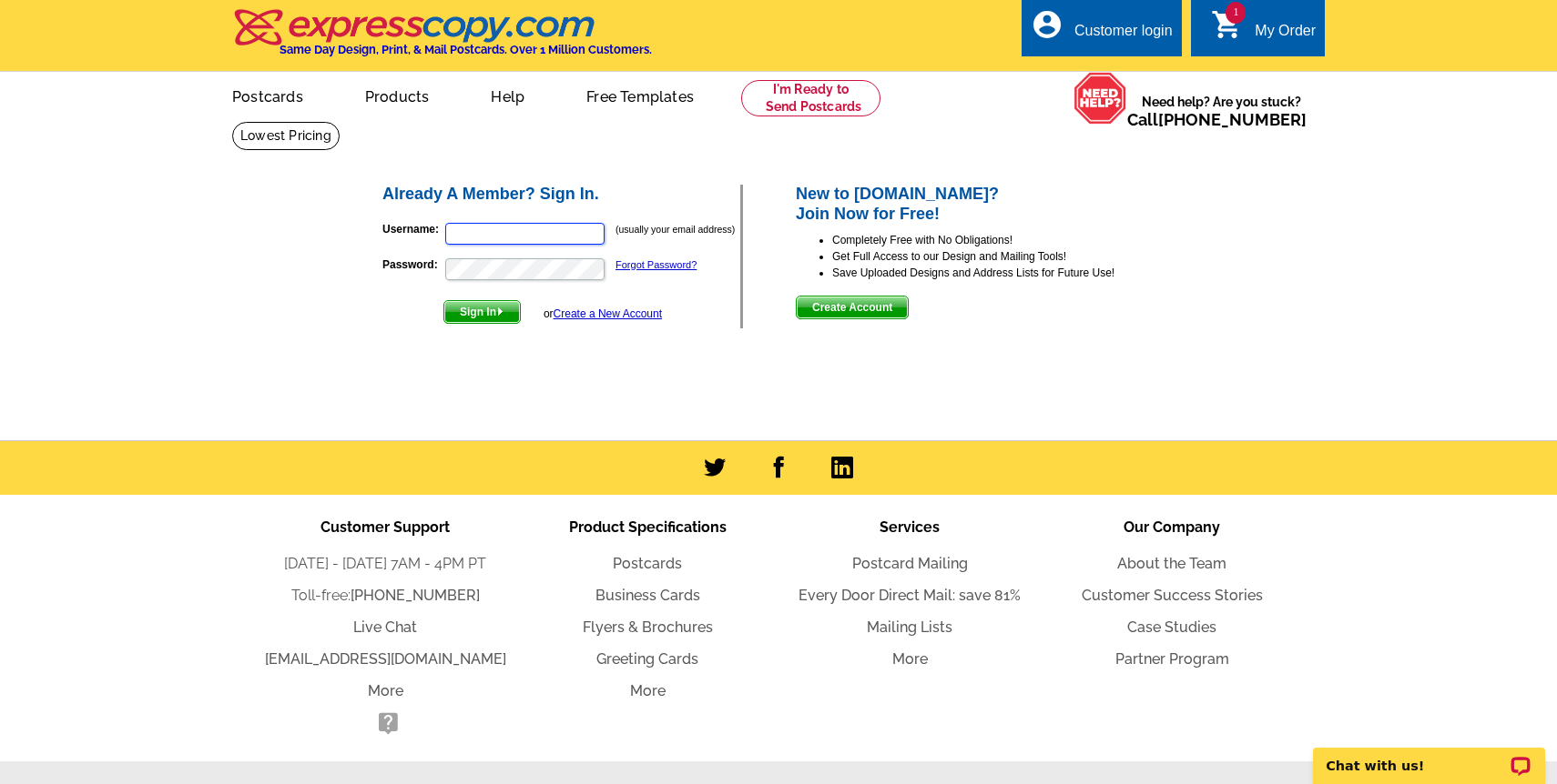
click at [465, 230] on input "Username:" at bounding box center [525, 234] width 159 height 22
type input "[PERSON_NAME][EMAIL_ADDRESS][PERSON_NAME][DOMAIN_NAME]"
